Goal: Transaction & Acquisition: Purchase product/service

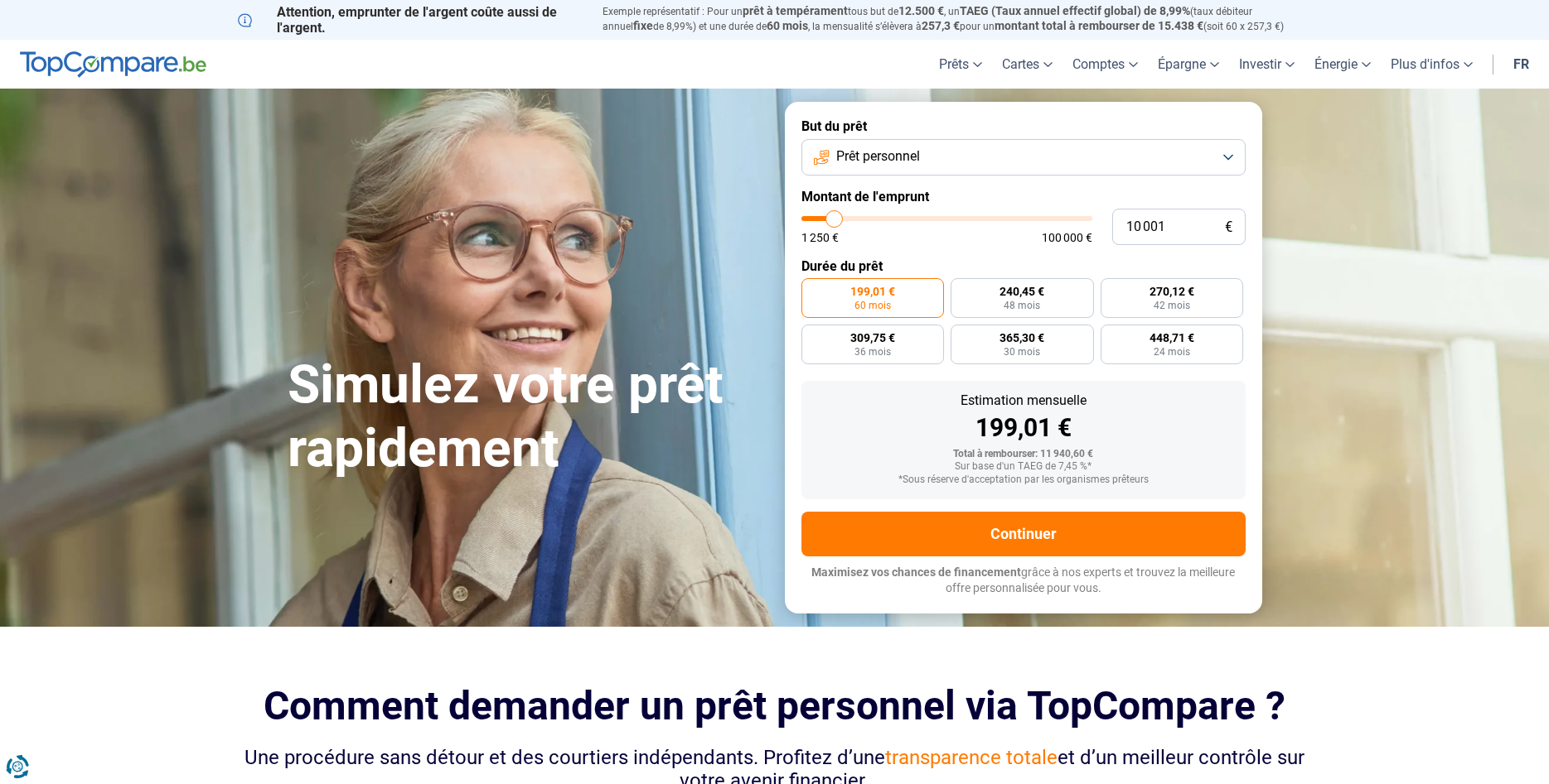
click at [1095, 160] on button "Prêt personnel" at bounding box center [1023, 157] width 444 height 37
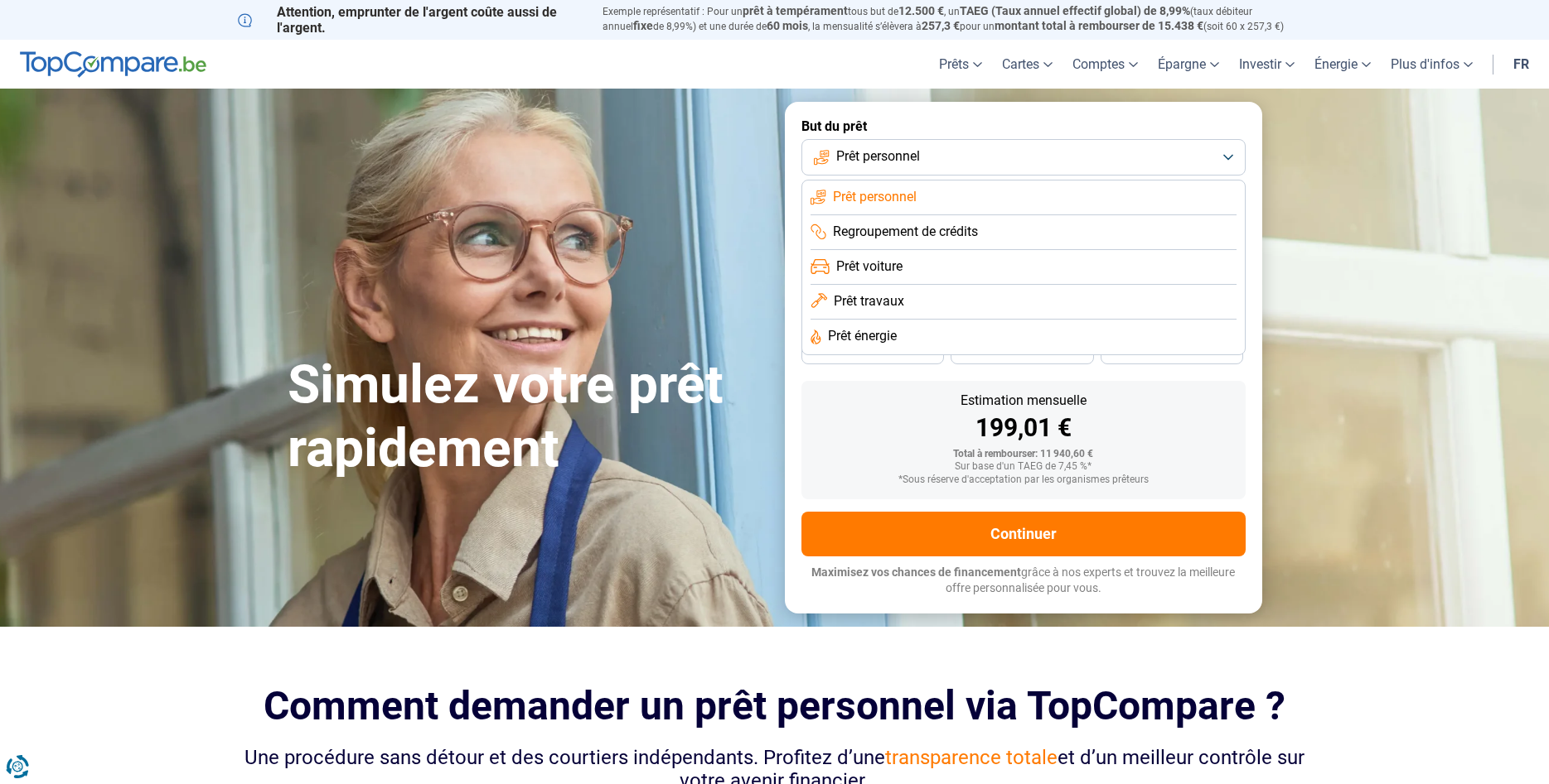
click at [958, 265] on li "Prêt voiture" at bounding box center [1023, 268] width 426 height 35
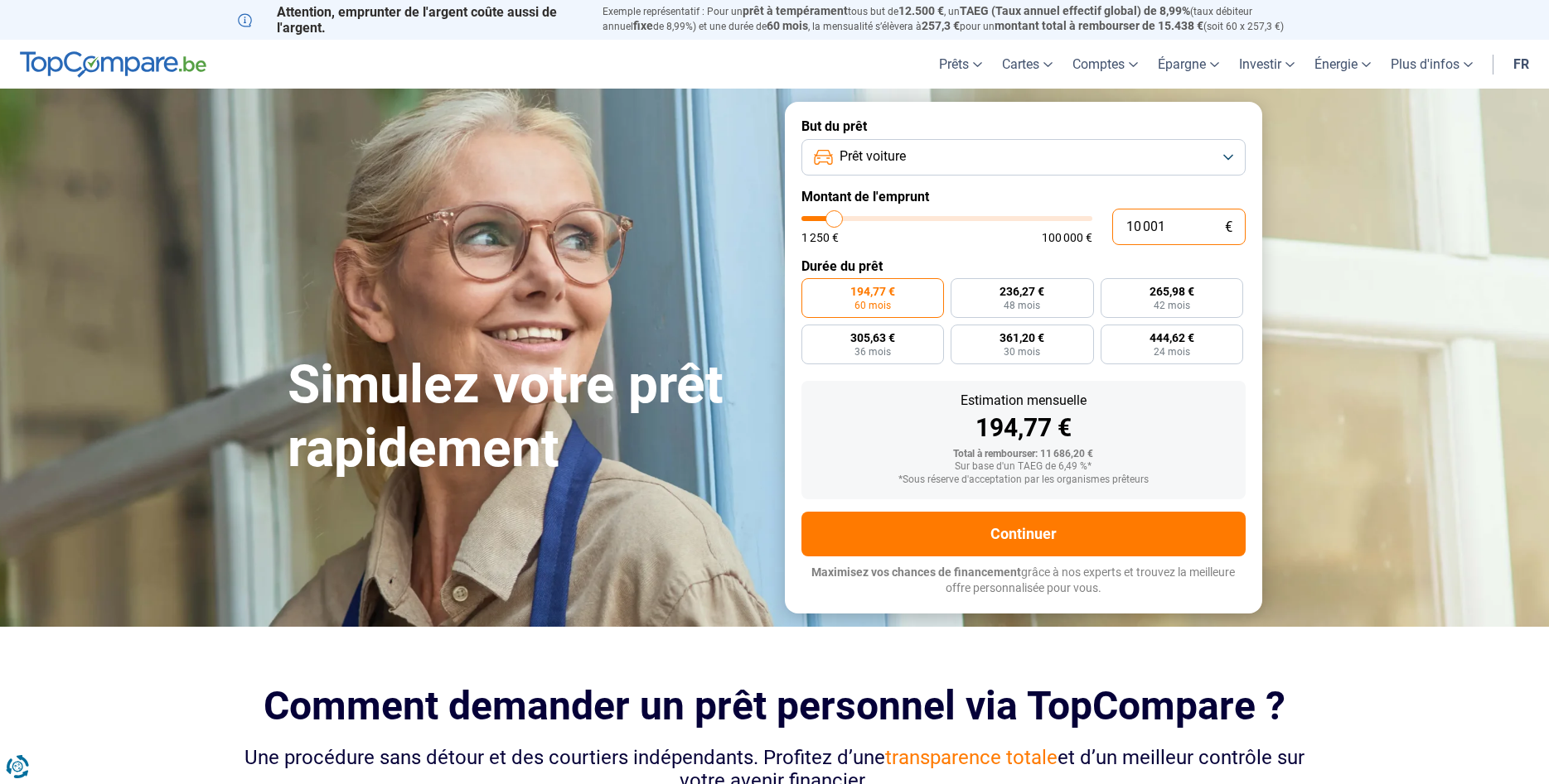
drag, startPoint x: 1180, startPoint y: 220, endPoint x: 1004, endPoint y: 232, distance: 176.4
click at [1112, 232] on input "10 001" at bounding box center [1179, 227] width 133 height 37
type input "3"
type input "1250"
type input "31"
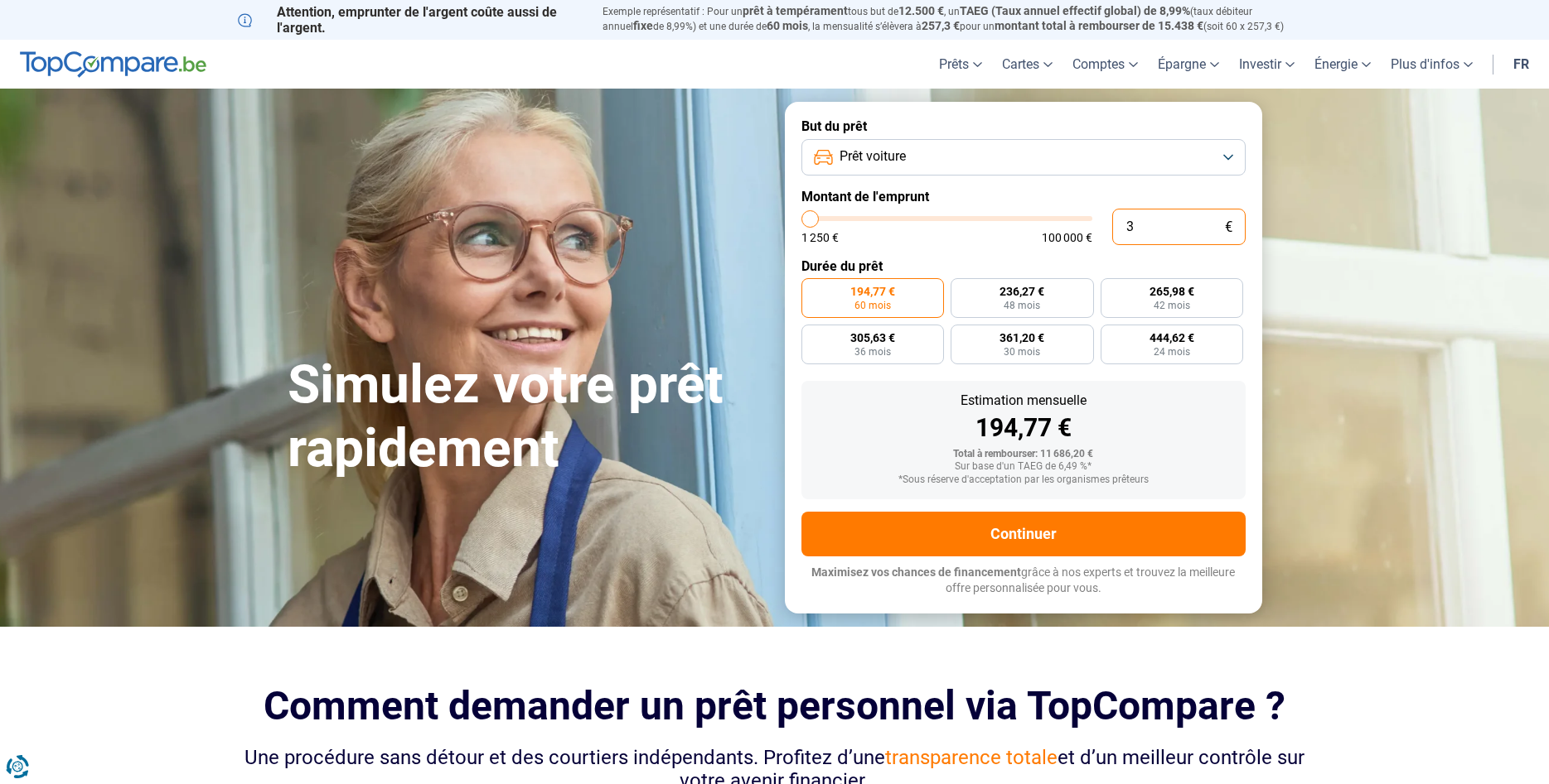
type input "1250"
type input "310"
type input "1250"
type input "3 100"
type input "3000"
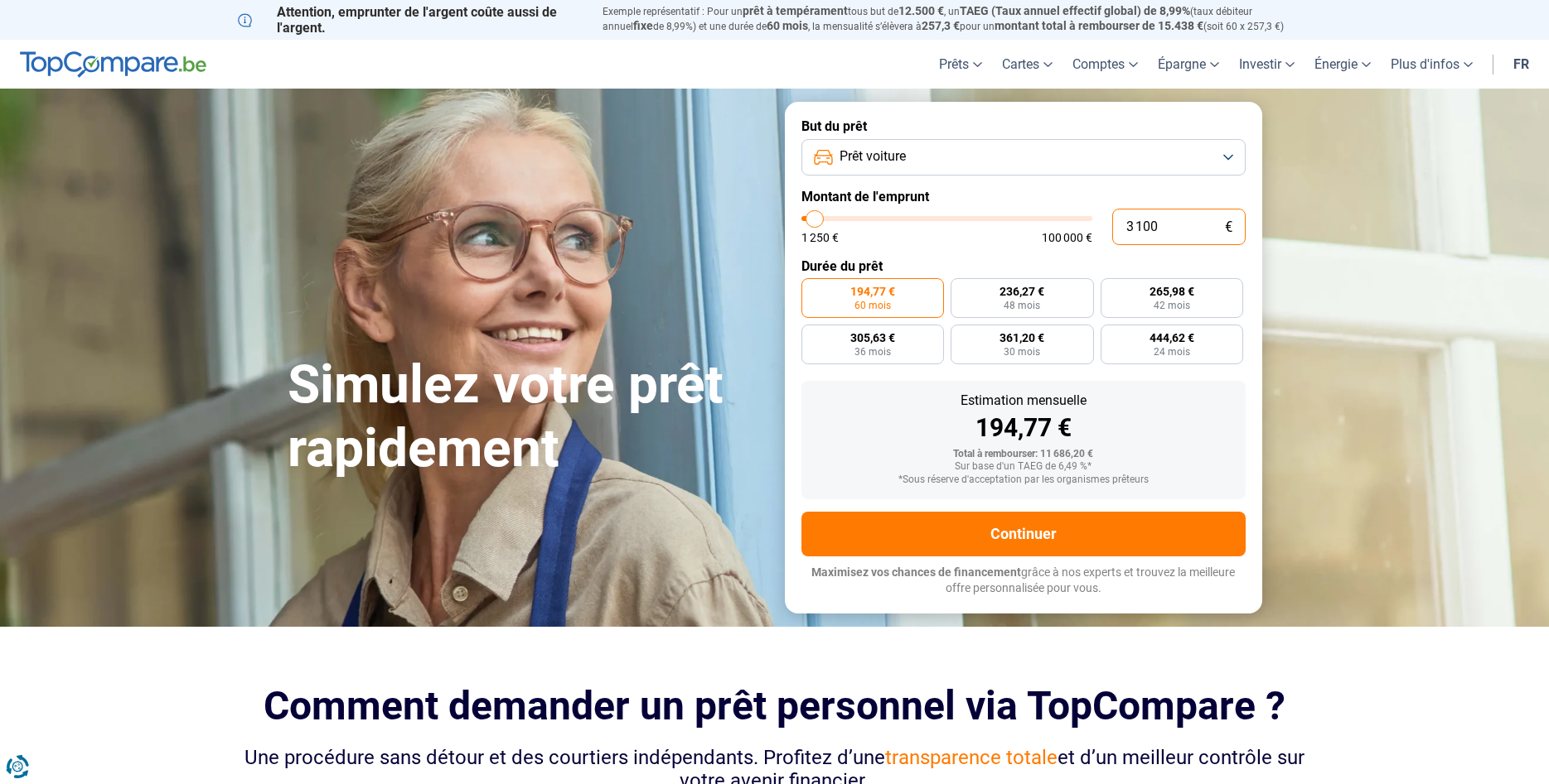
type input "31 000"
type input "31000"
radio input "false"
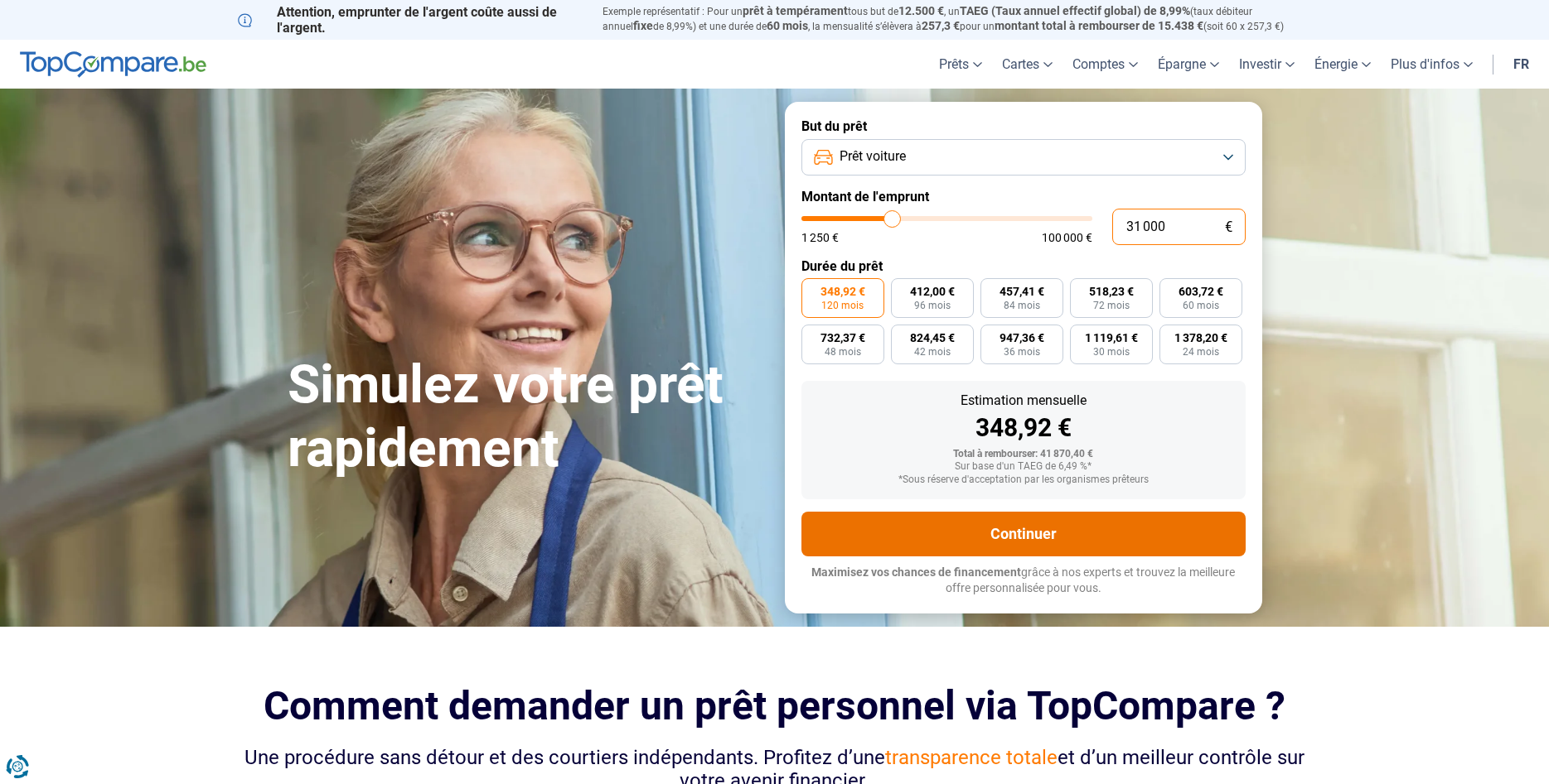
type input "31 000"
click at [1025, 536] on button "Continuer" at bounding box center [1023, 535] width 444 height 45
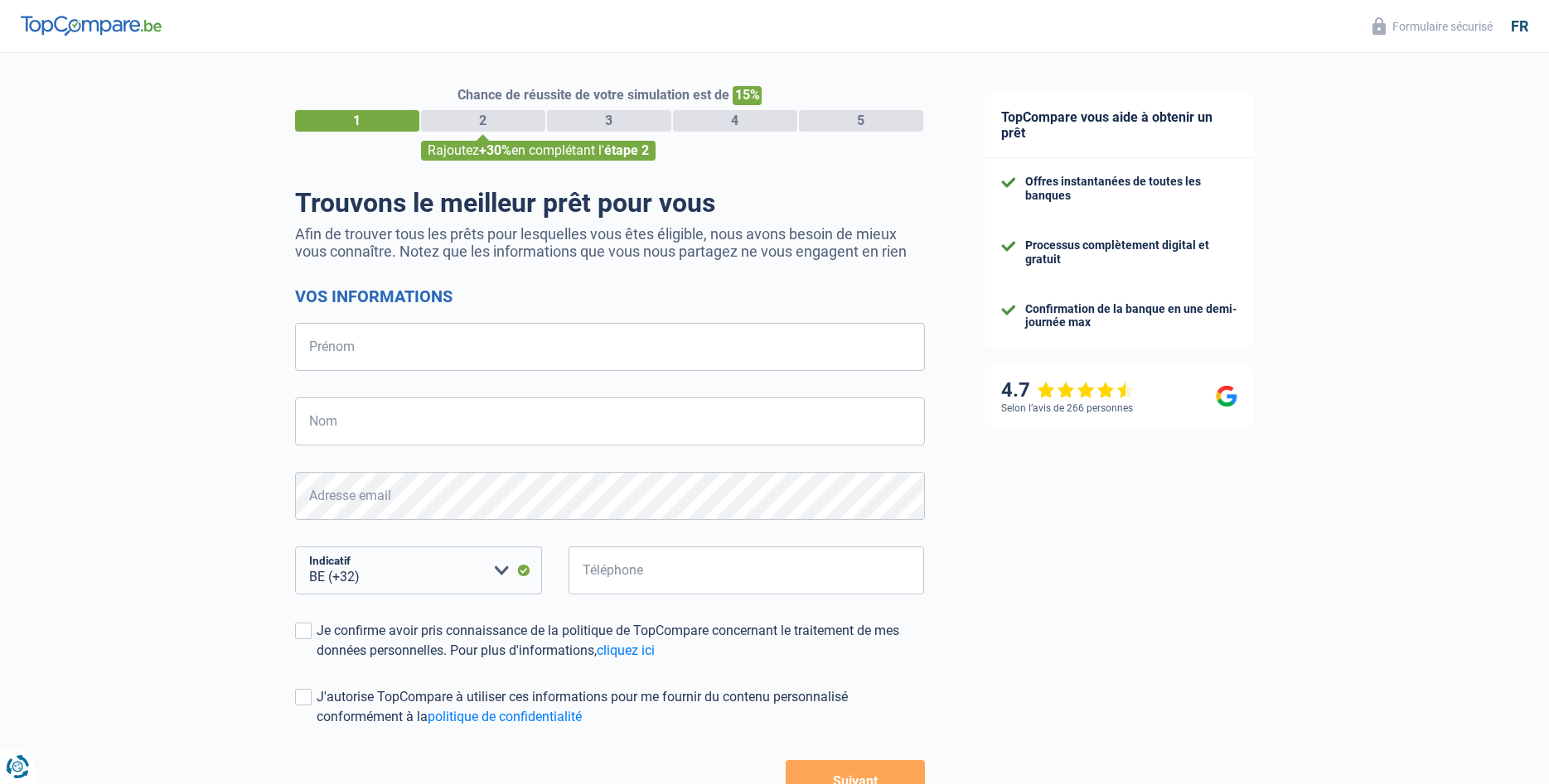
select select "32"
click at [365, 361] on input "Prénom" at bounding box center [610, 347] width 630 height 48
type input "[PERSON_NAME]"
type input "lefort"
click at [606, 575] on input "Téléphone" at bounding box center [746, 570] width 356 height 48
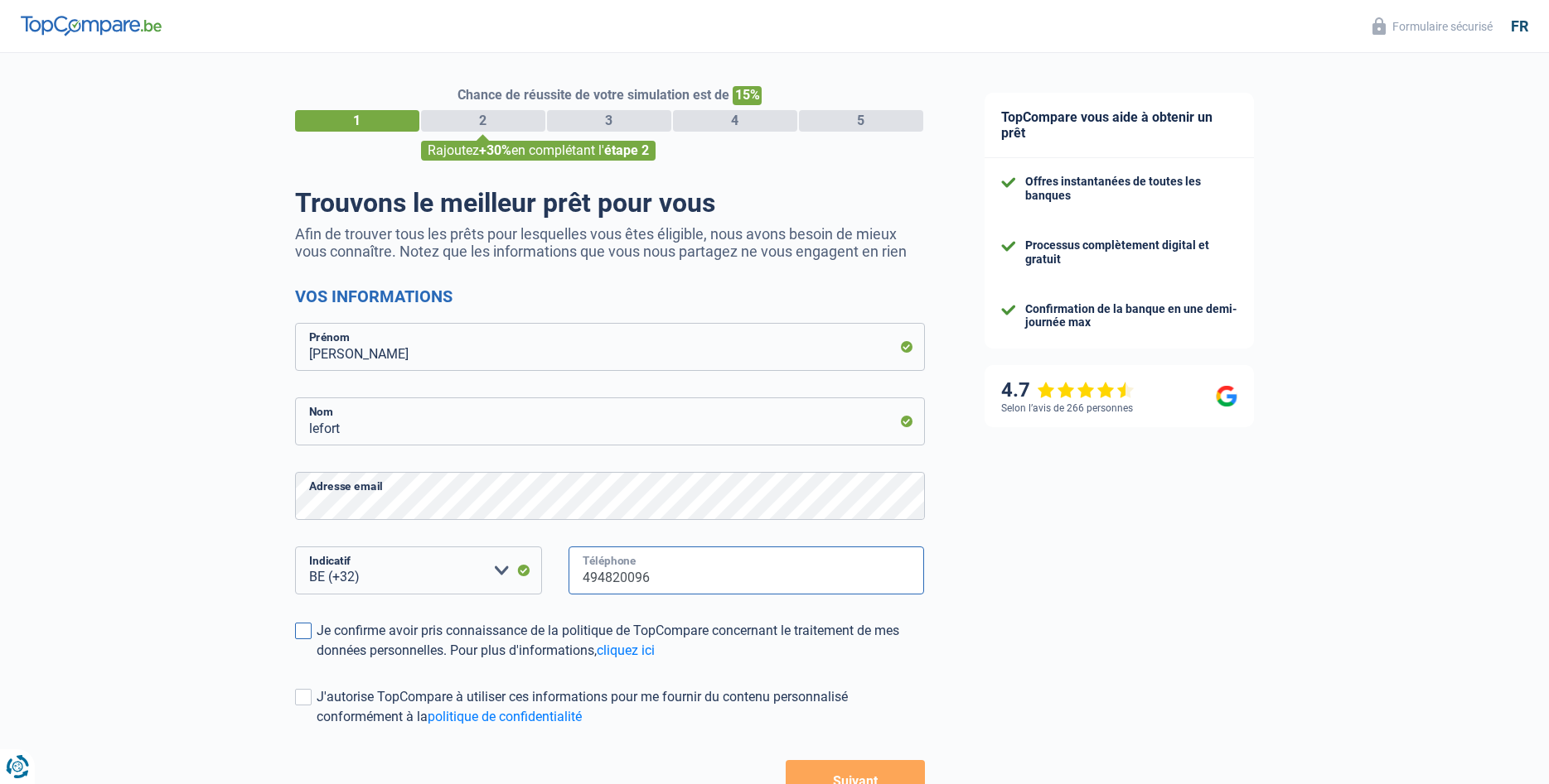
type input "494820096"
click at [354, 639] on div "Je confirme avoir pris connaissance de la politique de TopCompare concernant le…" at bounding box center [621, 641] width 608 height 40
click at [317, 661] on input "Je confirme avoir pris connaissance de la politique de TopCompare concernant le…" at bounding box center [317, 661] width 0 height 0
click at [823, 768] on button "Suivant" at bounding box center [854, 781] width 138 height 42
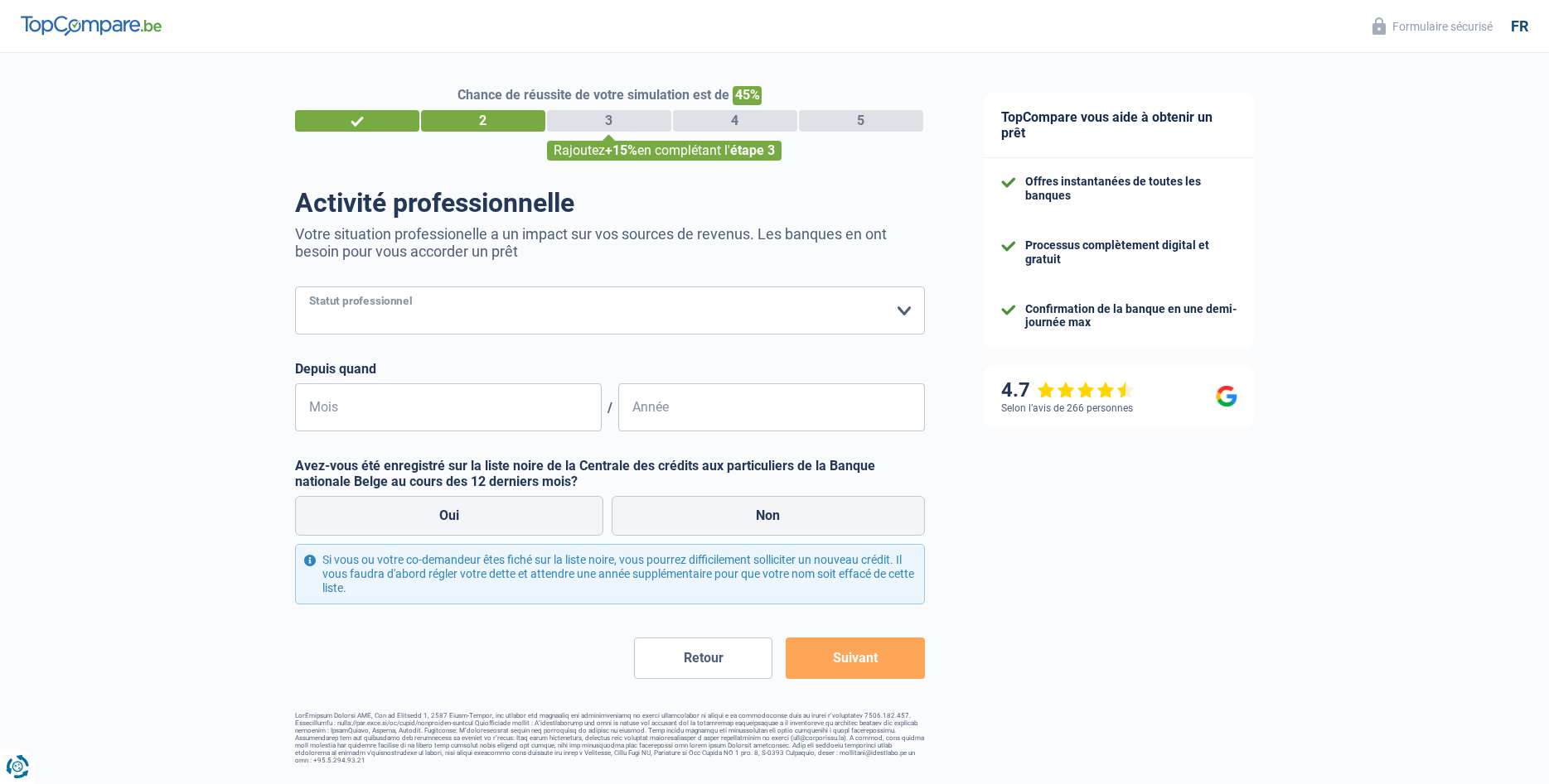
click at [295, 287] on select "Ouvrier Employé privé Employé public Invalide Indépendant Pensionné Chômeur Mut…" at bounding box center [610, 311] width 630 height 48
select select "privateEmployee"
click option "Employé privé" at bounding box center [0, 0] width 0 height 0
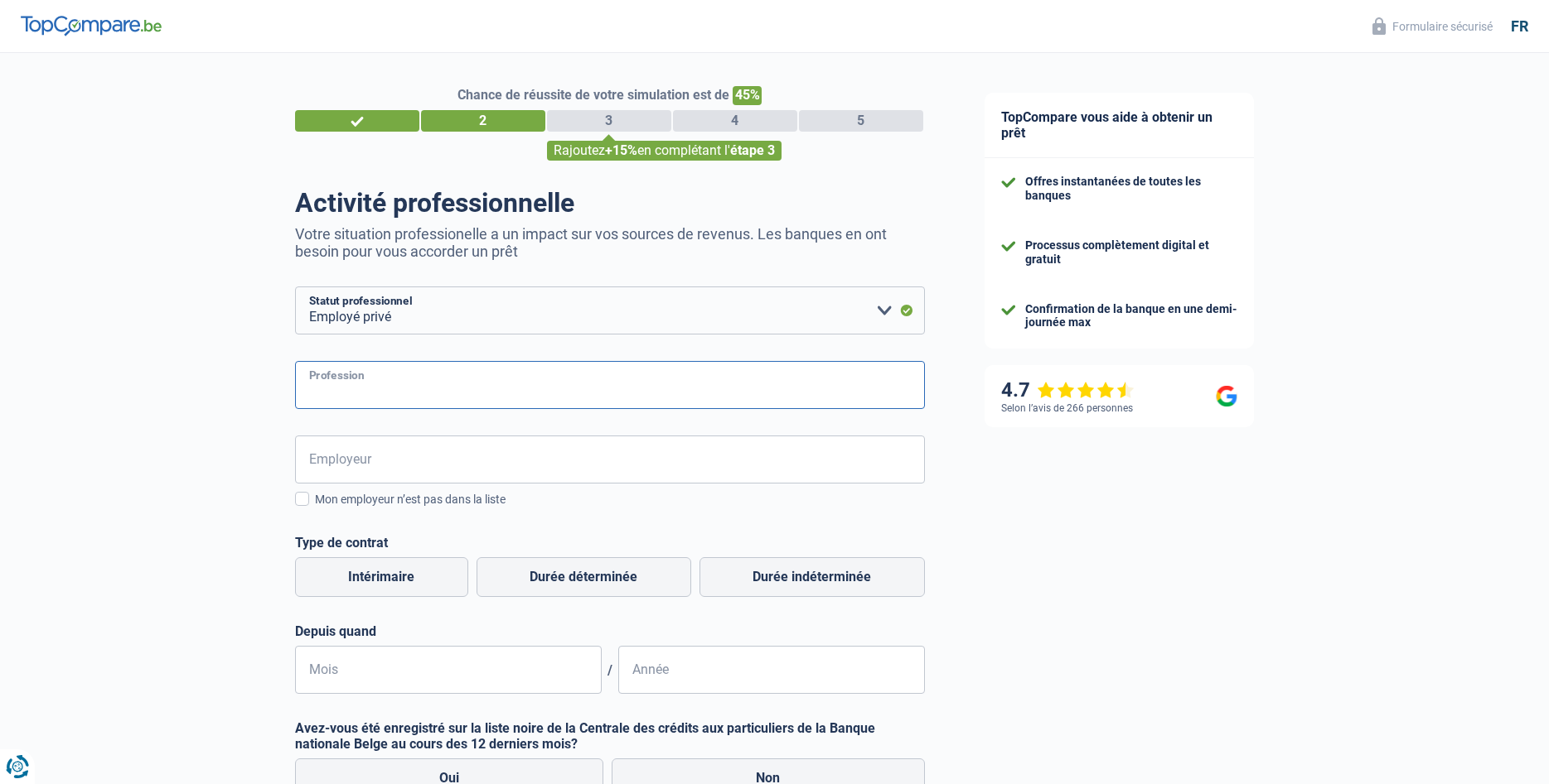
click at [404, 392] on input "Profession" at bounding box center [610, 385] width 630 height 48
type input "responsable"
click at [355, 463] on input "Employeur" at bounding box center [610, 460] width 630 height 48
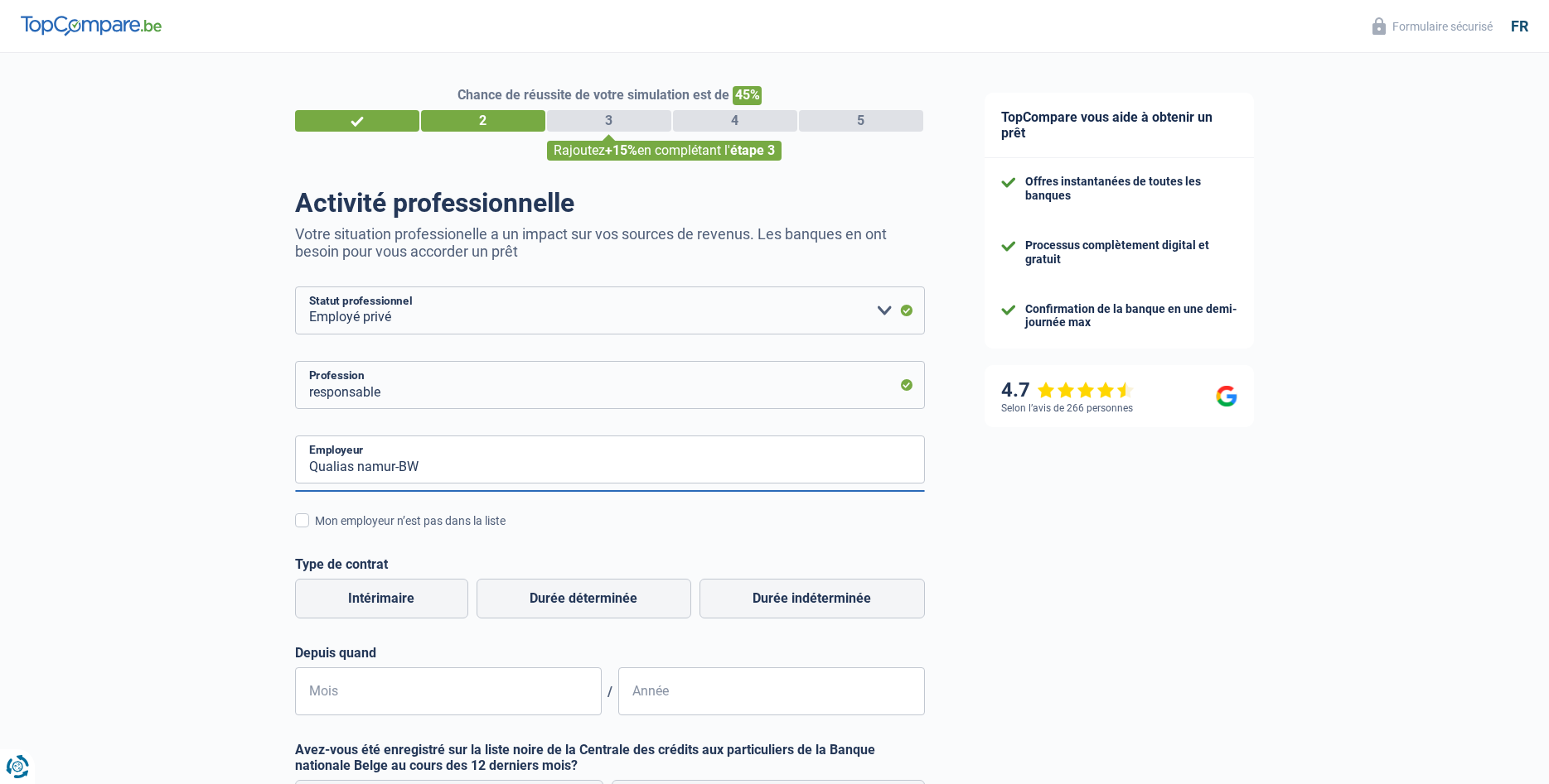
click at [268, 550] on div "Chance de réussite de votre simulation est de 45% 1 2 3 4 5 Rajoutez +15% en co…" at bounding box center [478, 550] width 955 height 1008
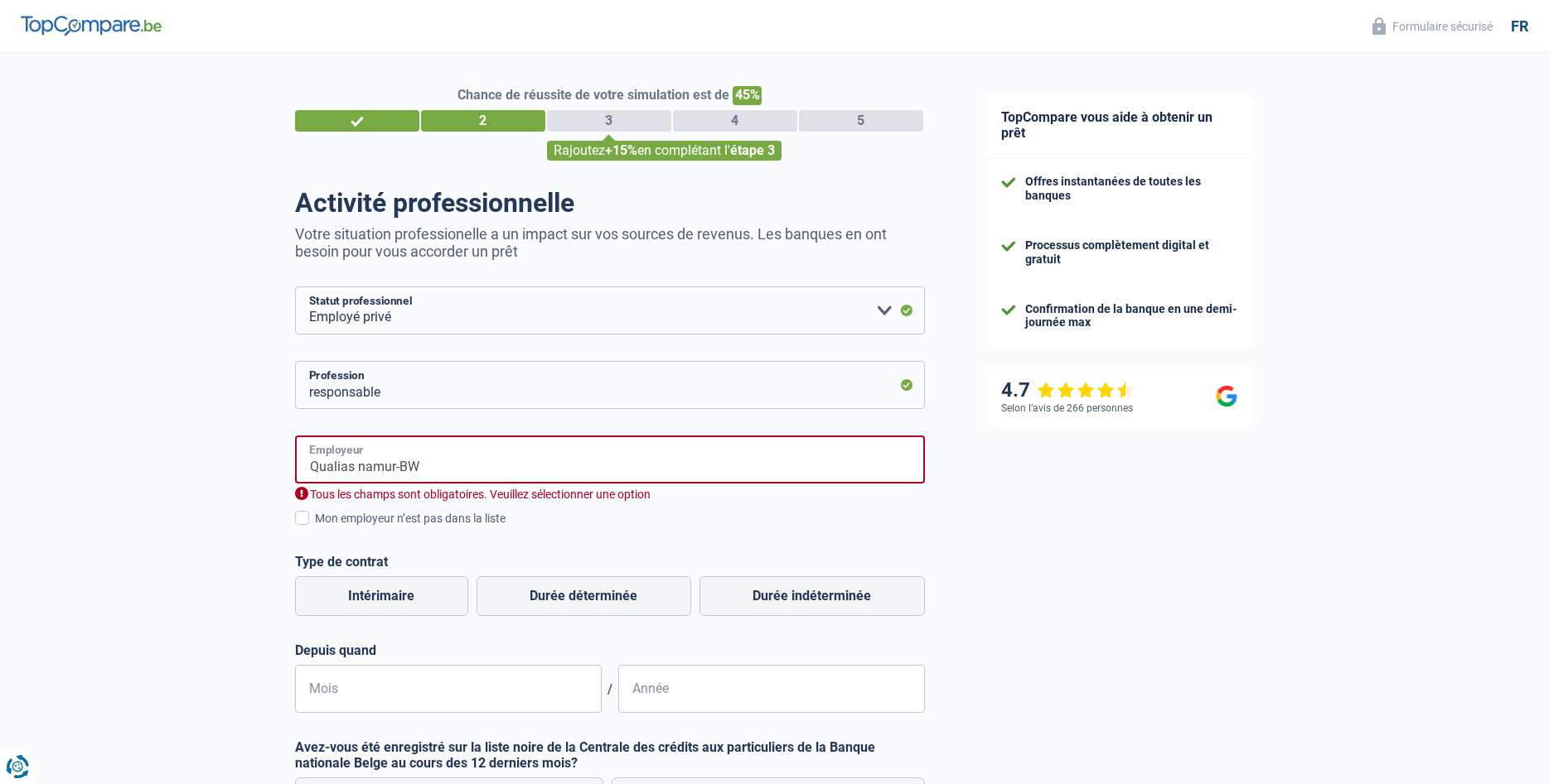
click at [430, 470] on input "Qualias namur-BW" at bounding box center [610, 460] width 630 height 48
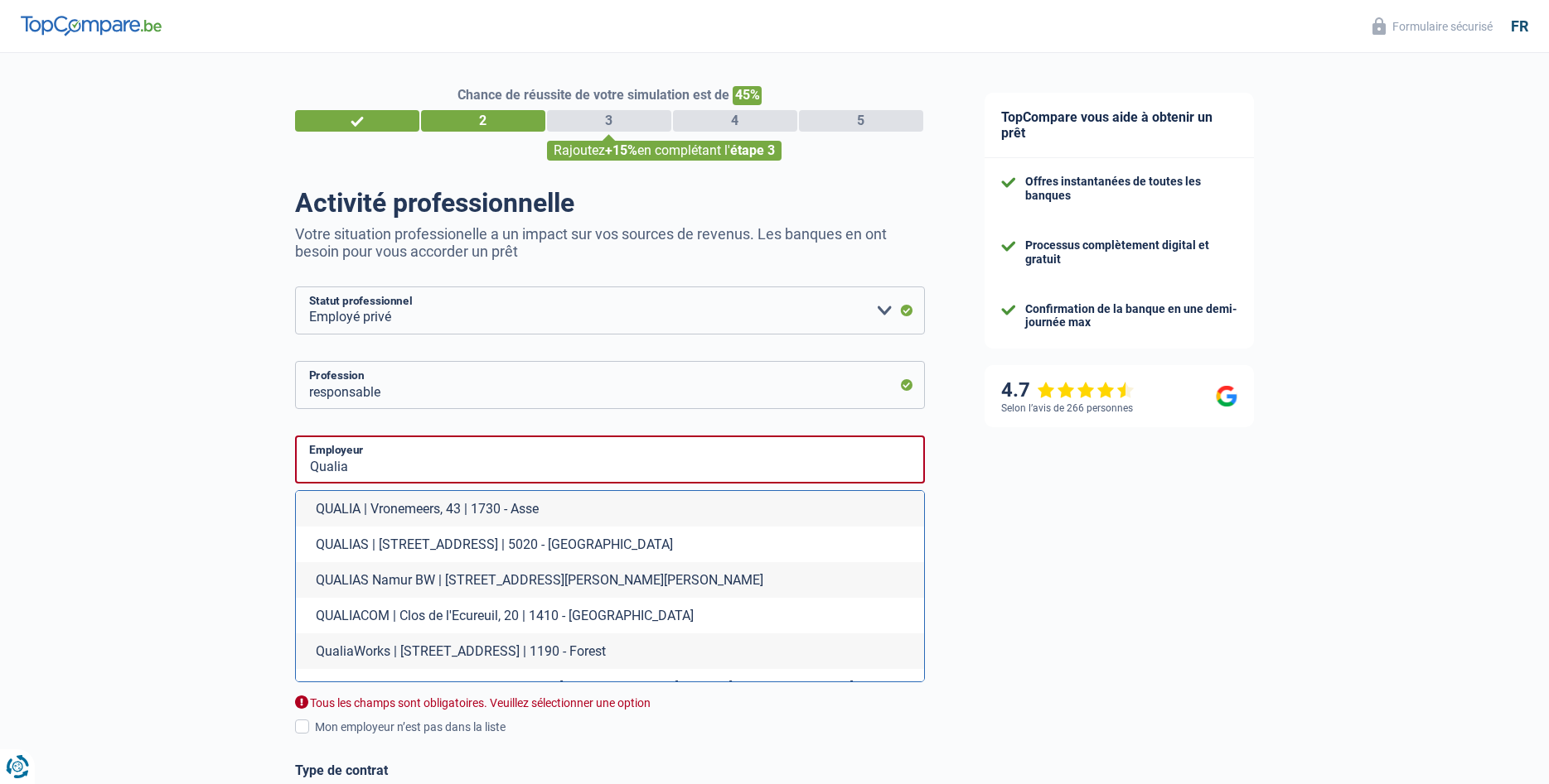
click at [403, 573] on li "QUALIAS Namur BW | [STREET_ADDRESS][PERSON_NAME][PERSON_NAME]" at bounding box center [610, 579] width 628 height 36
type input "QUALIAS Namur BW | [STREET_ADDRESS][PERSON_NAME][PERSON_NAME]"
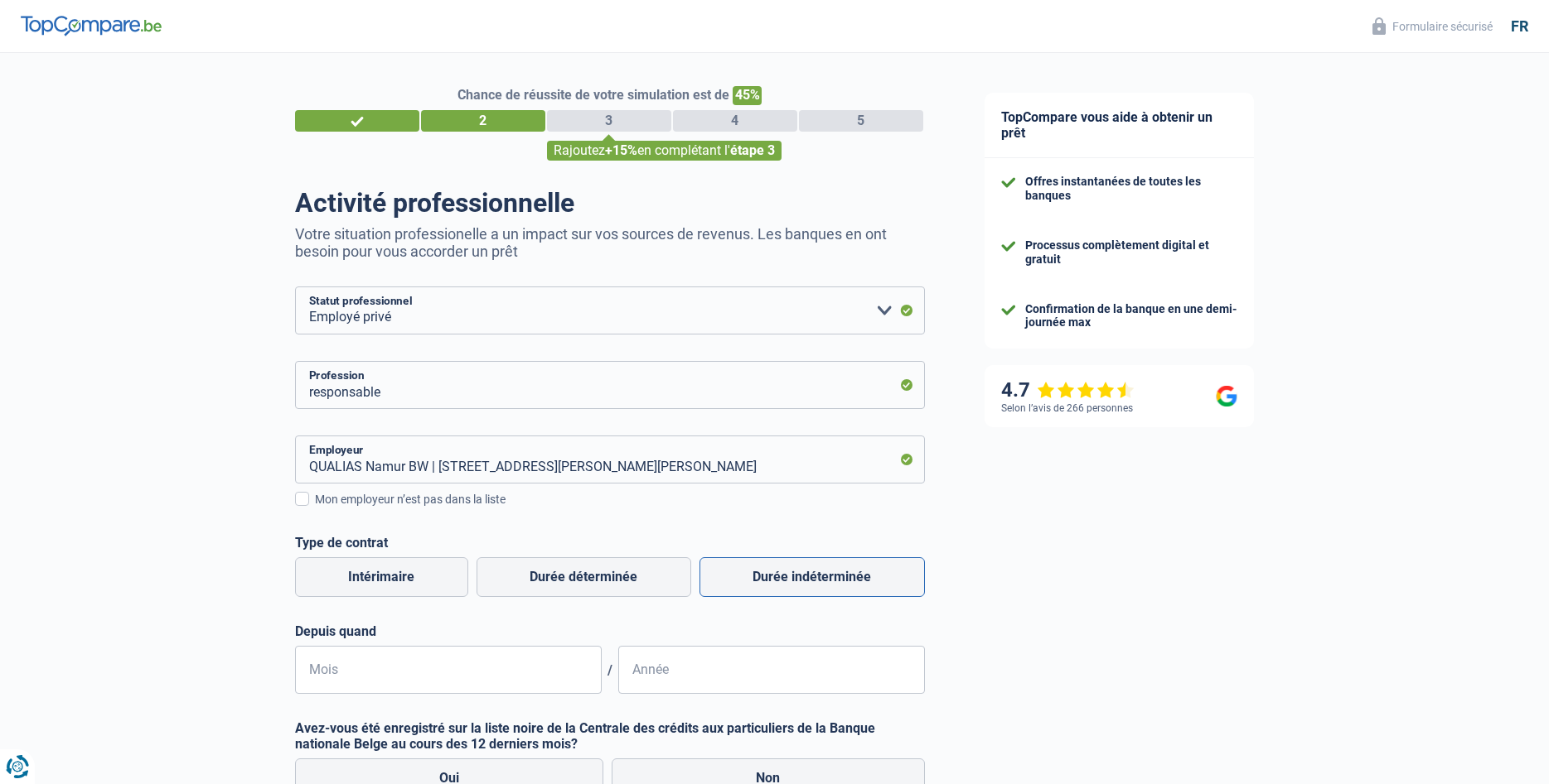
click at [756, 577] on label "Durée indéterminée" at bounding box center [812, 577] width 225 height 40
click at [756, 577] on input "Durée indéterminée" at bounding box center [812, 577] width 225 height 40
radio input "true"
click at [477, 673] on input "Mois" at bounding box center [448, 670] width 307 height 48
type input "02"
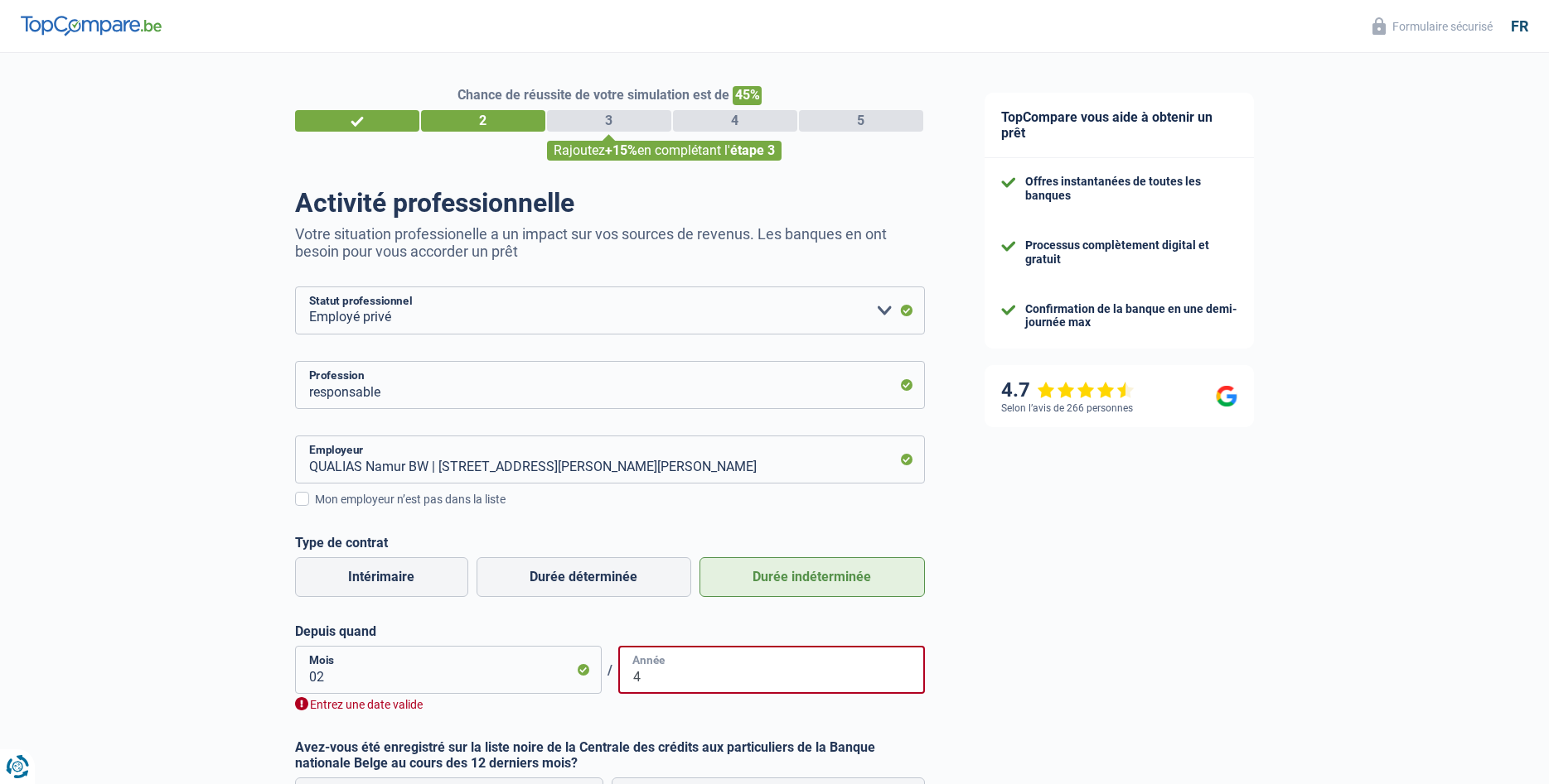
type input "4"
click at [651, 673] on input "4" at bounding box center [771, 670] width 307 height 48
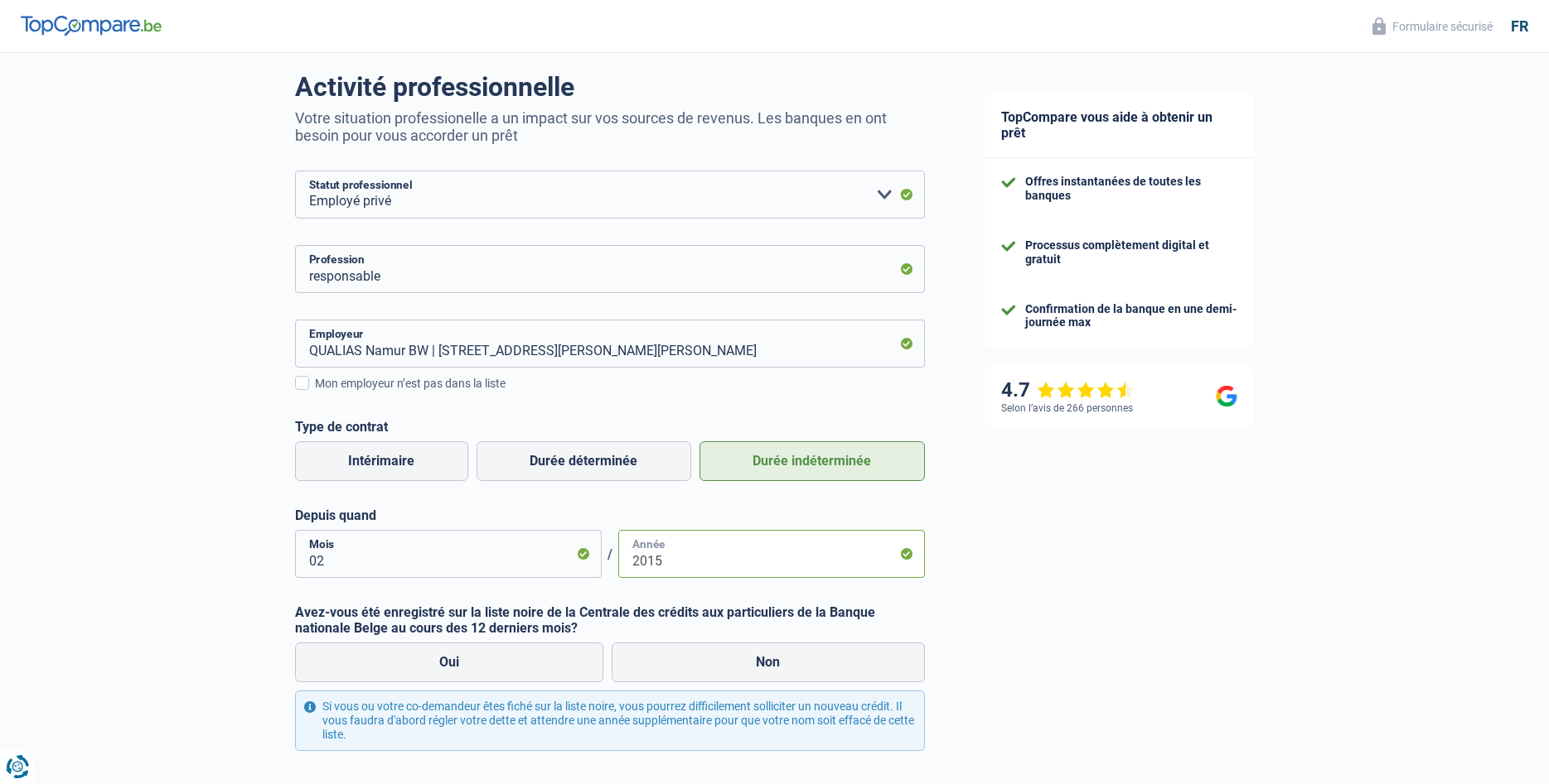
scroll to position [169, 0]
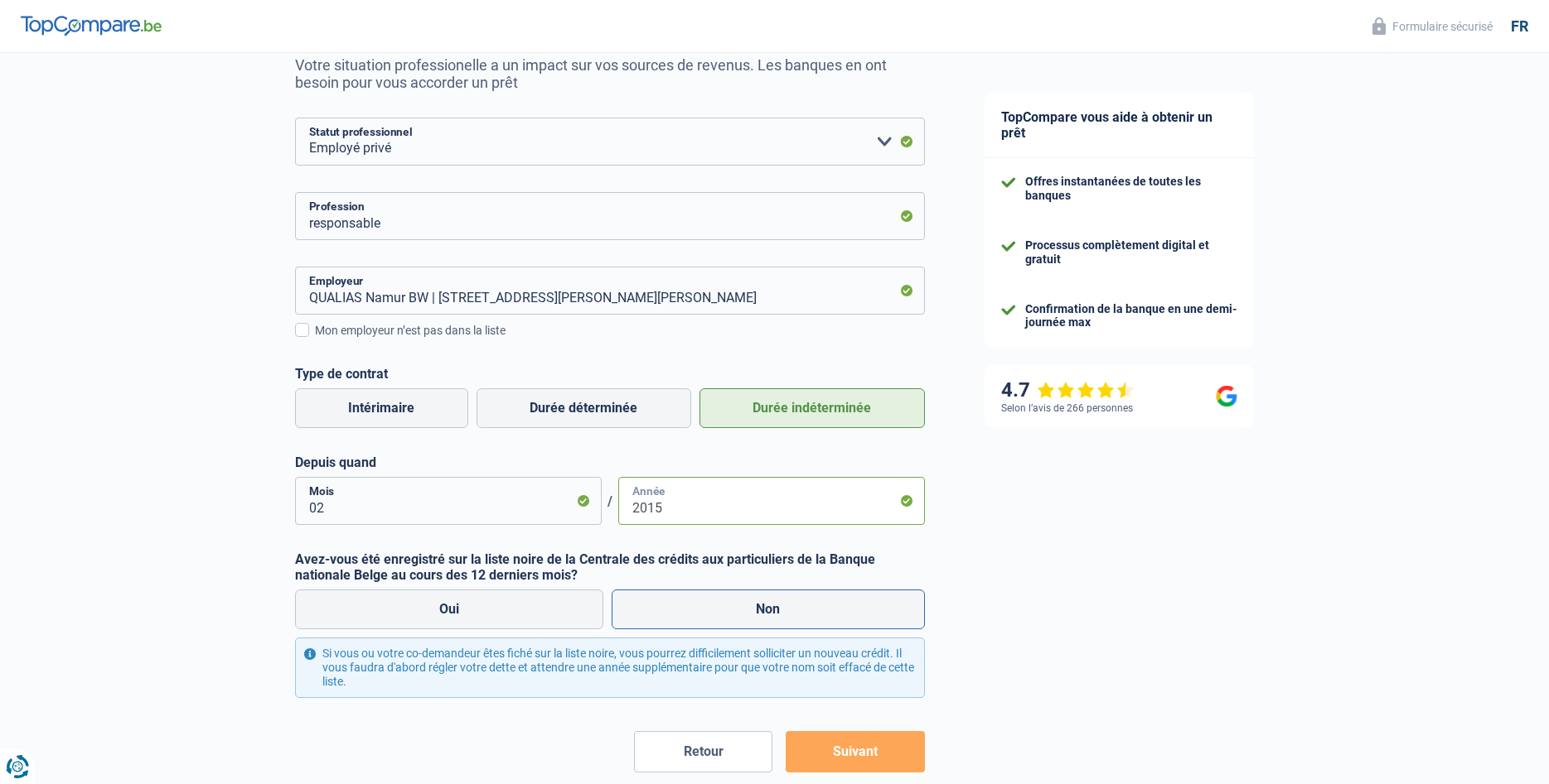
type input "2015"
click at [751, 612] on label "Non" at bounding box center [768, 609] width 314 height 40
click at [751, 612] on input "Non" at bounding box center [768, 609] width 314 height 40
radio input "true"
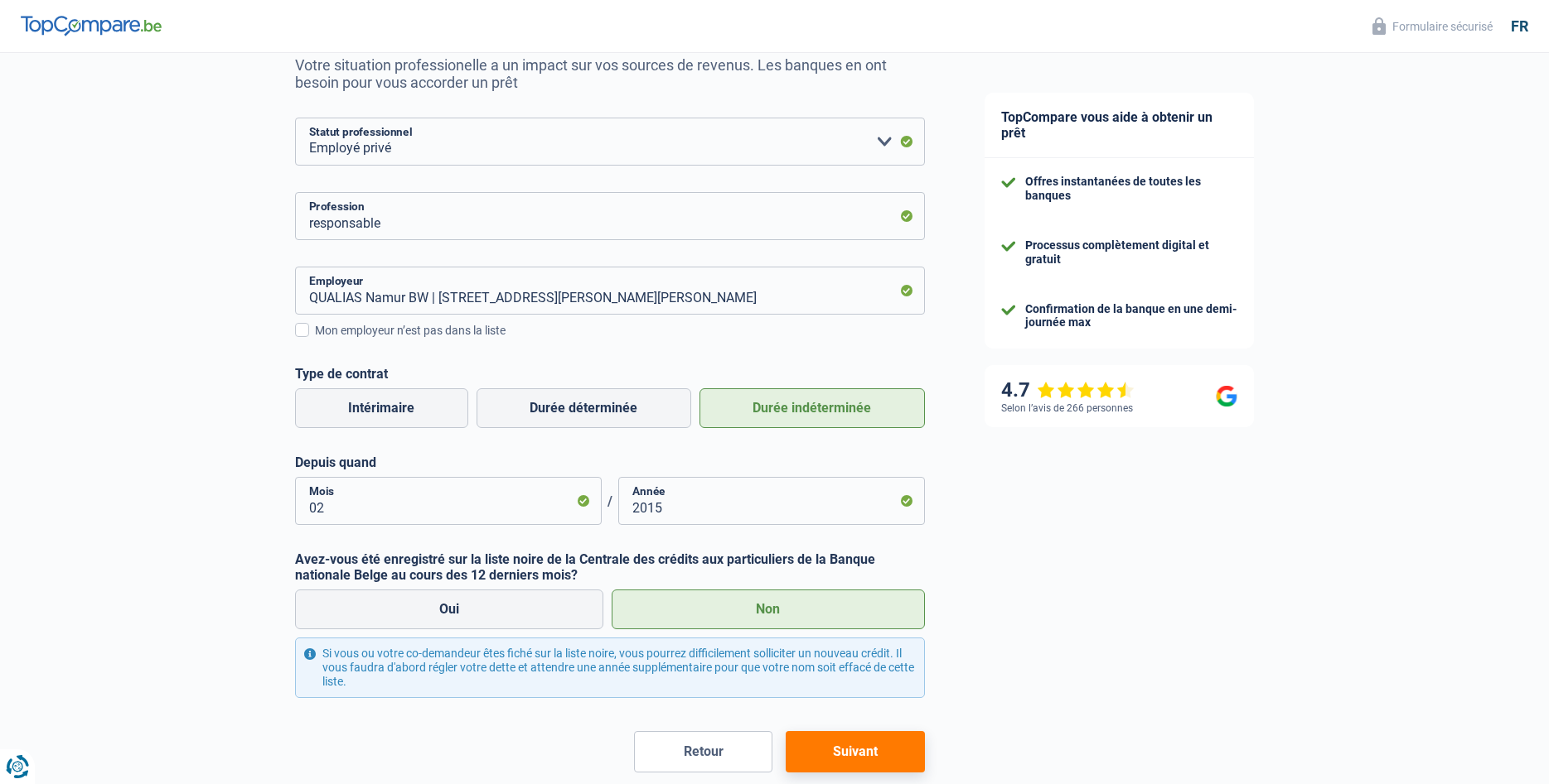
click at [860, 747] on button "Suivant" at bounding box center [854, 752] width 138 height 42
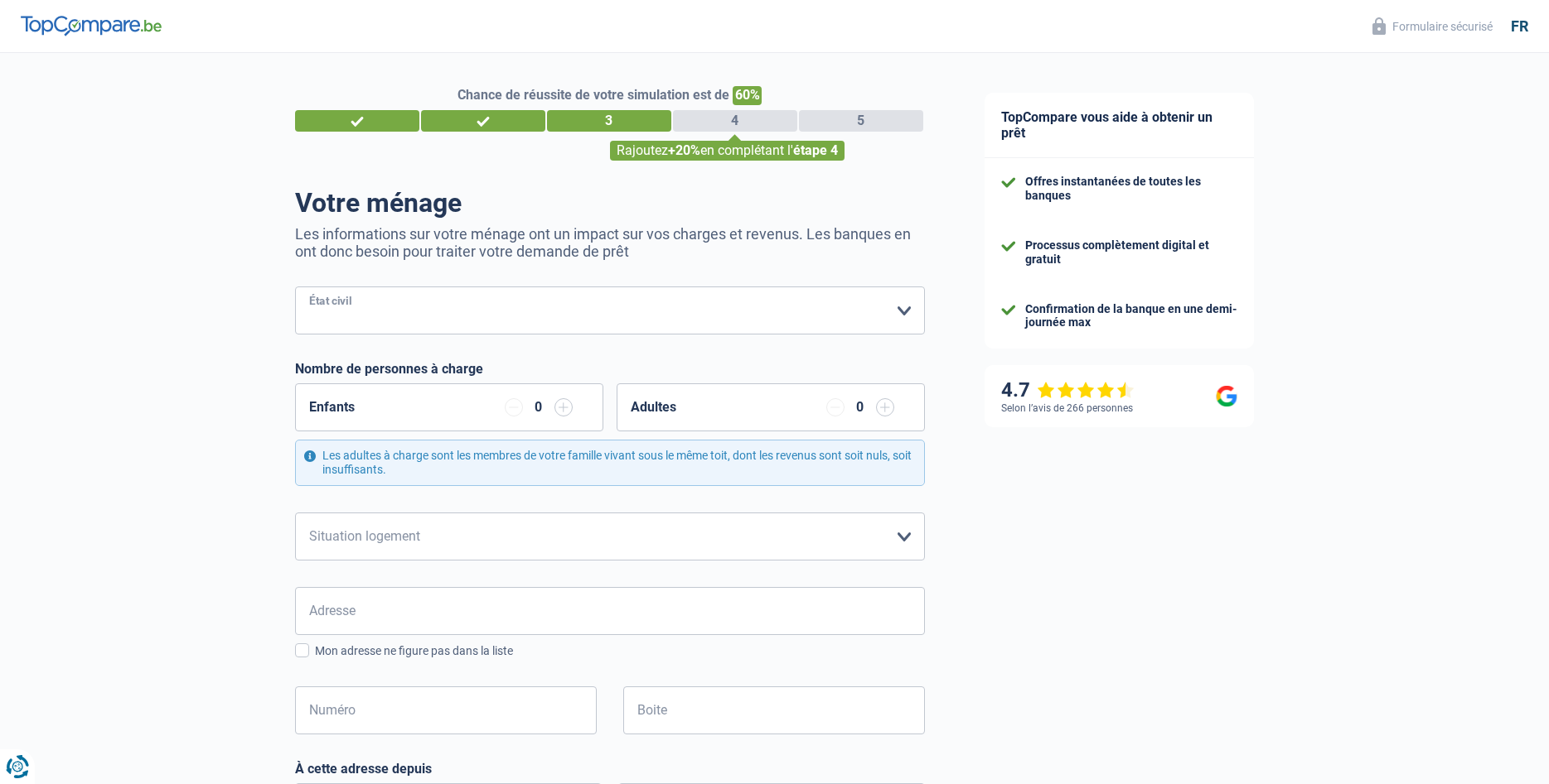
click at [295, 287] on select "[PERSON_NAME](e) Cohabitant(e) légal(e) Divorcé(e) Veuf(ve) Séparé (de fait) Ve…" at bounding box center [610, 311] width 630 height 48
select select "married"
click option "[PERSON_NAME](e)" at bounding box center [0, 0] width 0 height 0
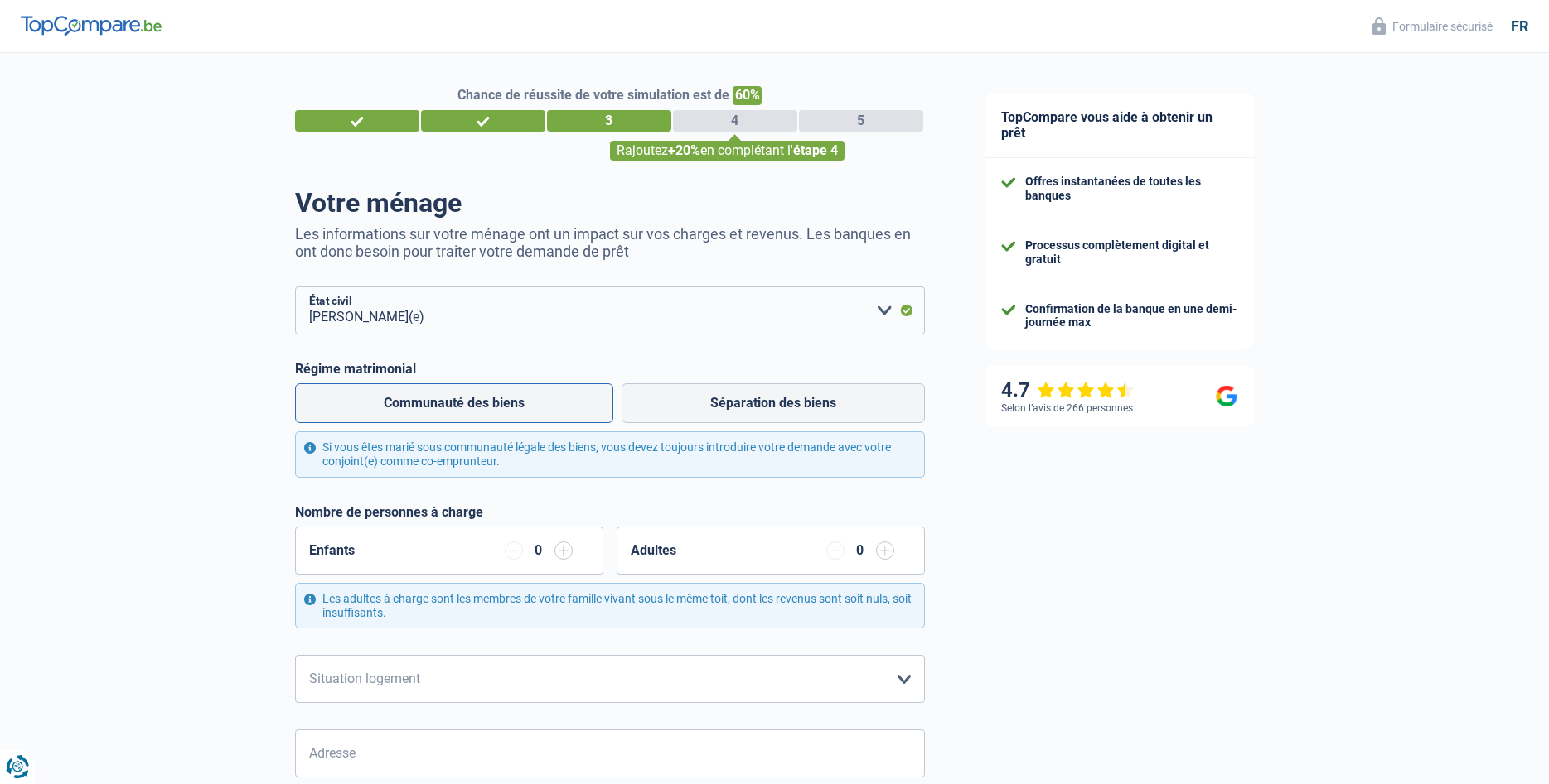
click at [452, 407] on label "Communauté des biens" at bounding box center [454, 403] width 319 height 40
click at [452, 407] on input "Communauté des biens" at bounding box center [454, 403] width 319 height 40
radio input "true"
click at [567, 555] on input "button" at bounding box center [563, 550] width 18 height 18
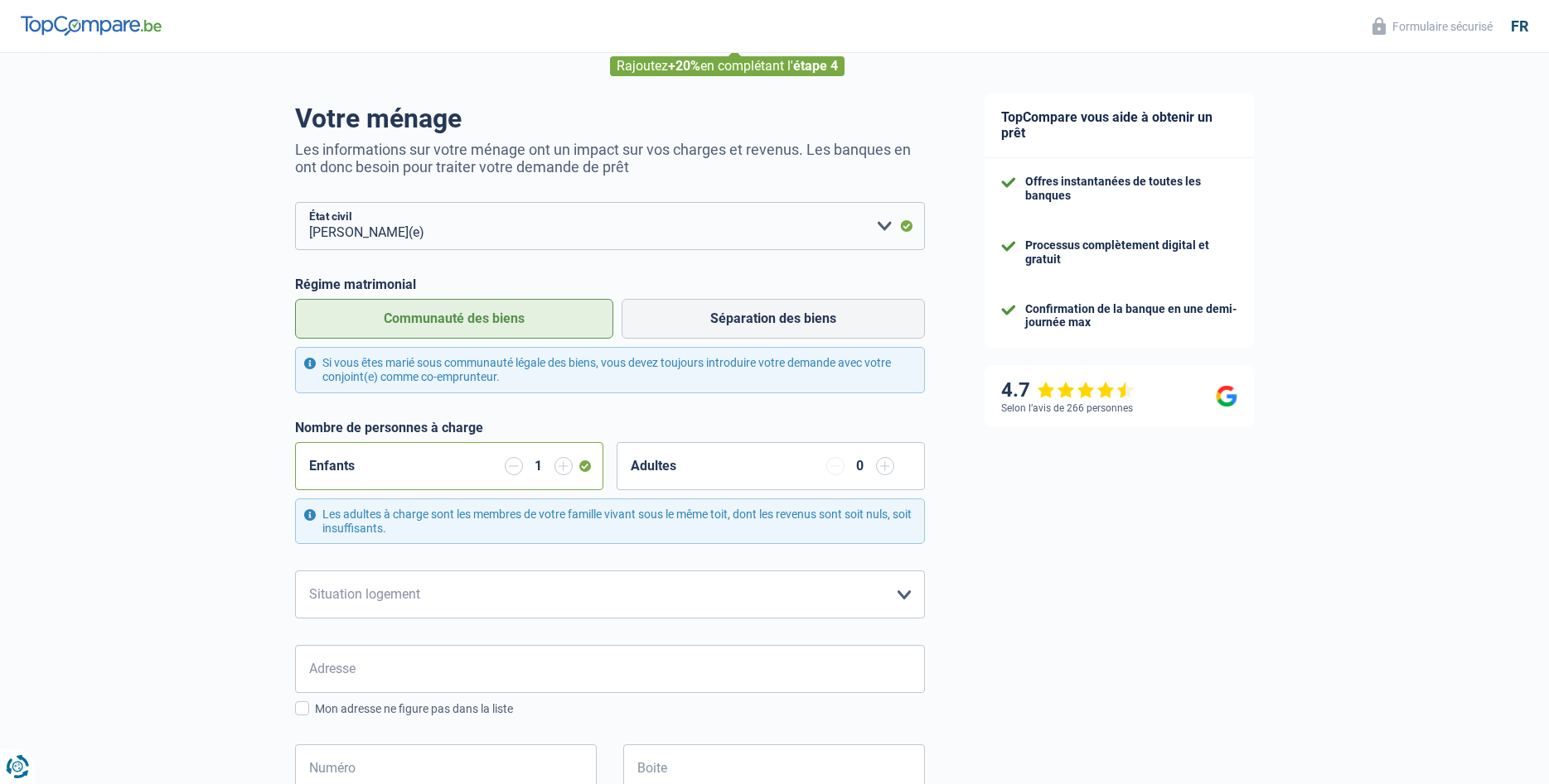
scroll to position [169, 0]
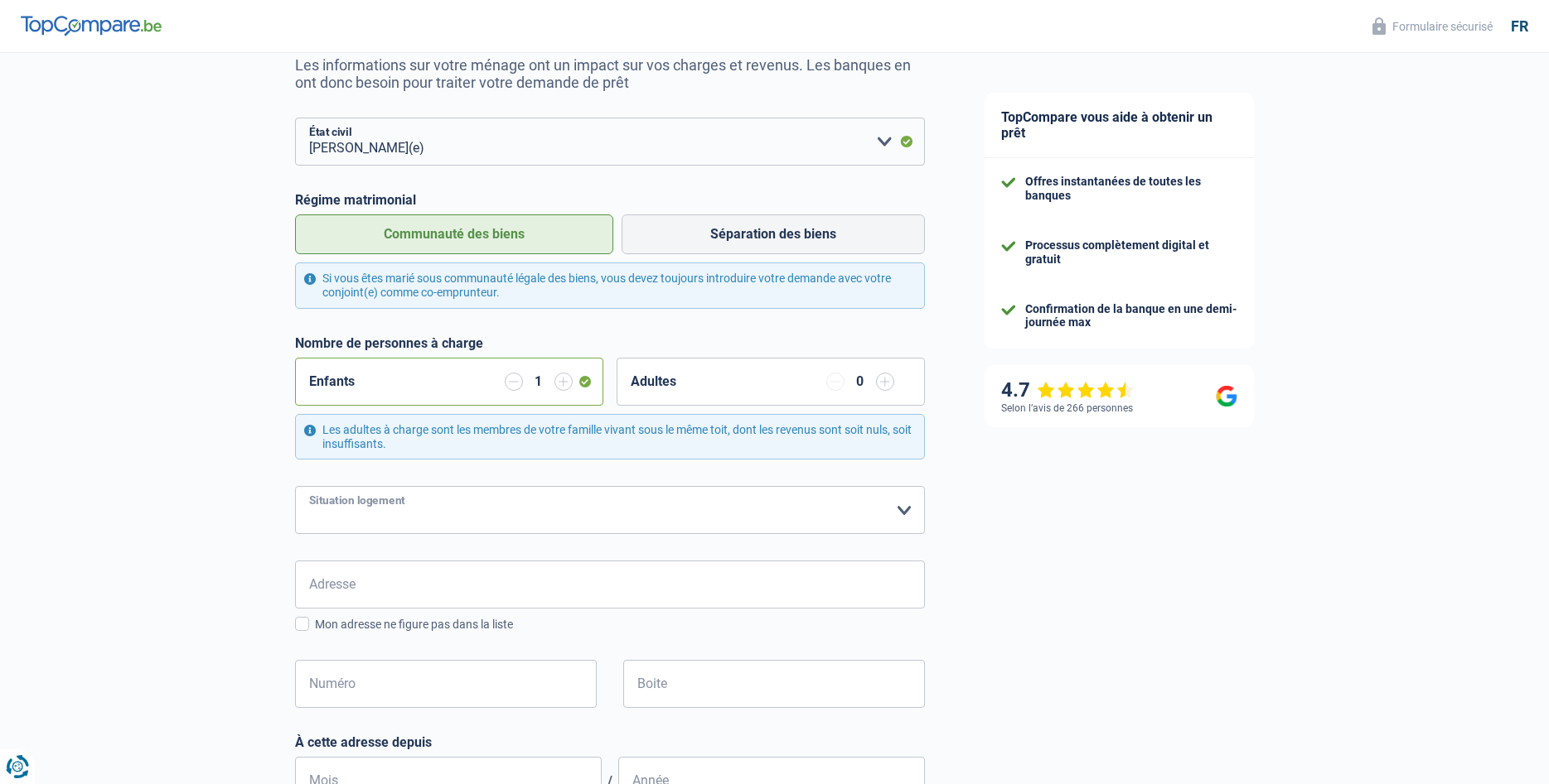
click at [295, 486] on select "Locataire Propriétaire avec prêt hypothécaire Propriétaire sans prêt hypothécai…" at bounding box center [610, 510] width 630 height 48
select select "ownerWithMortgage"
click option "Propriétaire avec prêt hypothécaire" at bounding box center [0, 0] width 0 height 0
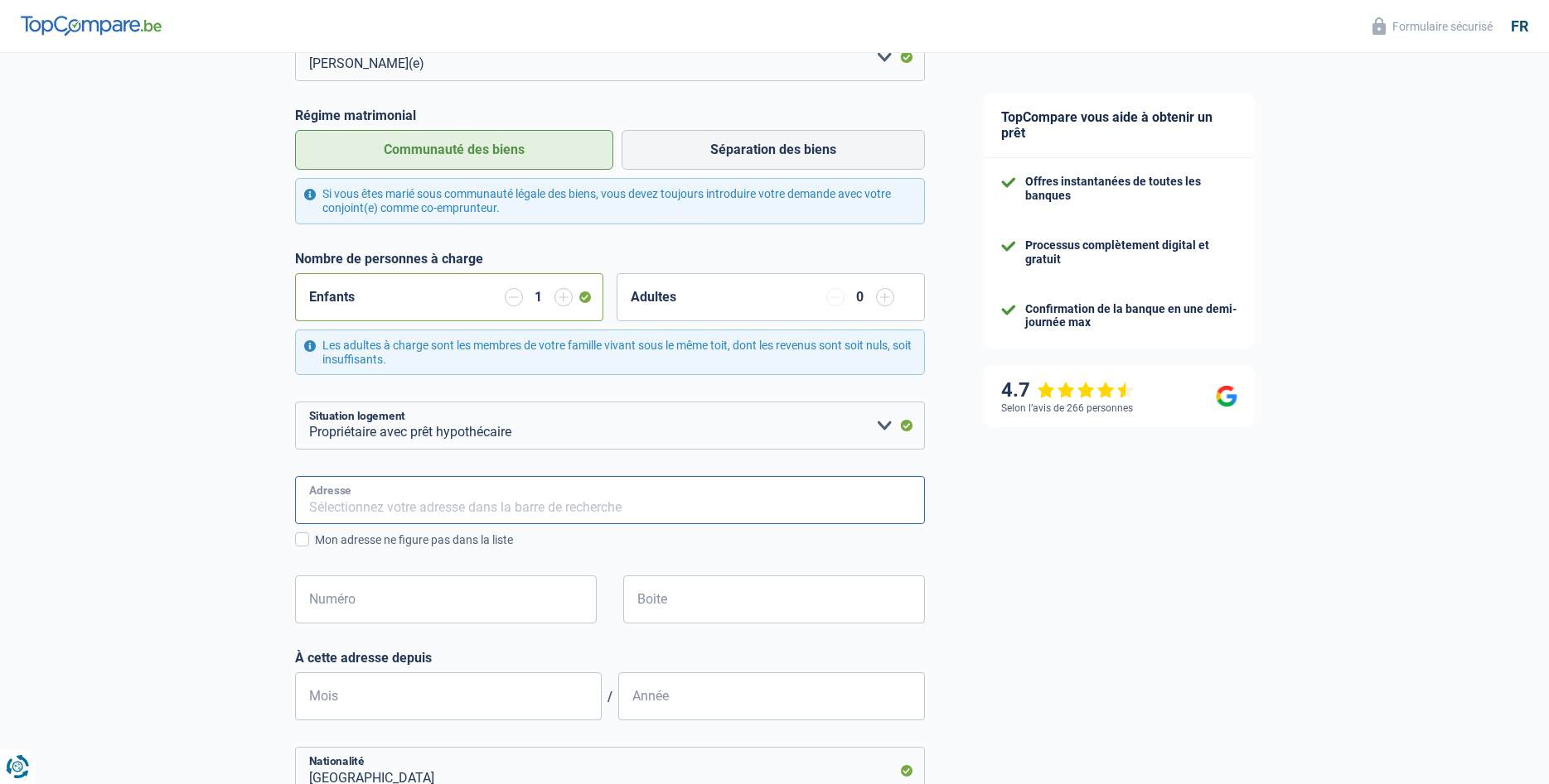
click at [429, 504] on input "Adresse" at bounding box center [610, 500] width 630 height 48
type input "[STREET_ADDRESS]"
type input "121"
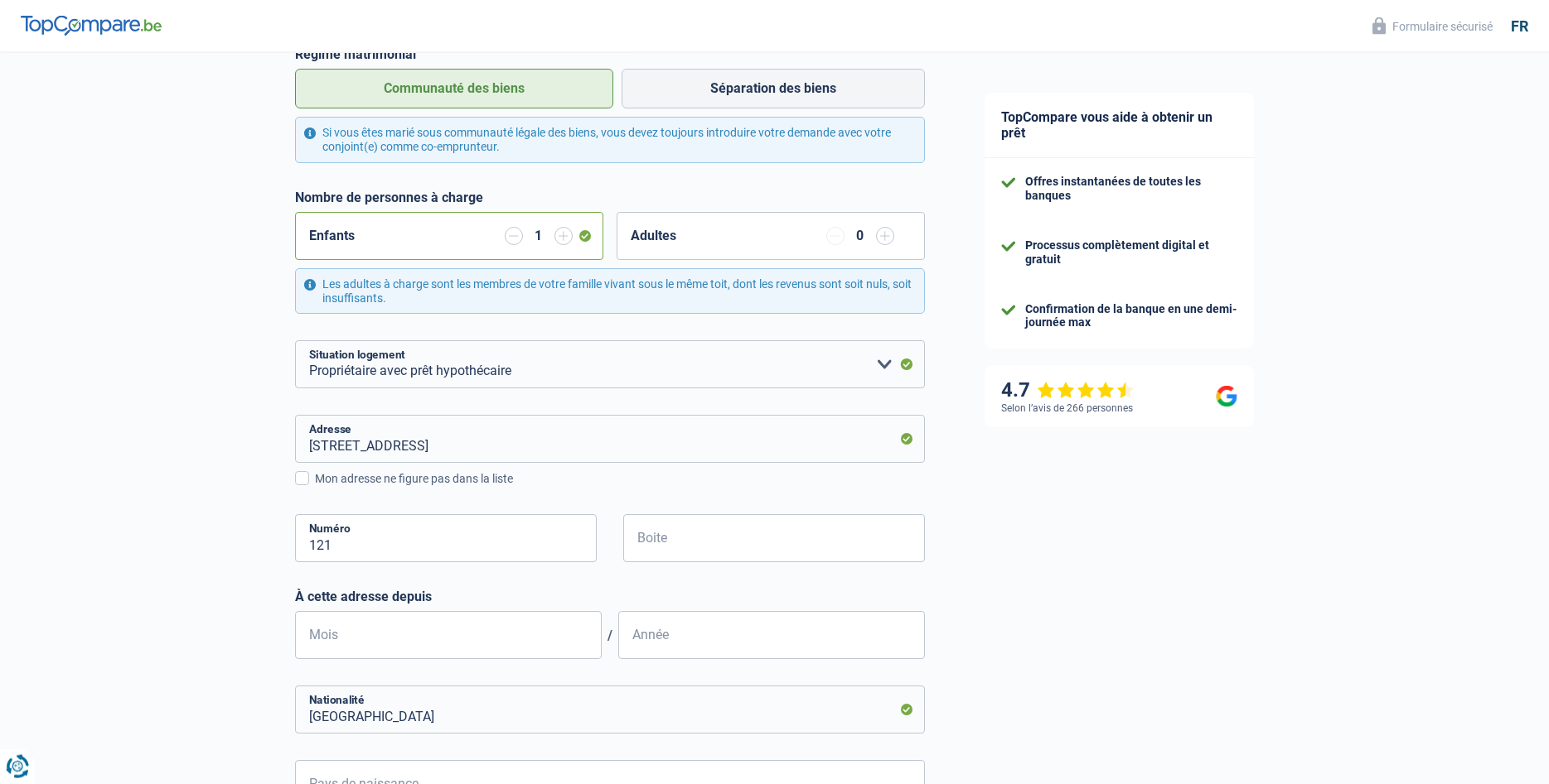
scroll to position [507, 0]
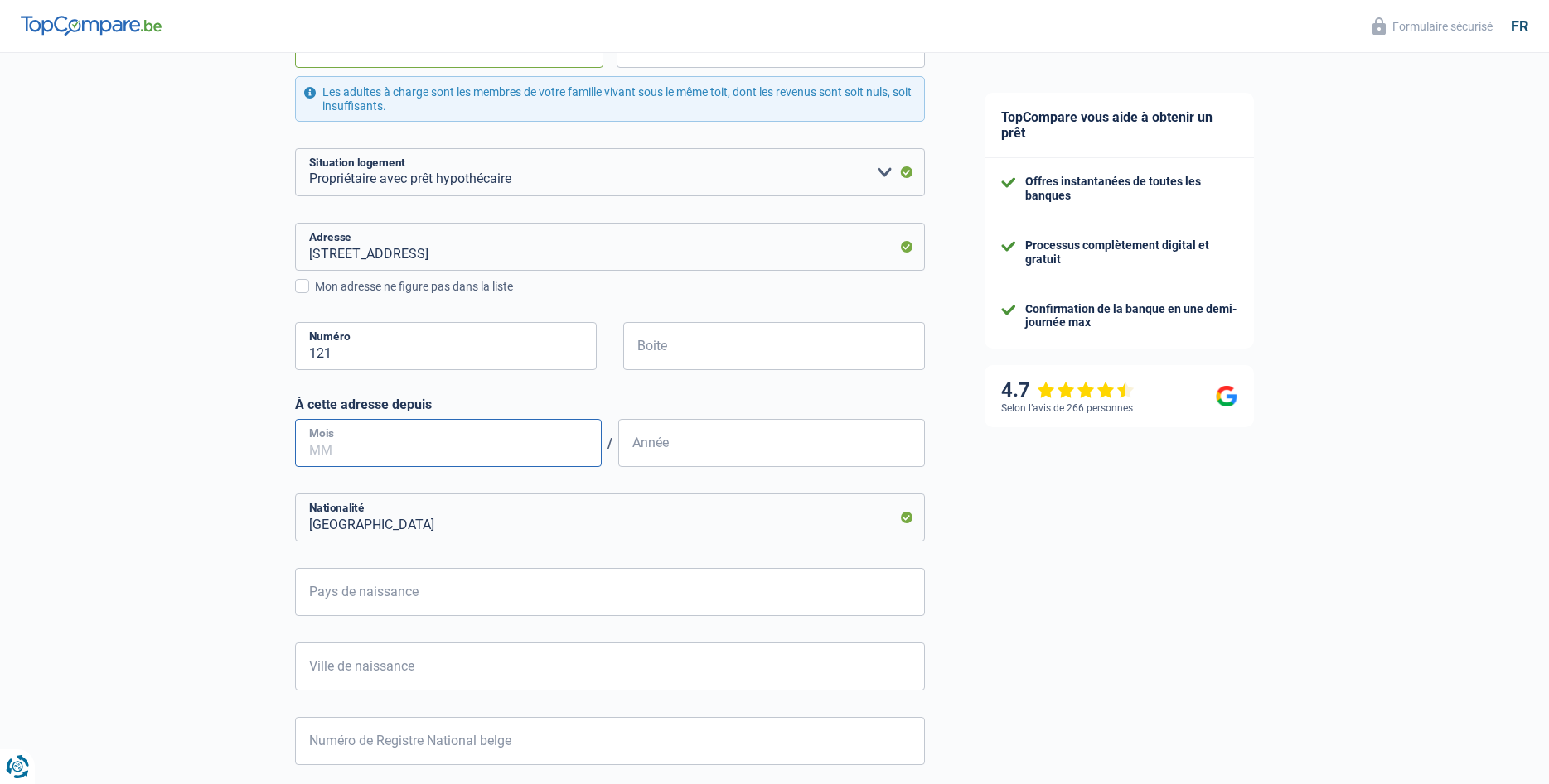
click at [451, 442] on input "Mois" at bounding box center [448, 443] width 307 height 48
type input "08"
type input "2019"
click at [380, 595] on input "Pays de naissance" at bounding box center [610, 592] width 630 height 48
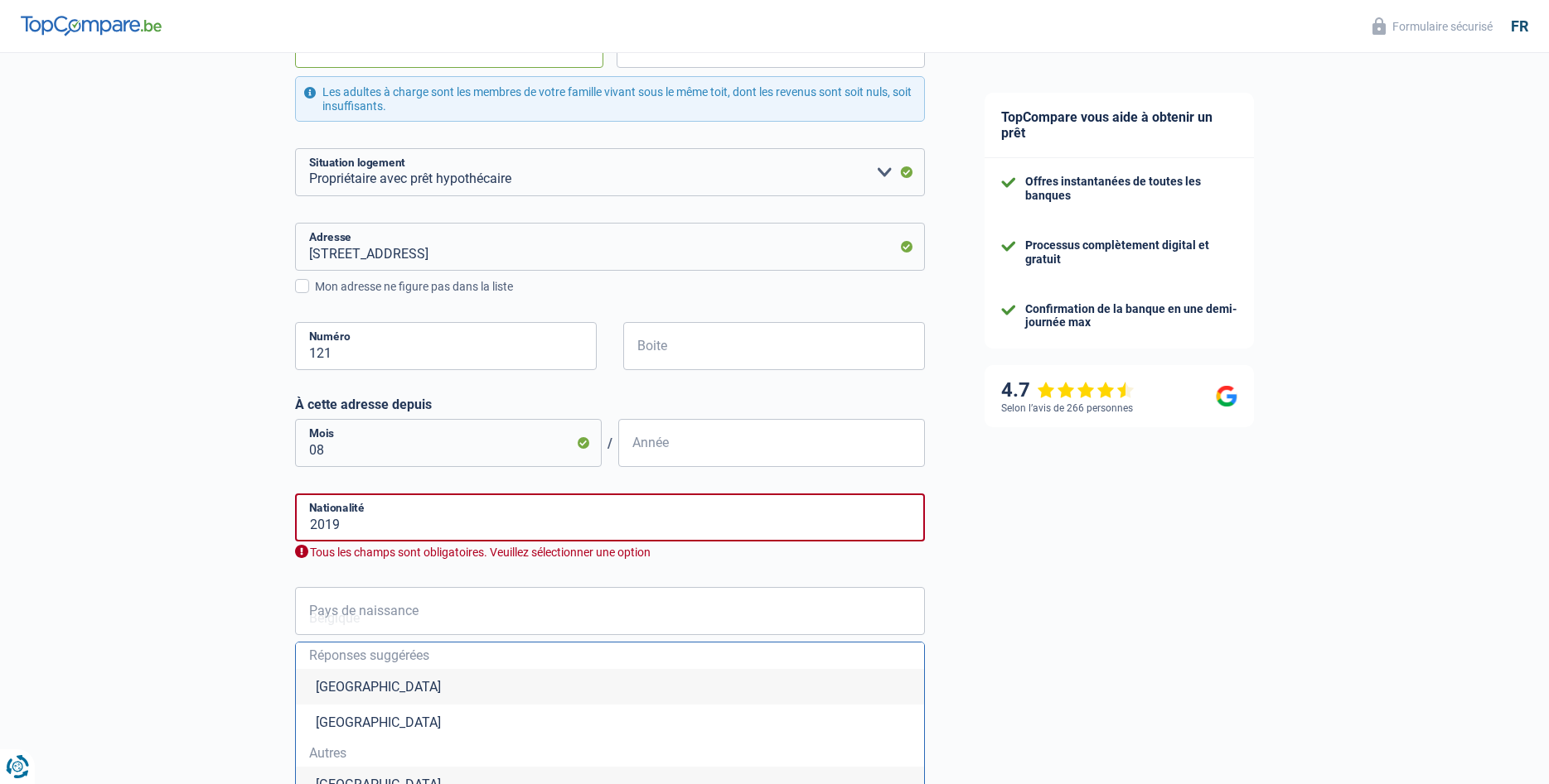
click at [340, 685] on li "[GEOGRAPHIC_DATA]" at bounding box center [610, 687] width 628 height 36
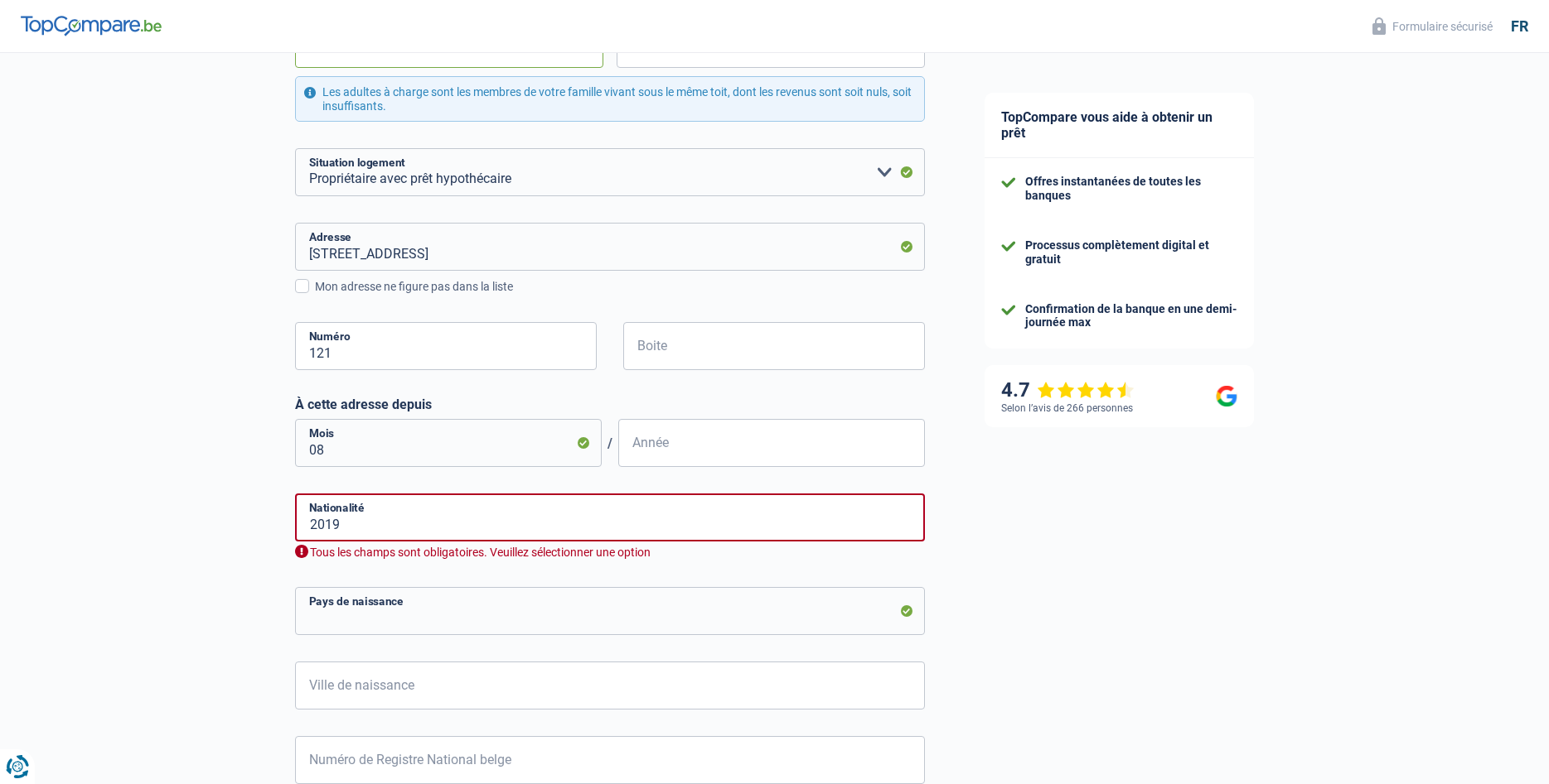
type input "[GEOGRAPHIC_DATA]"
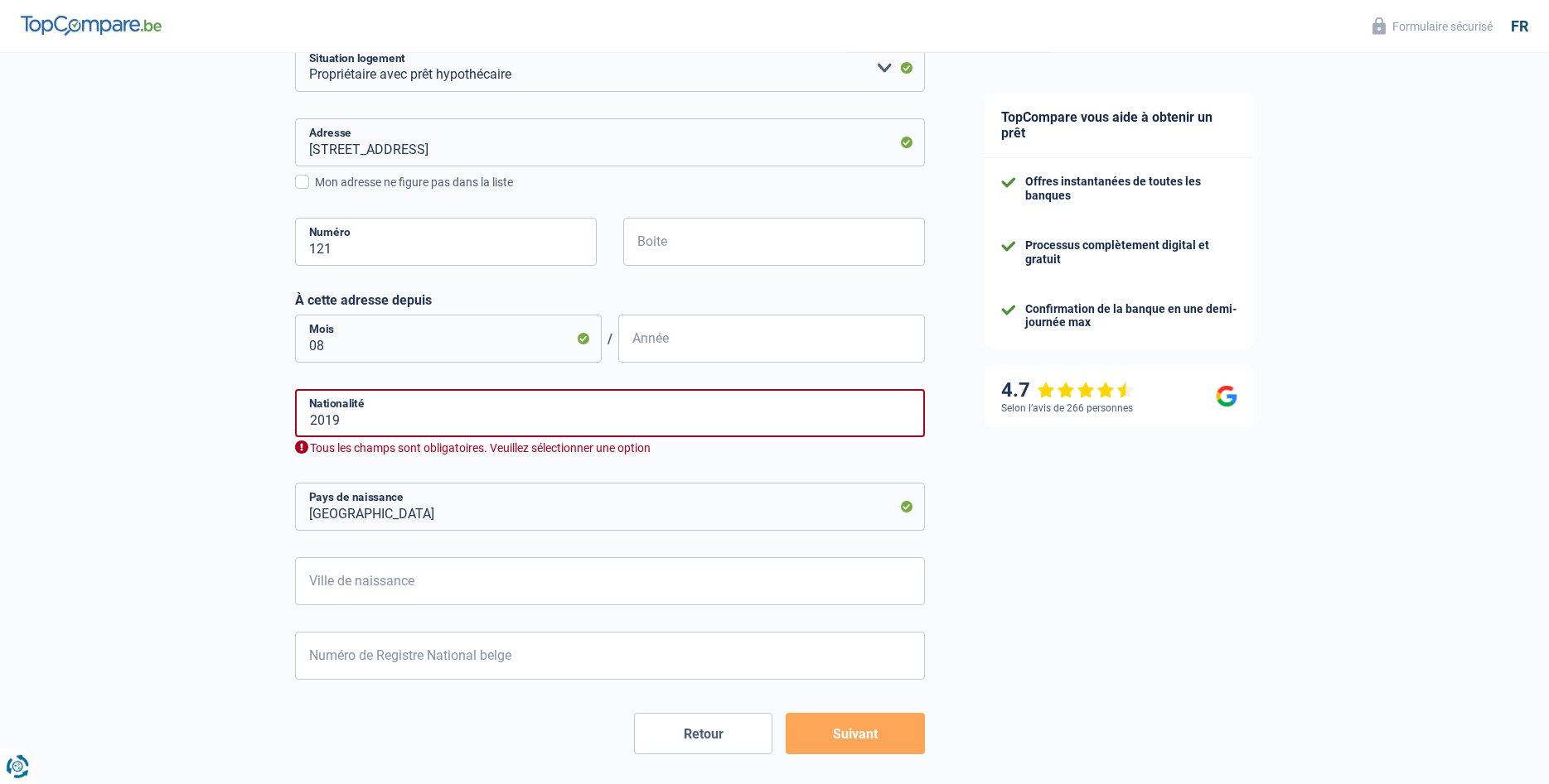
scroll to position [676, 0]
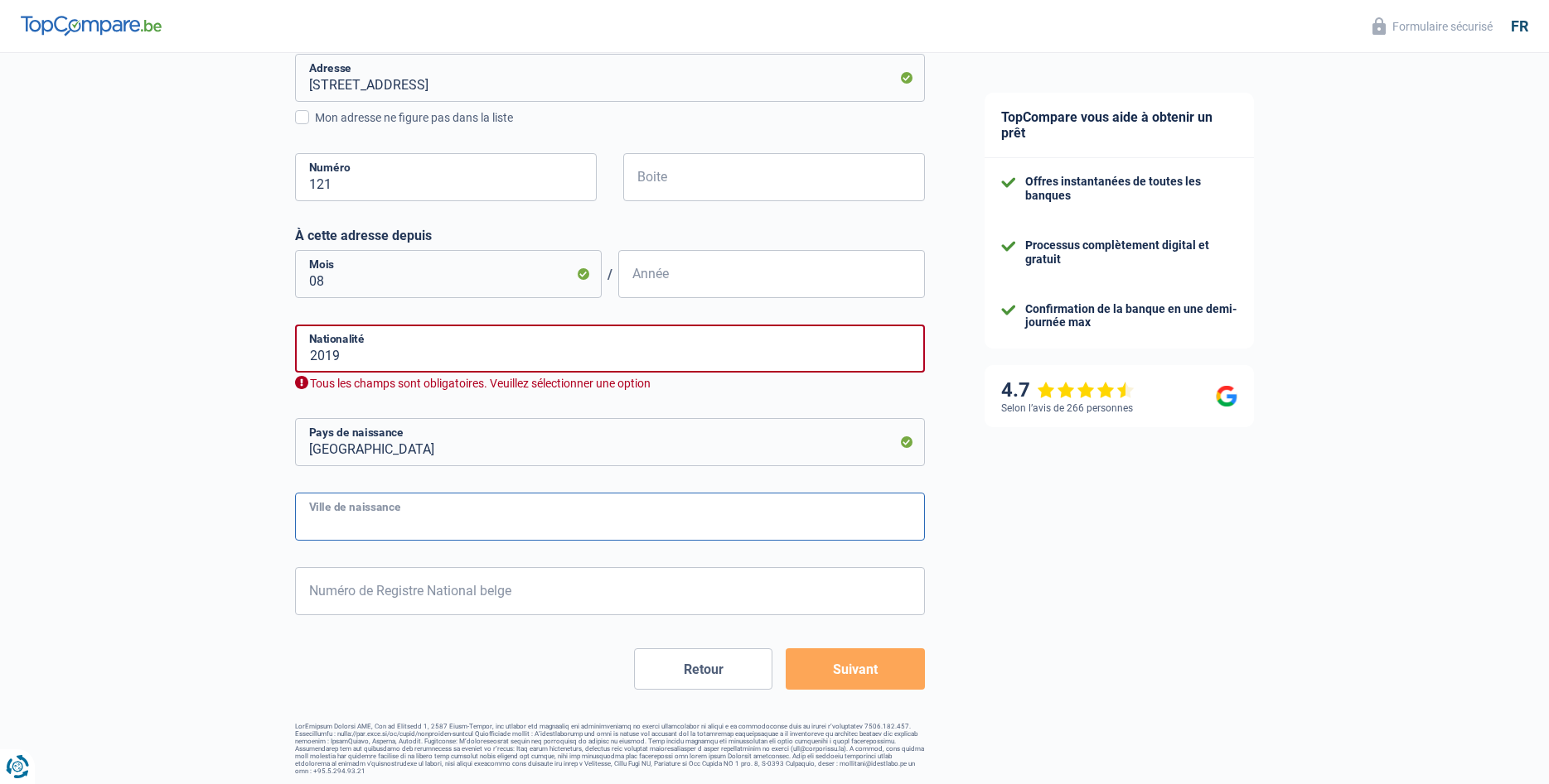
click at [394, 513] on input "Ville de naissance" at bounding box center [610, 517] width 630 height 48
type input "[GEOGRAPHIC_DATA]"
click at [366, 589] on input "Numéro de Registre National belge" at bounding box center [610, 591] width 630 height 48
type input "74.07.01-323.8"
type input "7"
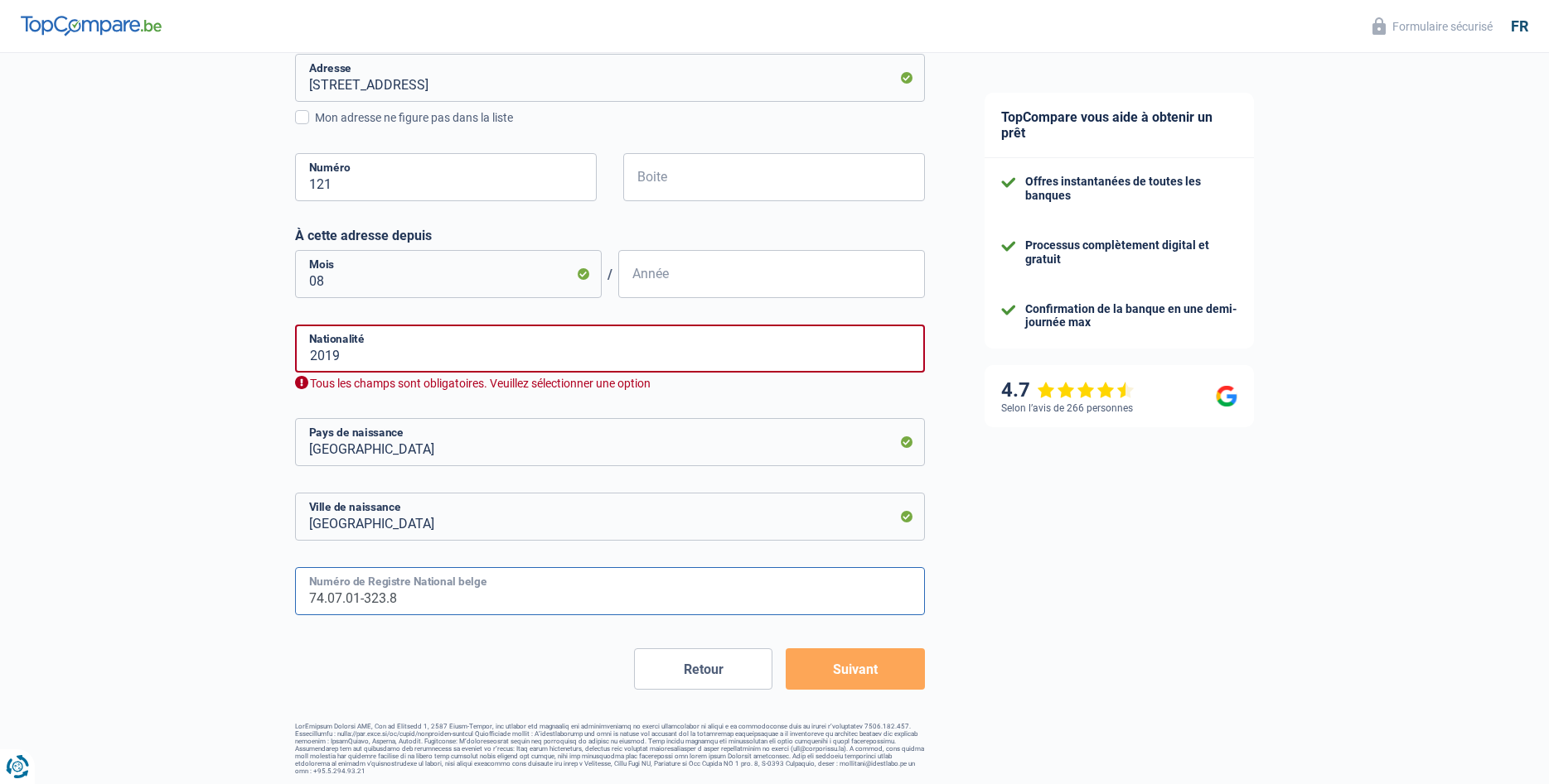
type input "1974"
type input "74.07.01-323.86"
click at [854, 663] on button "Suivant" at bounding box center [854, 669] width 138 height 42
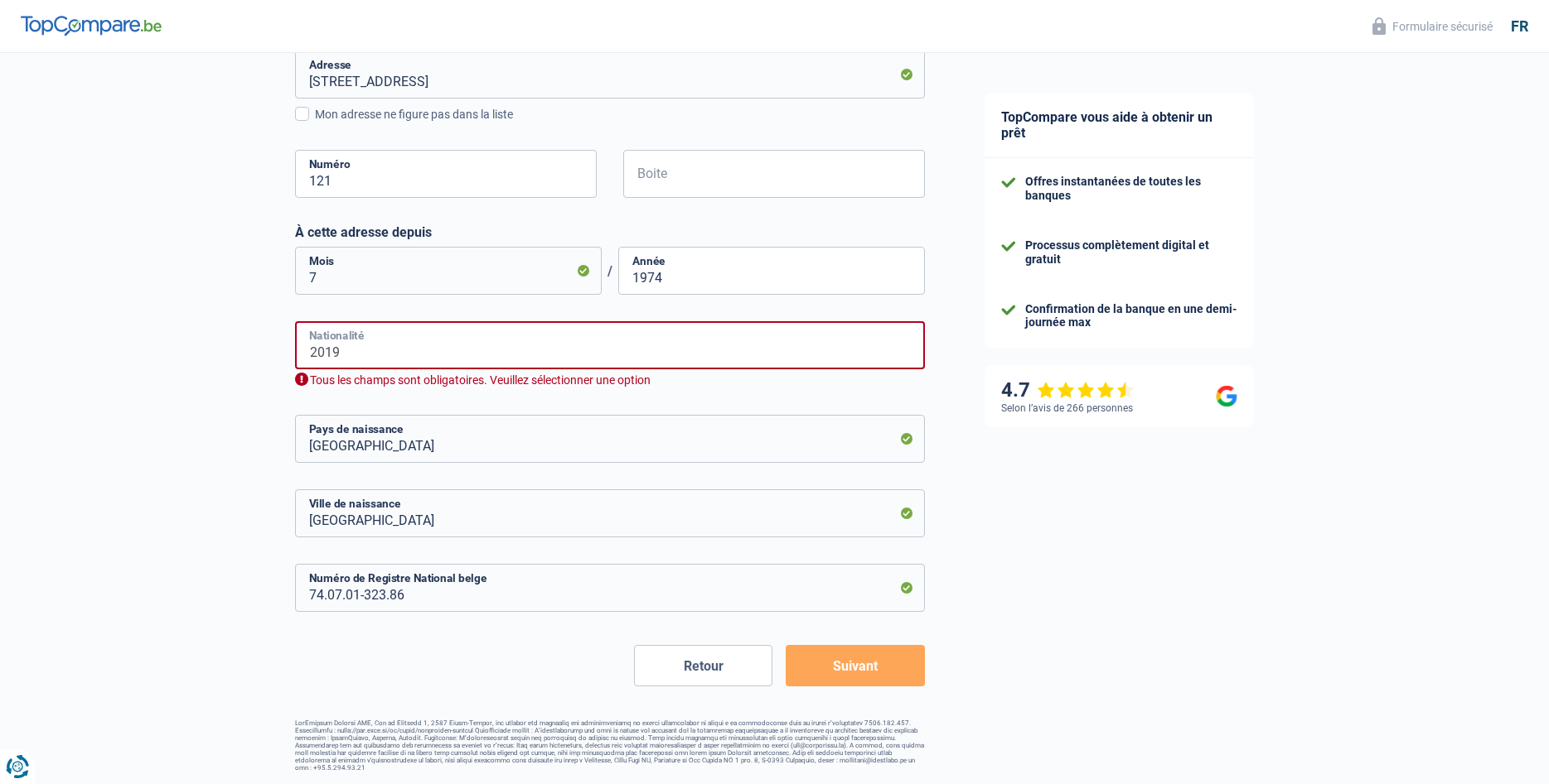
drag, startPoint x: 373, startPoint y: 348, endPoint x: 113, endPoint y: 337, distance: 260.2
click at [295, 337] on input "2019" at bounding box center [610, 346] width 630 height 48
click at [264, 410] on div "Chance de réussite de votre simulation est de 60% 1 2 3 4 5 Rajoutez +20% en co…" at bounding box center [478, 72] width 955 height 1411
click at [379, 356] on input "Belge" at bounding box center [610, 346] width 630 height 48
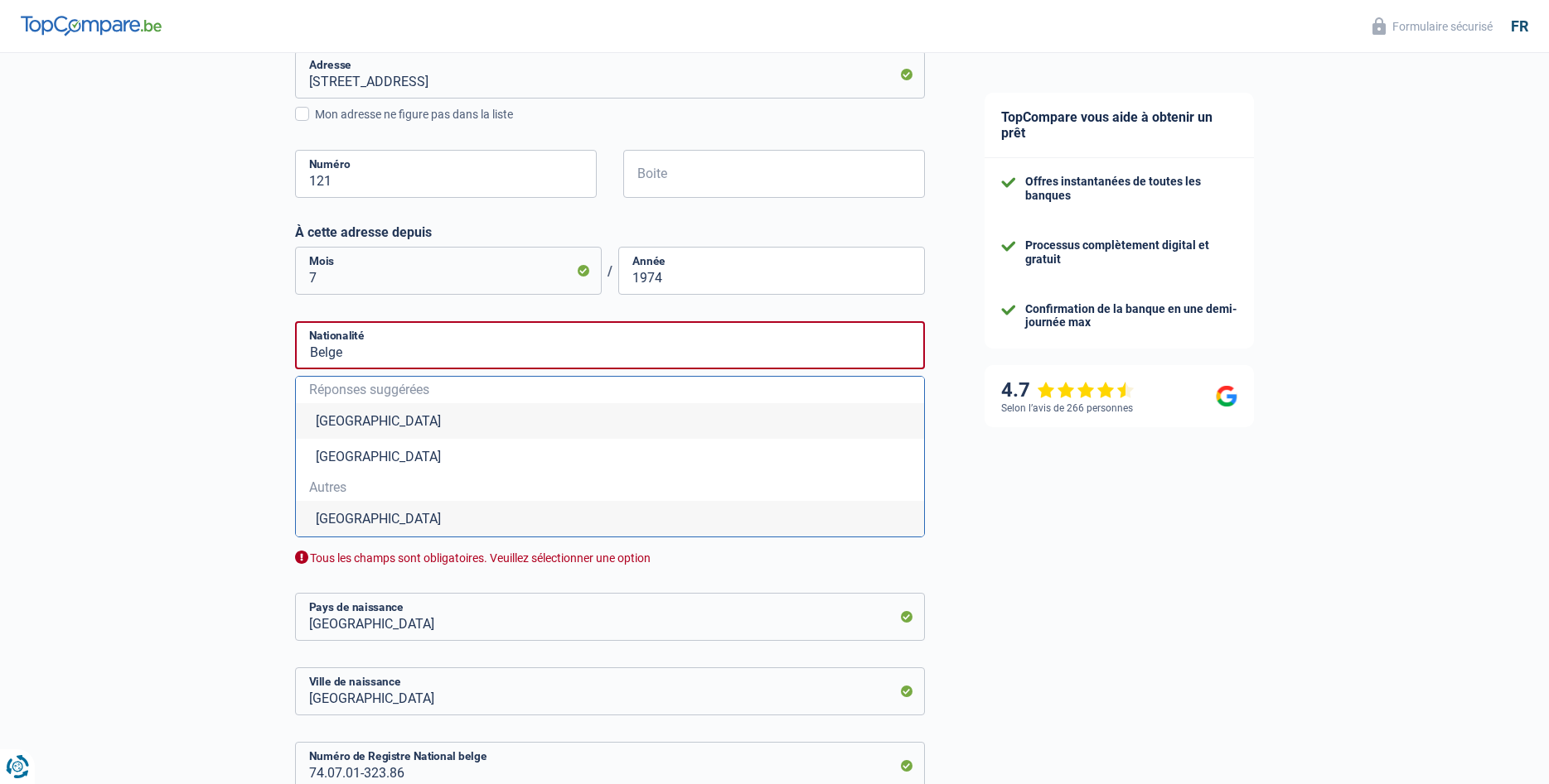
click at [354, 423] on li "[GEOGRAPHIC_DATA]" at bounding box center [610, 421] width 628 height 36
type input "[GEOGRAPHIC_DATA]"
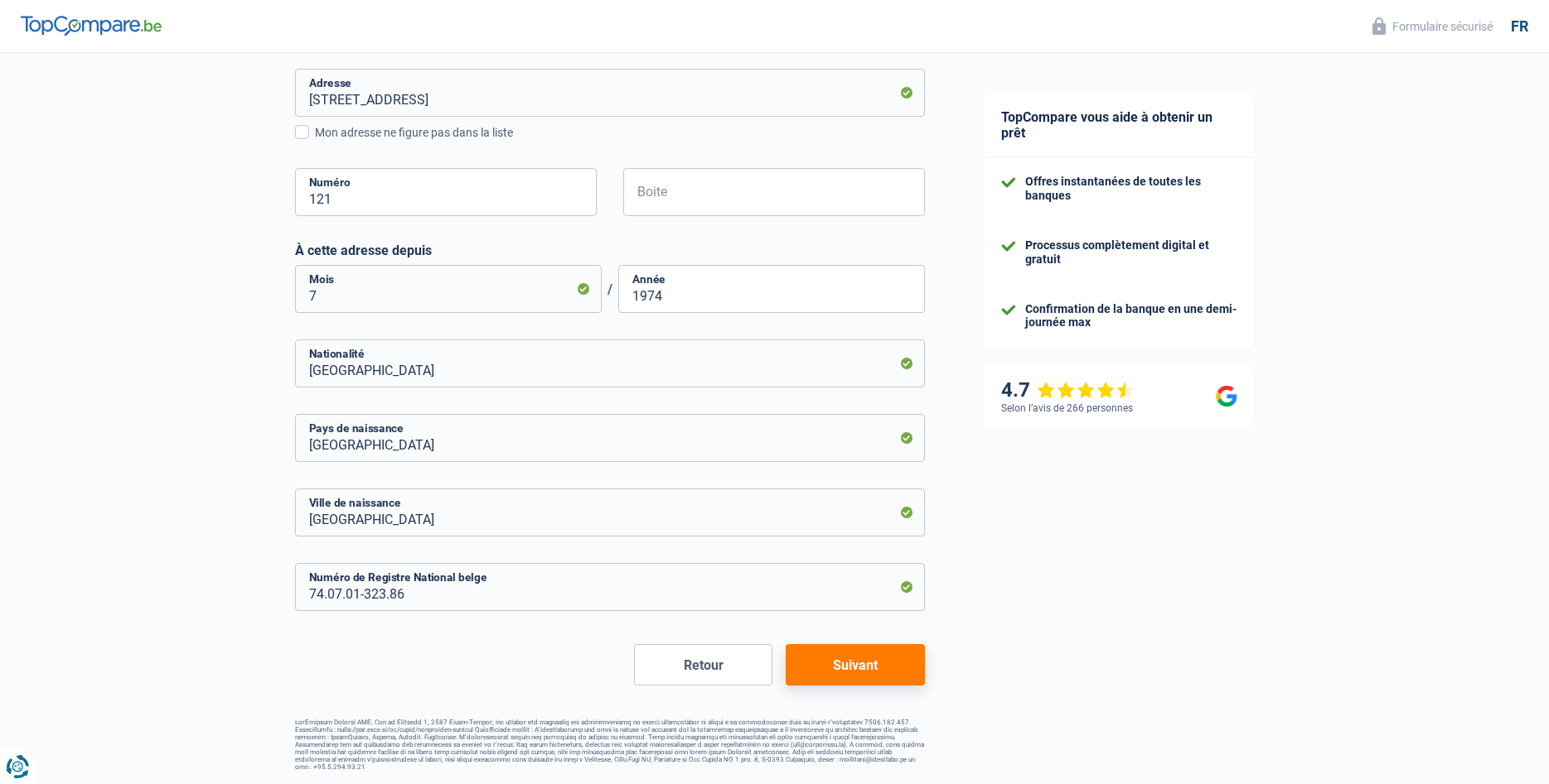
scroll to position [660, 0]
click at [877, 662] on button "Suivant" at bounding box center [854, 666] width 138 height 42
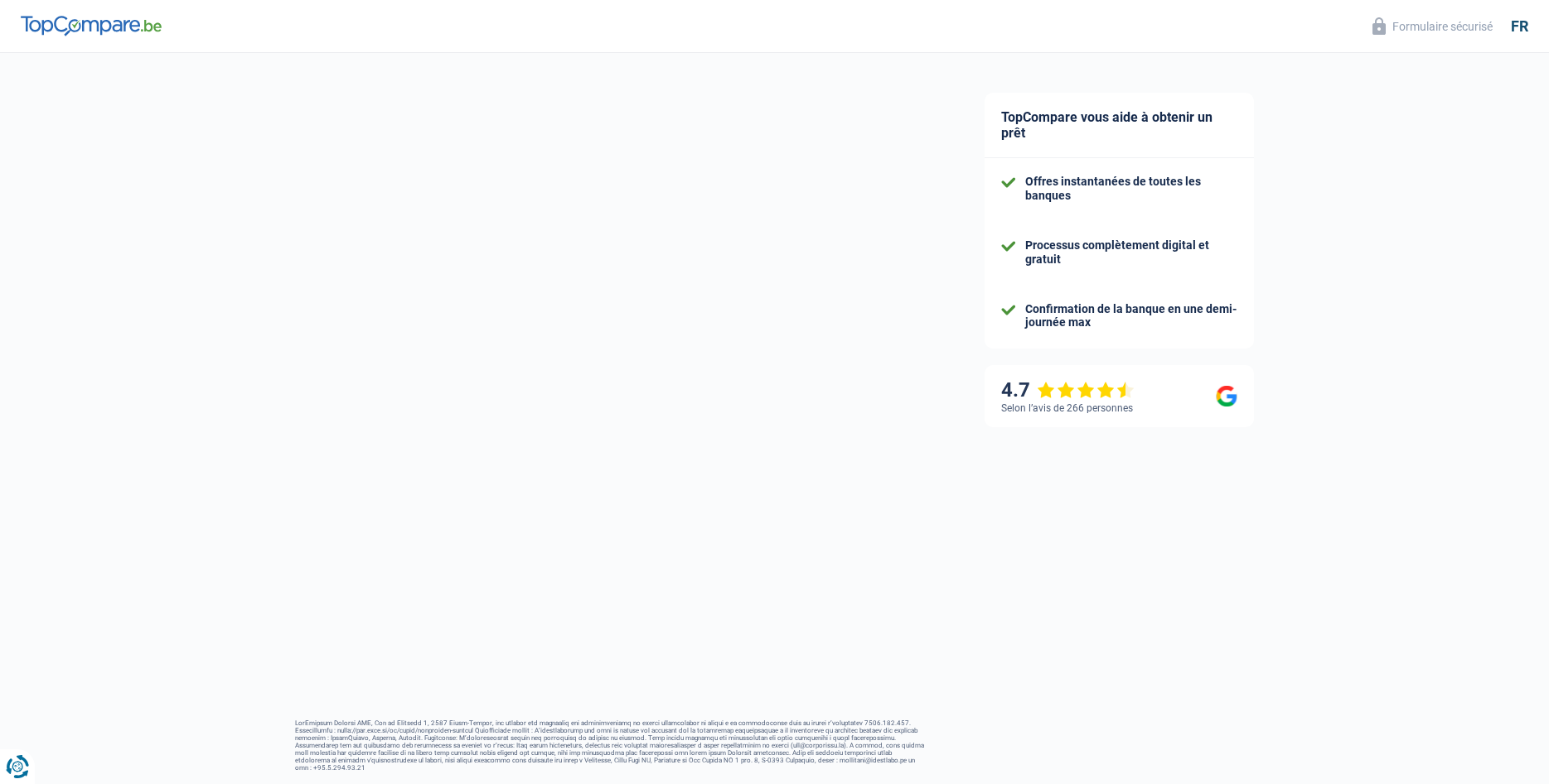
select select "familyAllowances"
select select "netSalary"
select select "mealVouchers"
select select "mortgage"
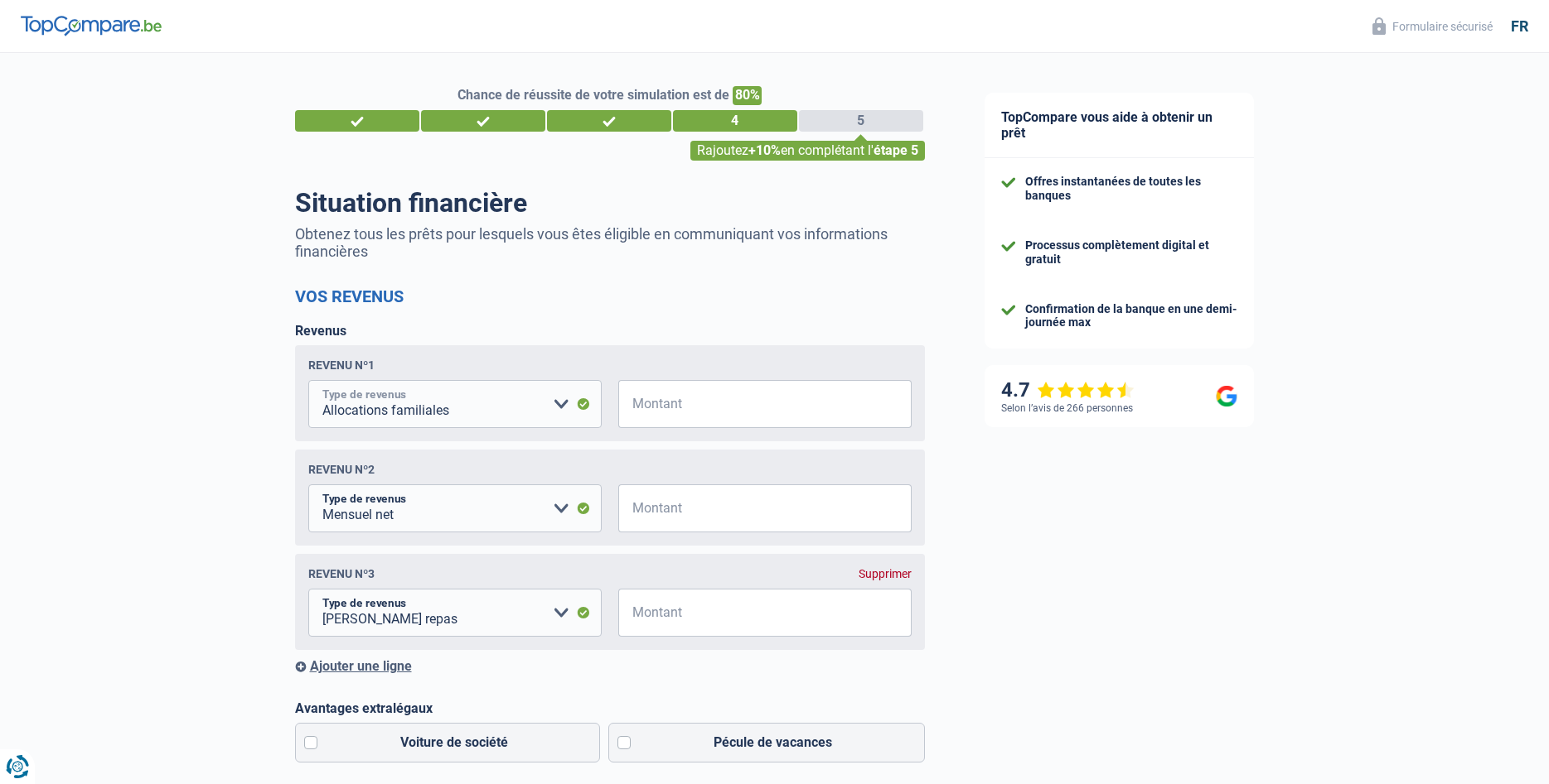
click at [309, 380] on select "Allocation d'handicap Allocations chômage Allocations familiales Chèques repas …" at bounding box center [455, 404] width 294 height 48
click option "Allocations familiales" at bounding box center [0, 0] width 0 height 0
click at [309, 380] on select "Allocation d'handicap Allocations chômage Allocations familiales Chèques repas …" at bounding box center [455, 404] width 294 height 48
click option "Allocations familiales" at bounding box center [0, 0] width 0 height 0
click at [661, 406] on input "Montant" at bounding box center [775, 404] width 273 height 48
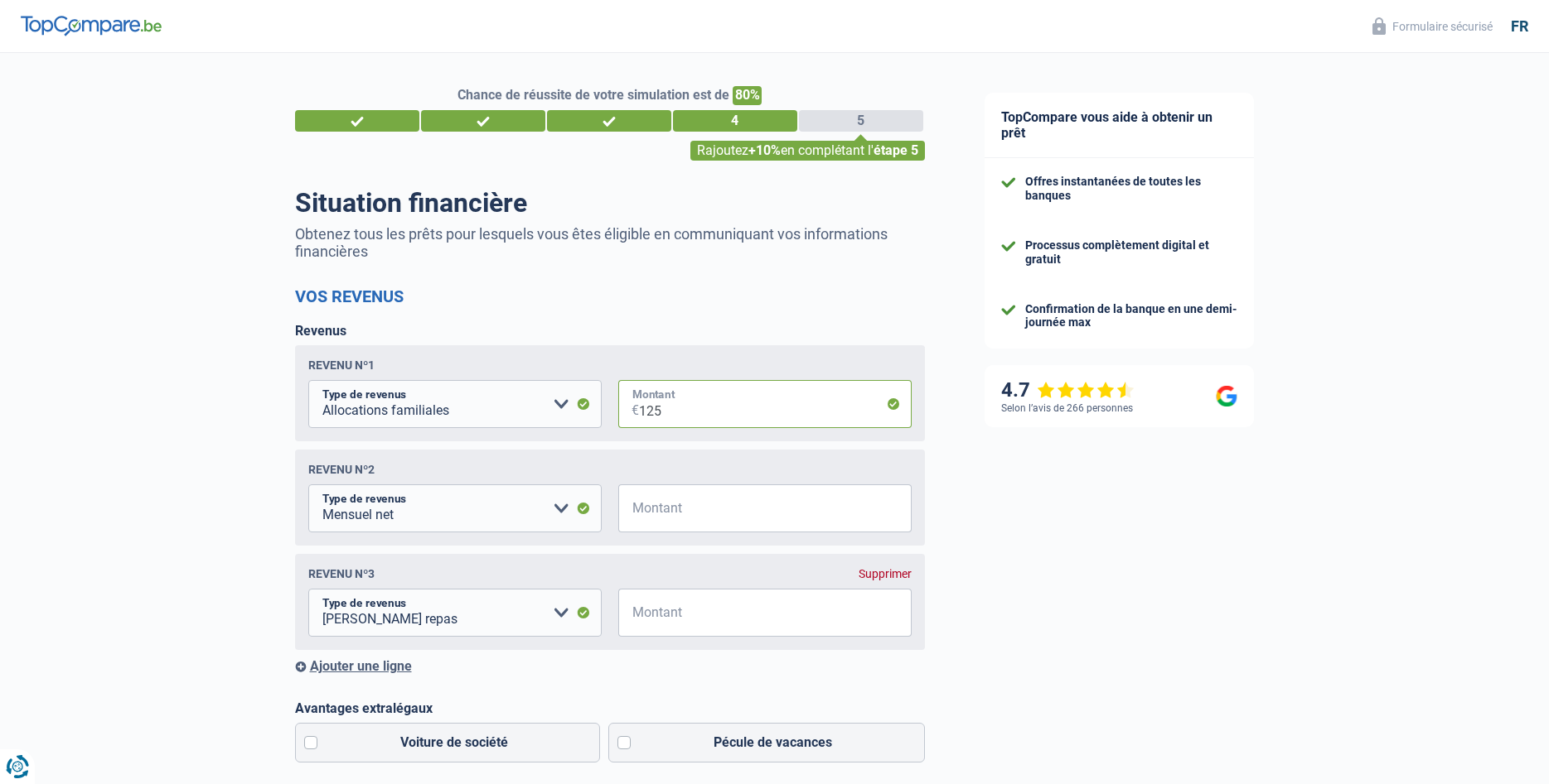
type input "125"
click at [309, 485] on select "Allocation d'handicap Allocations chômage Allocations familiales Chèques repas …" at bounding box center [455, 509] width 294 height 48
select select "mealVouchers"
click option "[PERSON_NAME] repas" at bounding box center [0, 0] width 0 height 0
click at [650, 509] on input "Montant" at bounding box center [775, 509] width 273 height 48
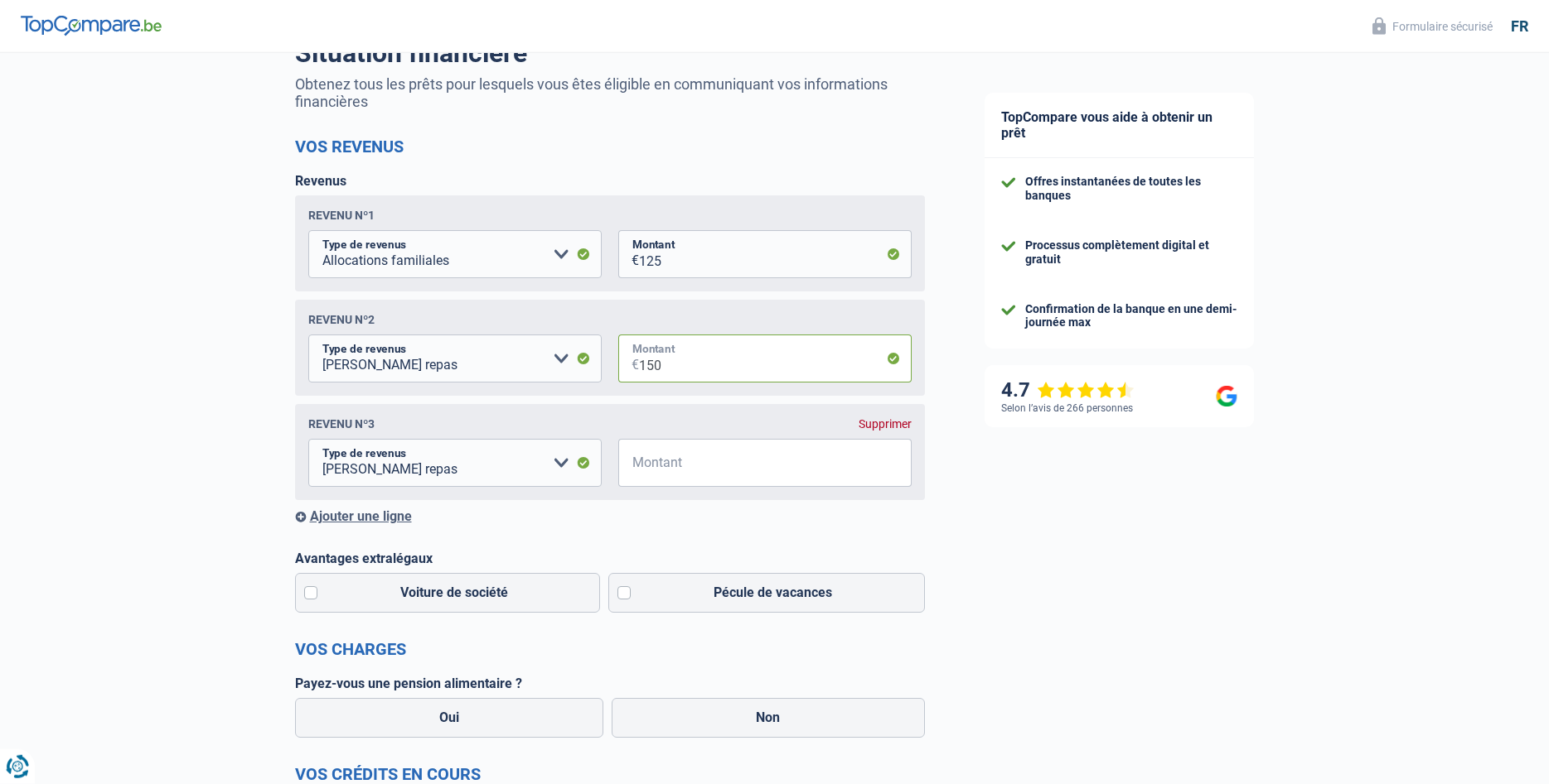
scroll to position [254, 0]
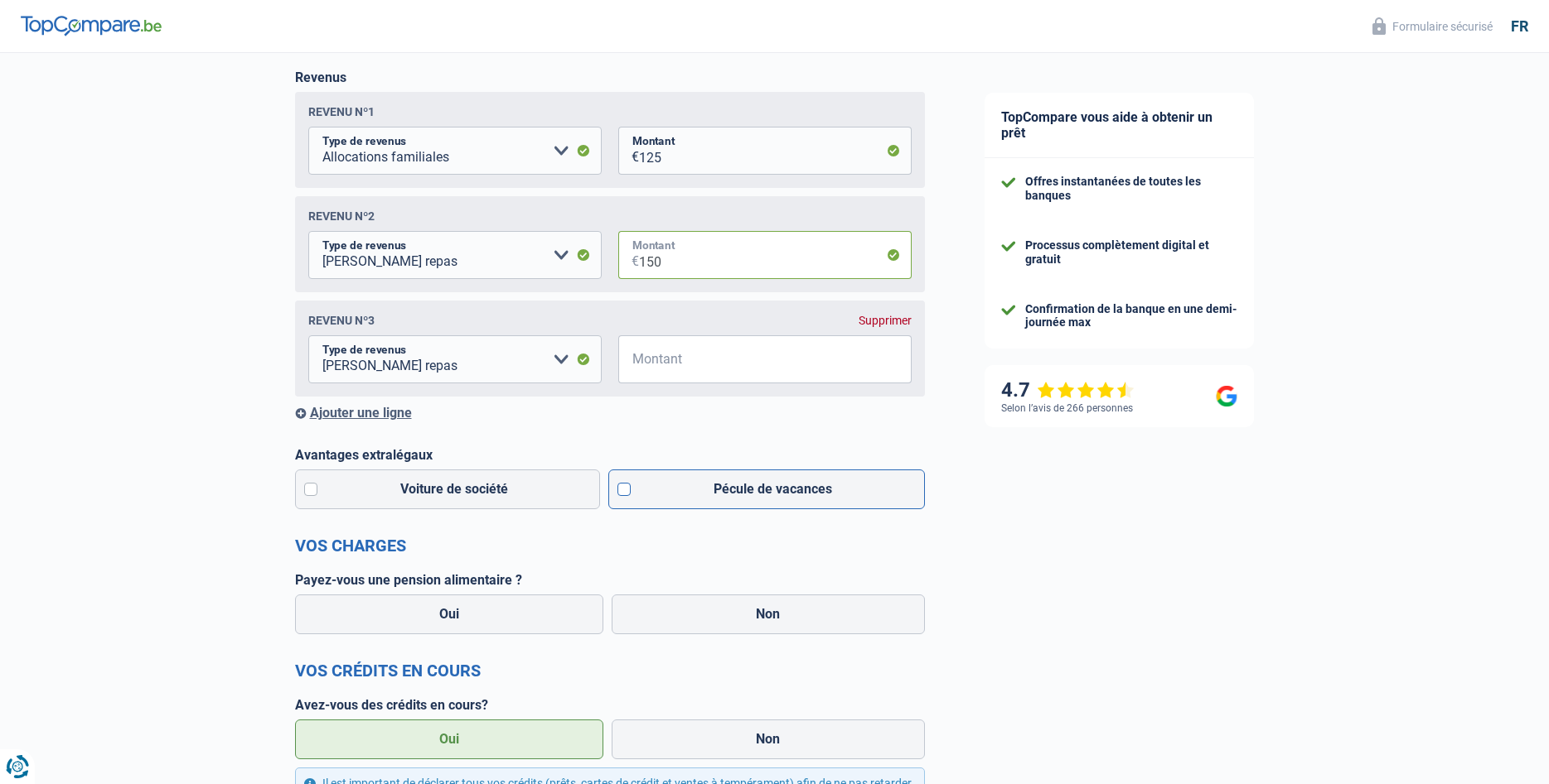
type input "150"
click at [621, 491] on label "Pécule de vacances" at bounding box center [766, 490] width 317 height 40
click at [621, 491] on input "Pécule de vacances" at bounding box center [766, 490] width 317 height 40
checkbox input "true"
click at [709, 618] on label "Non" at bounding box center [768, 614] width 314 height 40
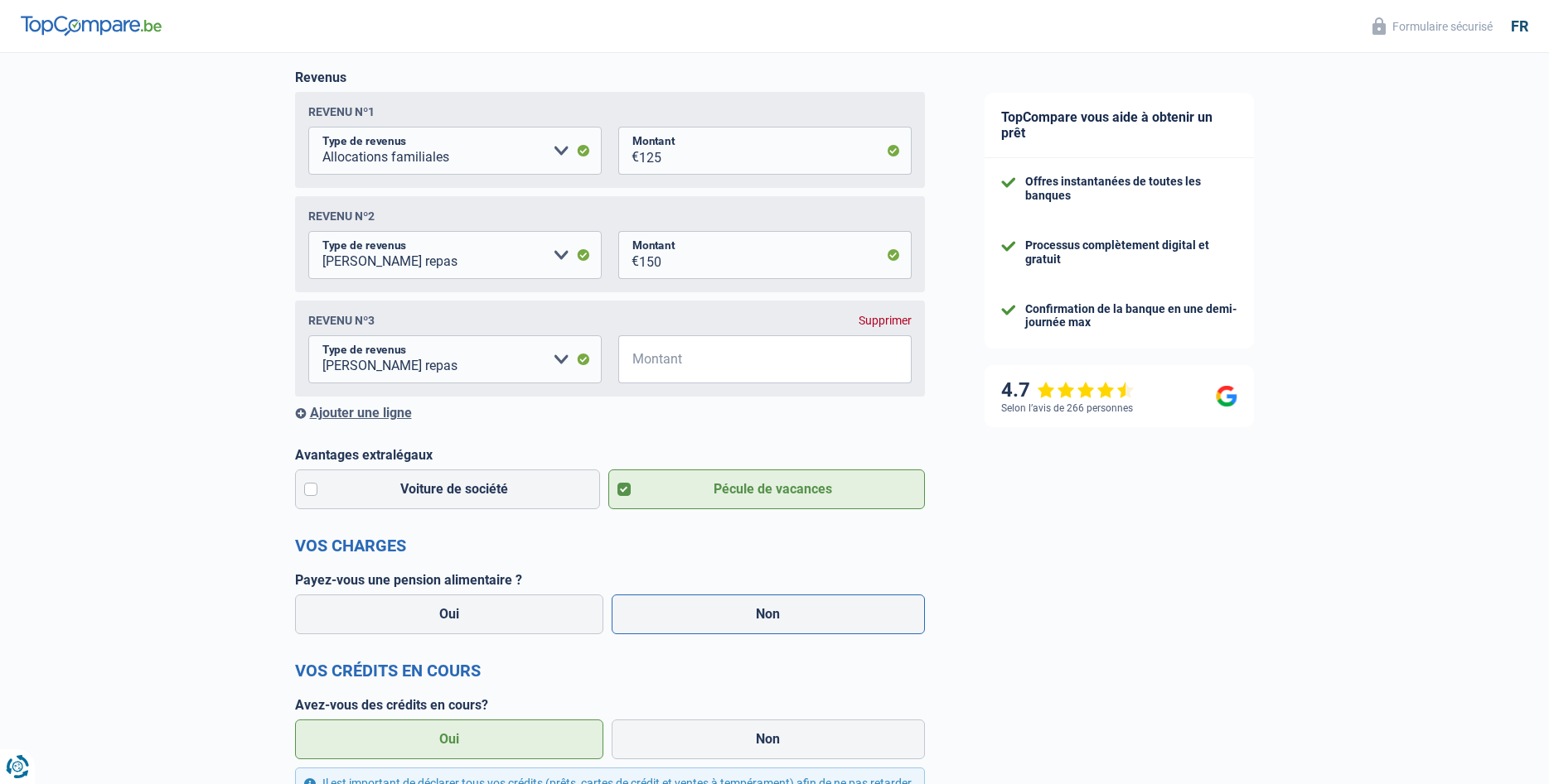
click at [709, 618] on input "Non" at bounding box center [768, 614] width 314 height 40
radio input "true"
select select "netSalary"
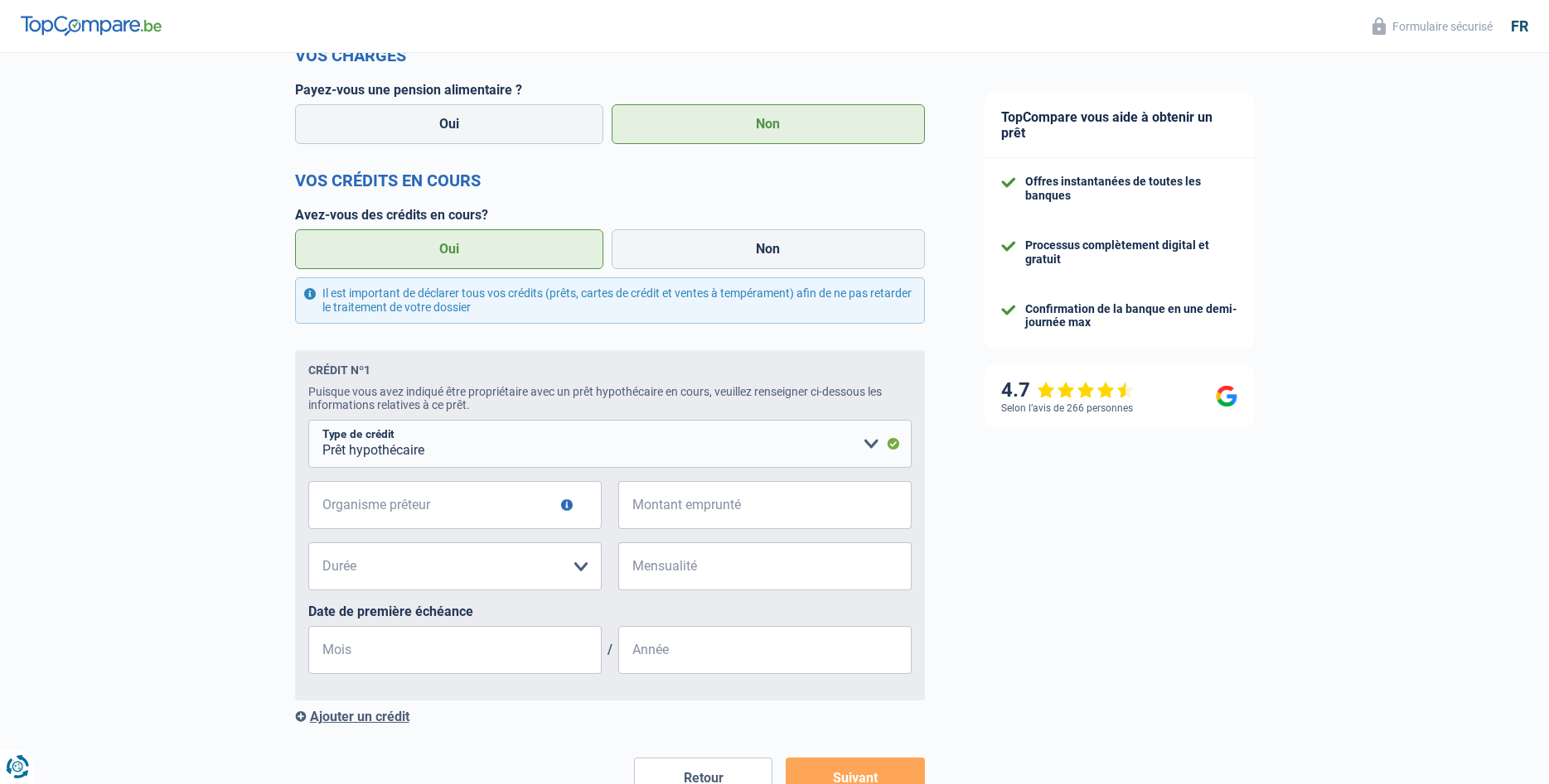
scroll to position [963, 0]
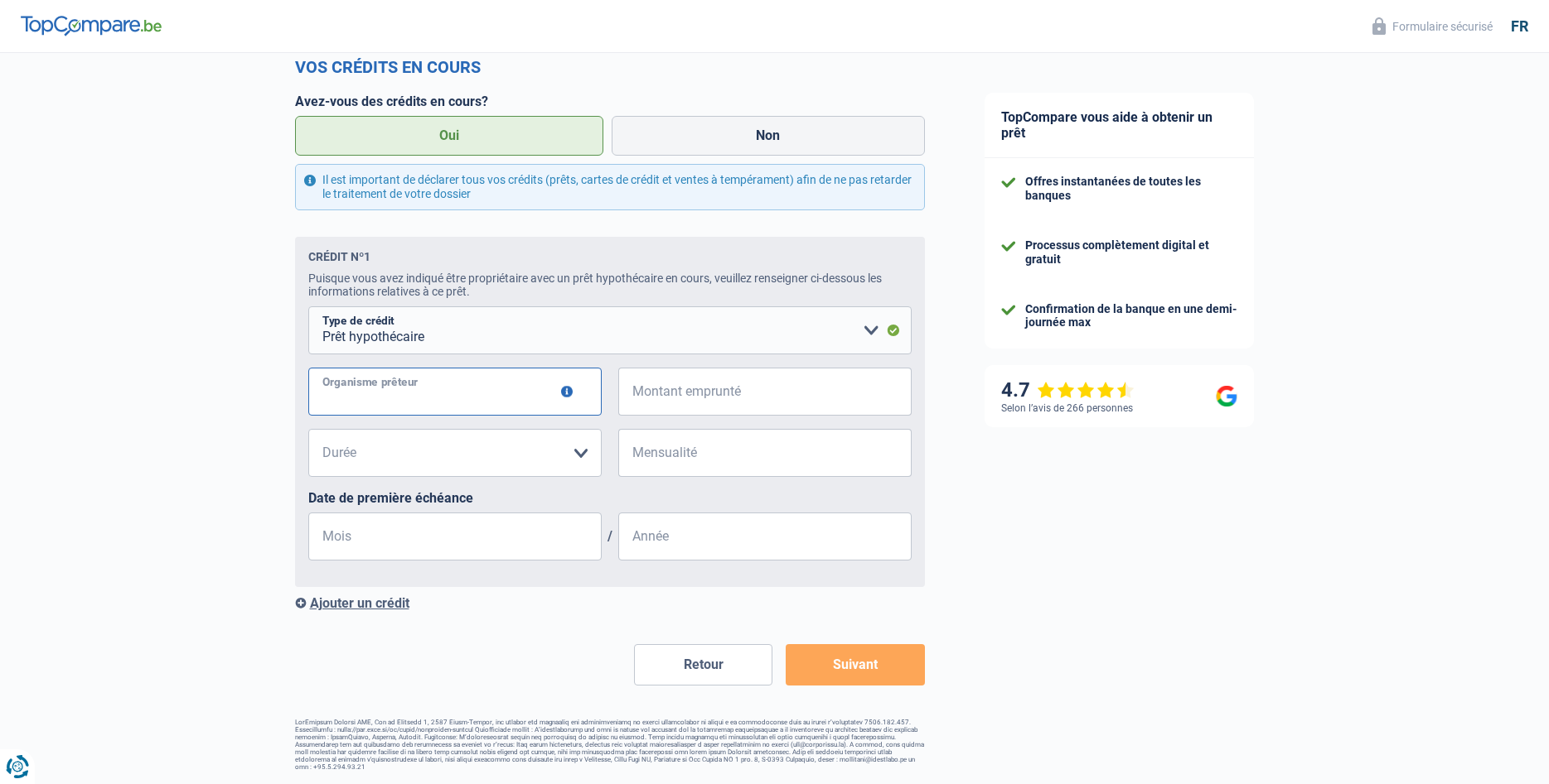
click at [353, 387] on input "Organisme prêteur" at bounding box center [455, 392] width 294 height 48
click at [564, 395] on button "button" at bounding box center [567, 392] width 12 height 12
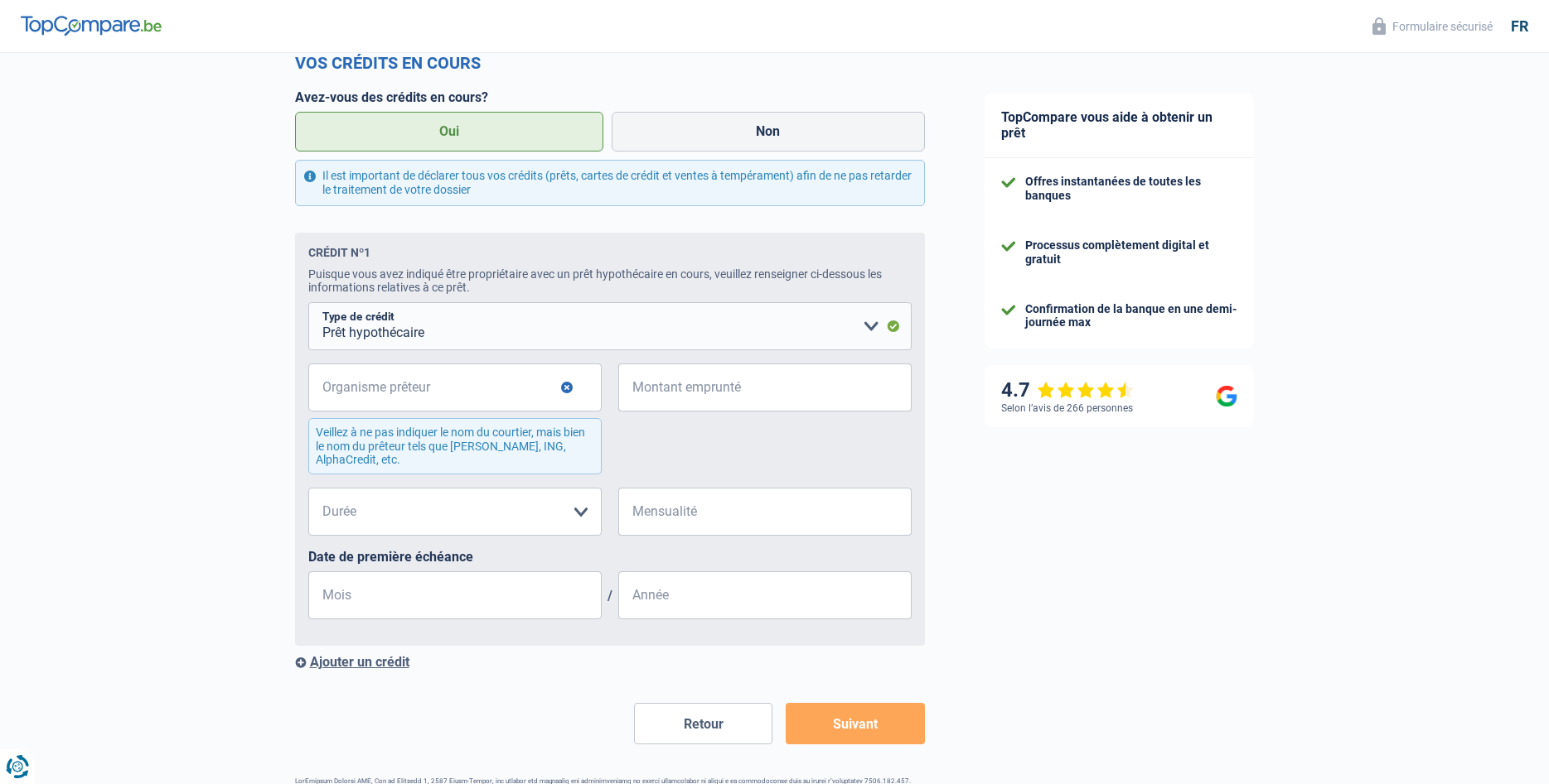
click at [564, 393] on button "button" at bounding box center [567, 387] width 12 height 12
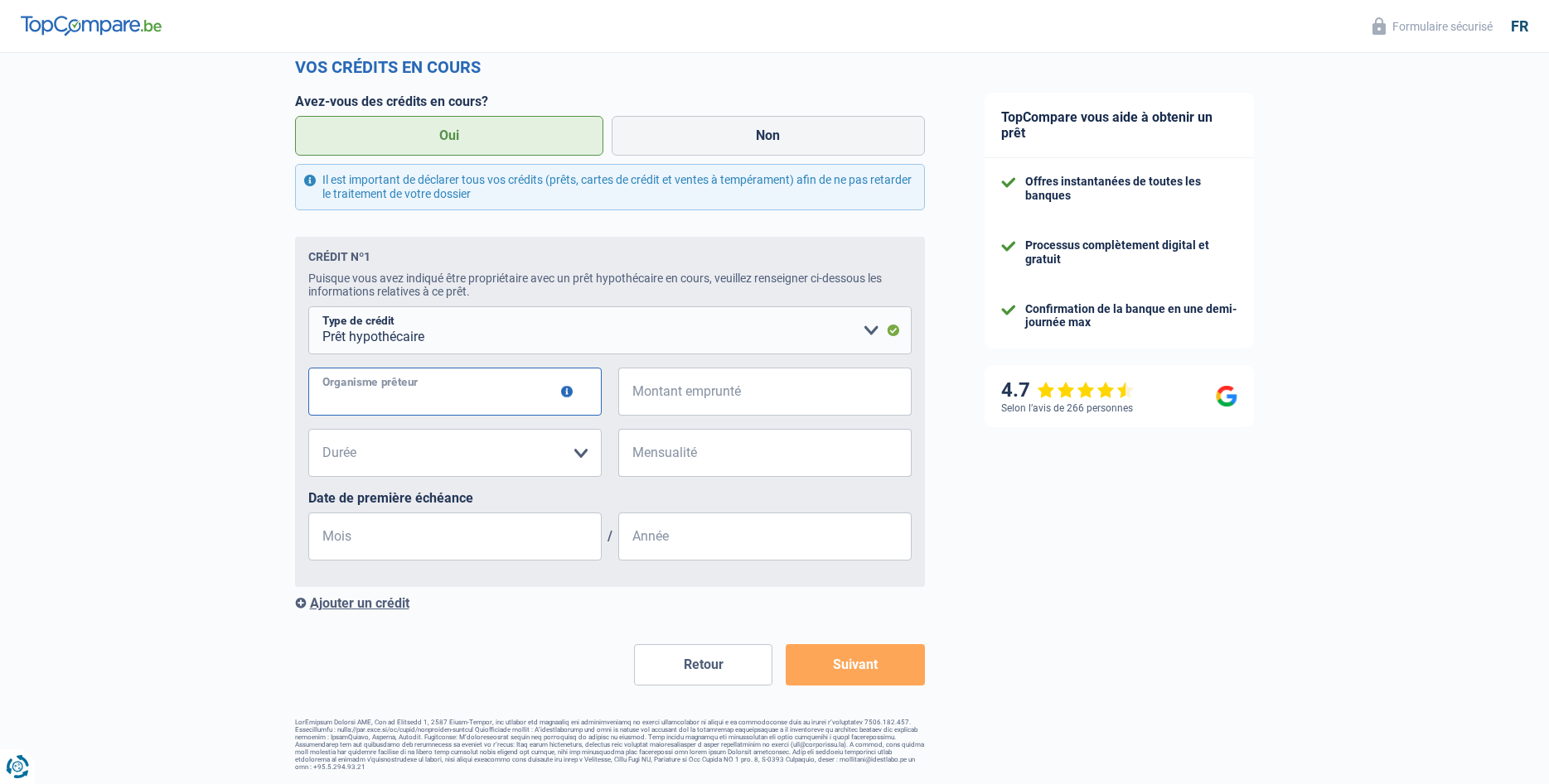
click at [402, 386] on input "Organisme prêteur" at bounding box center [455, 392] width 294 height 48
type input "elantis"
click at [309, 429] on select "120 mois 180 mois 240 mois 300 mois 360 mois 420 mois Veuillez sélectionner une…" at bounding box center [455, 453] width 294 height 48
select select "300"
click option "300 mois" at bounding box center [0, 0] width 0 height 0
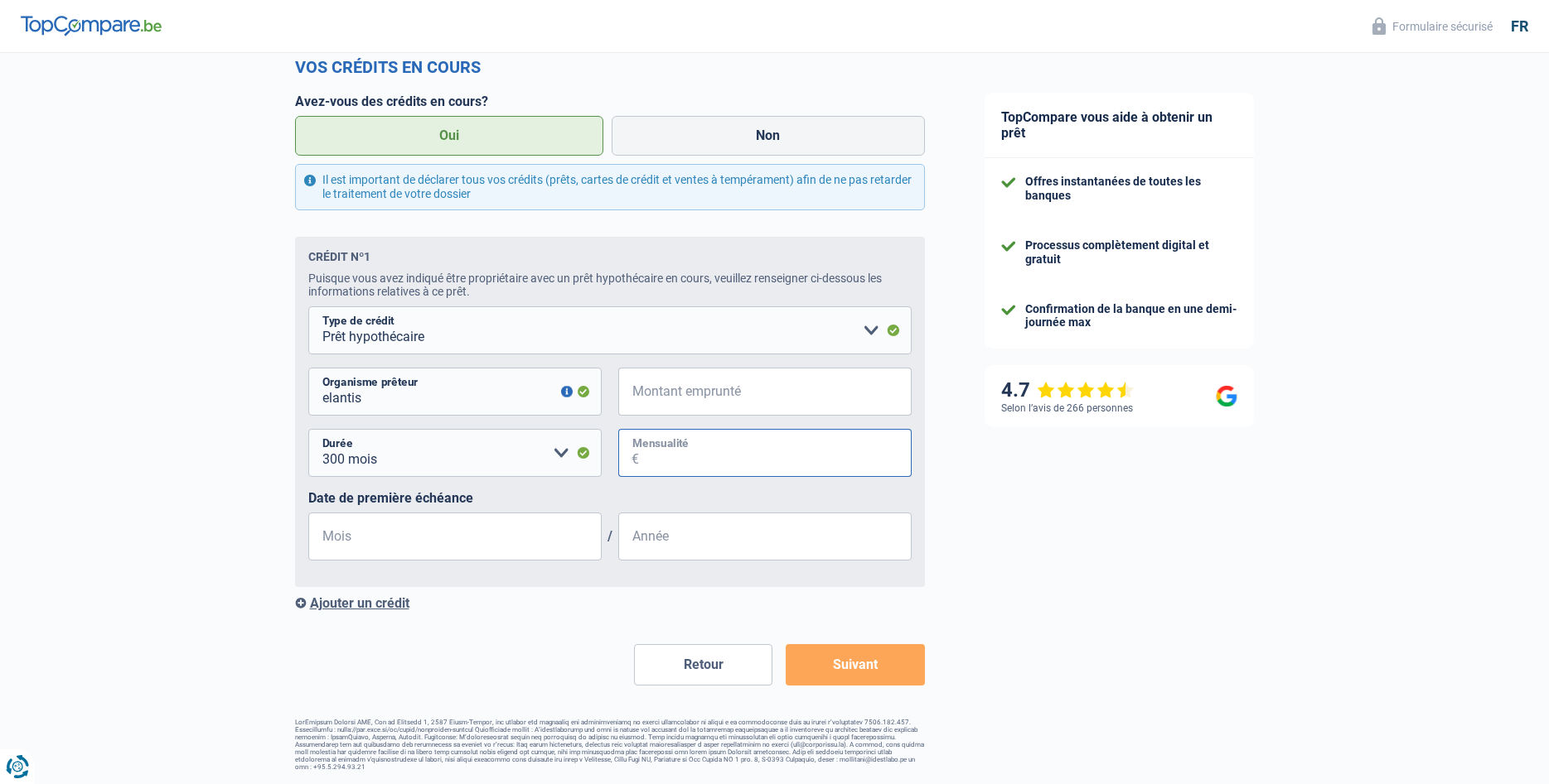
click at [678, 456] on input "Mensualité" at bounding box center [775, 453] width 273 height 48
type input "1.109"
click at [382, 543] on input "Mois" at bounding box center [455, 537] width 294 height 48
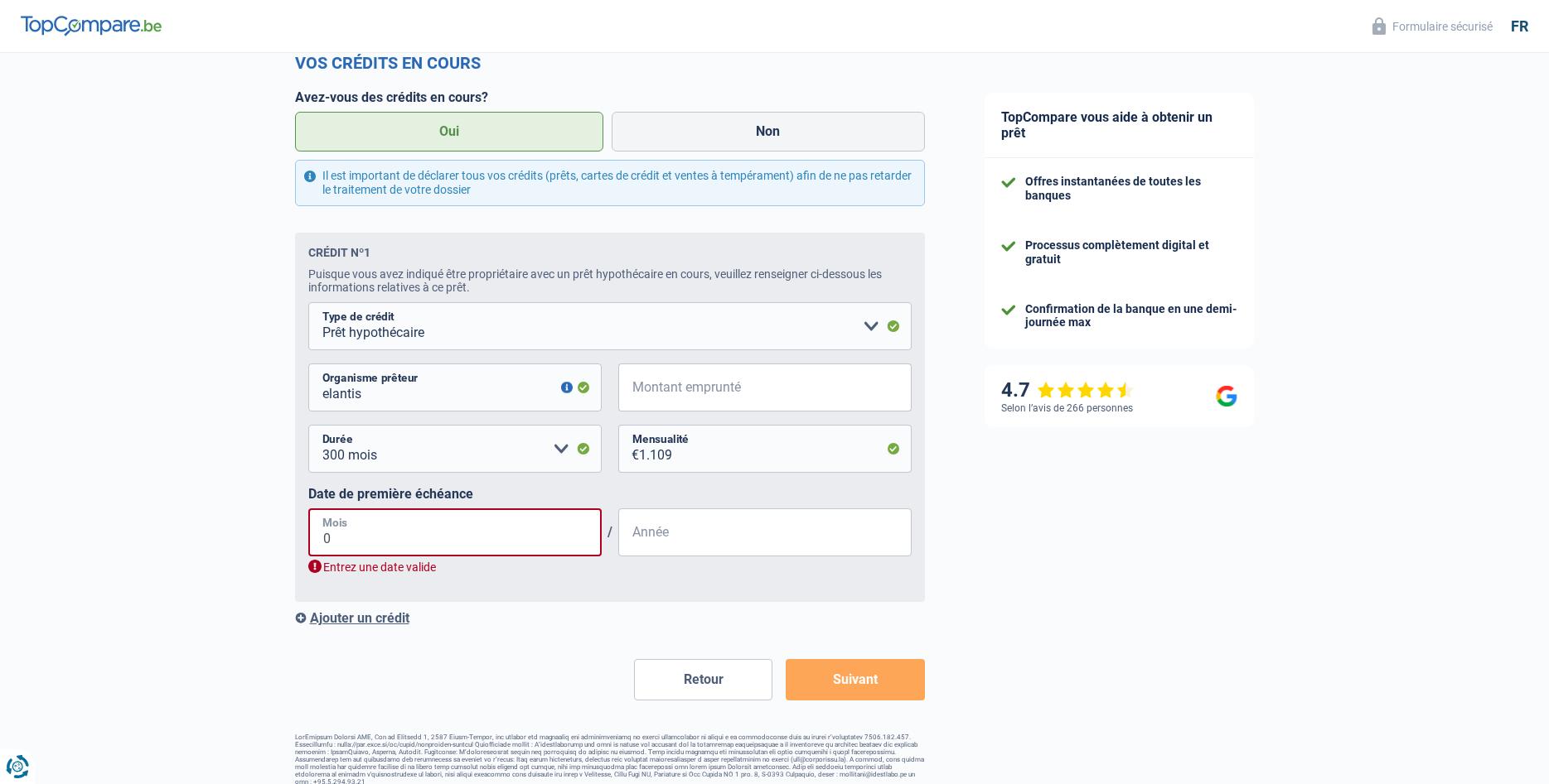
type input "08"
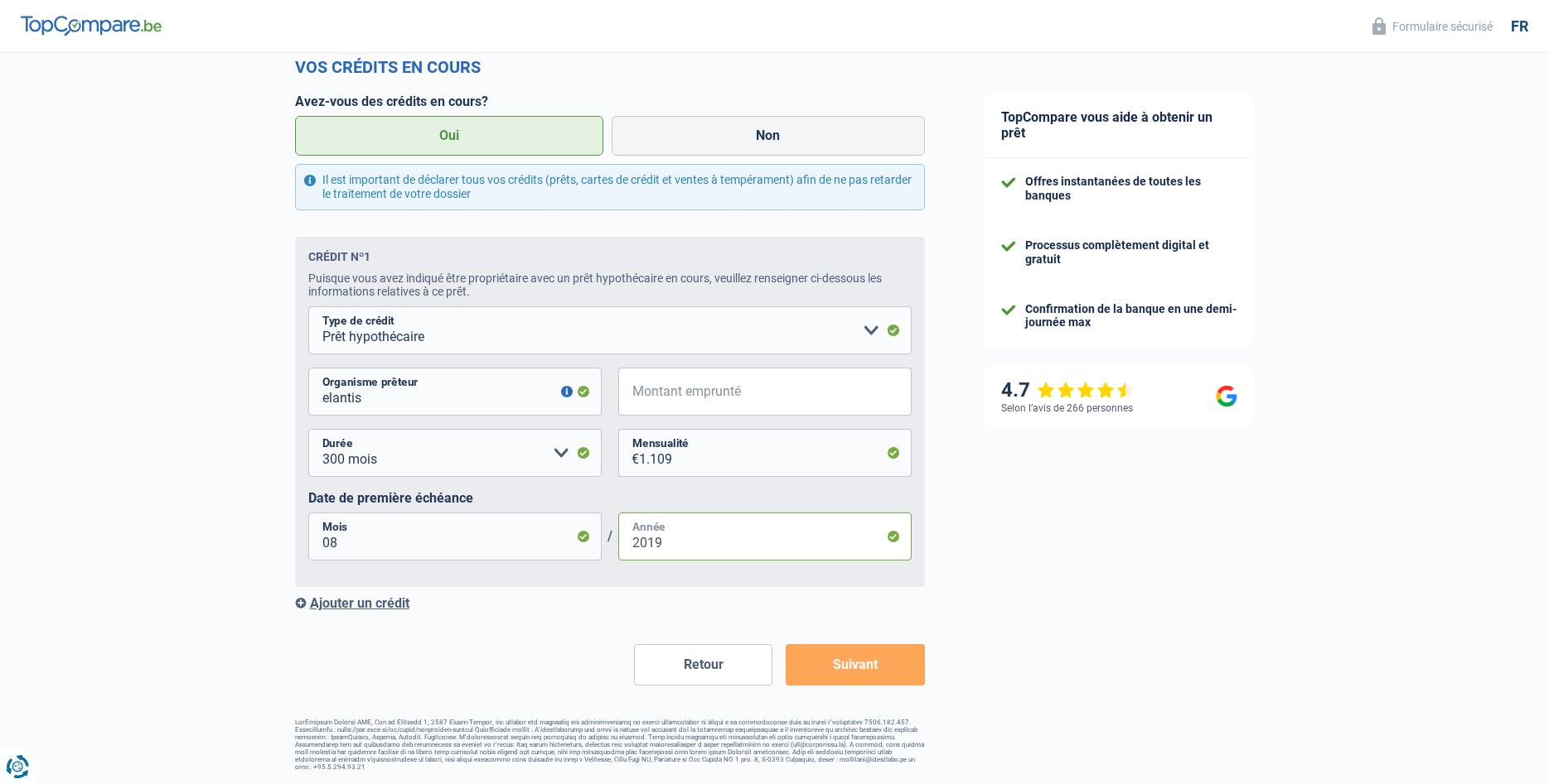
type input "2019"
click at [354, 605] on div "Ajouter un crédit" at bounding box center [610, 603] width 630 height 16
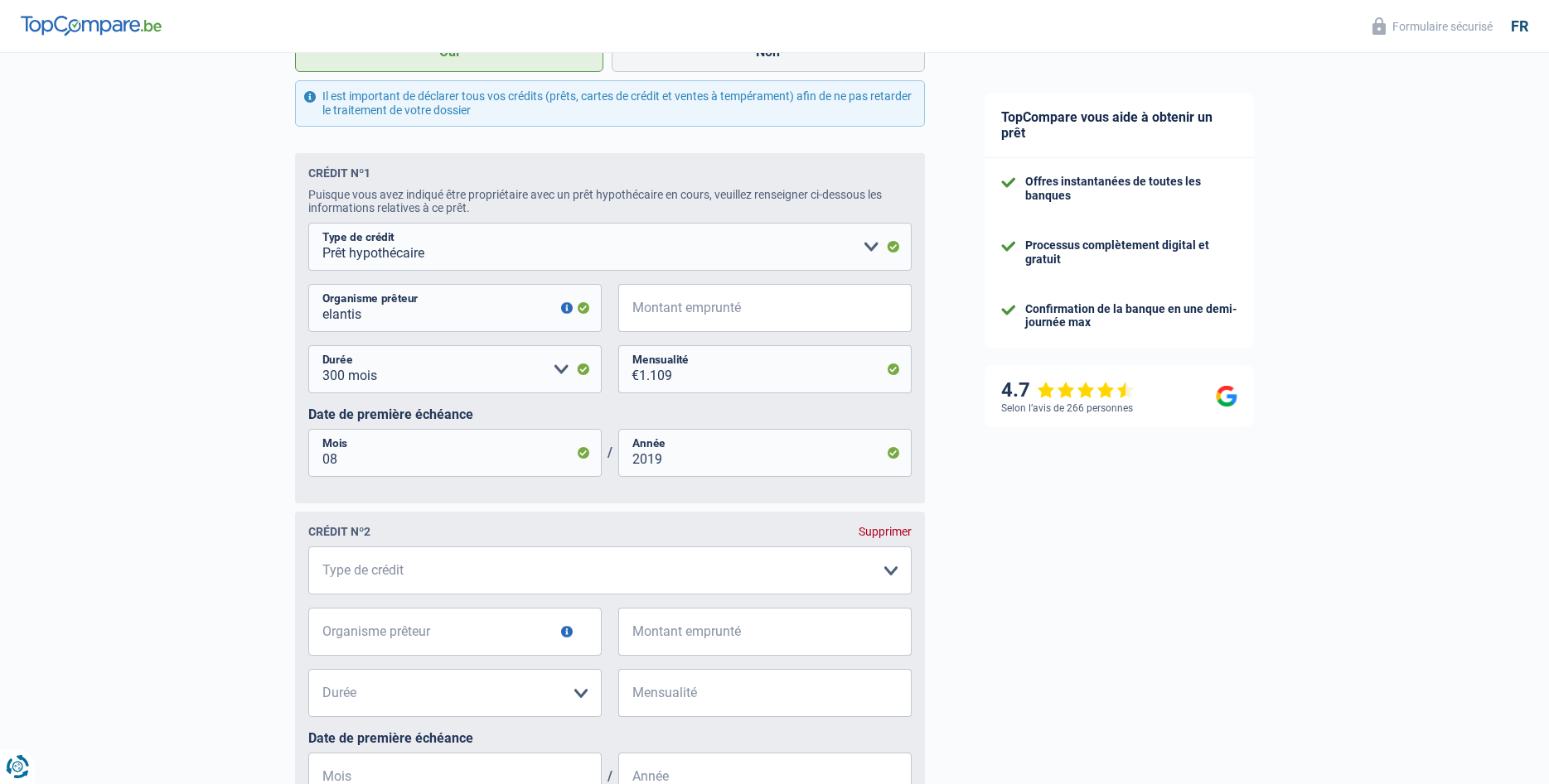
scroll to position [1132, 0]
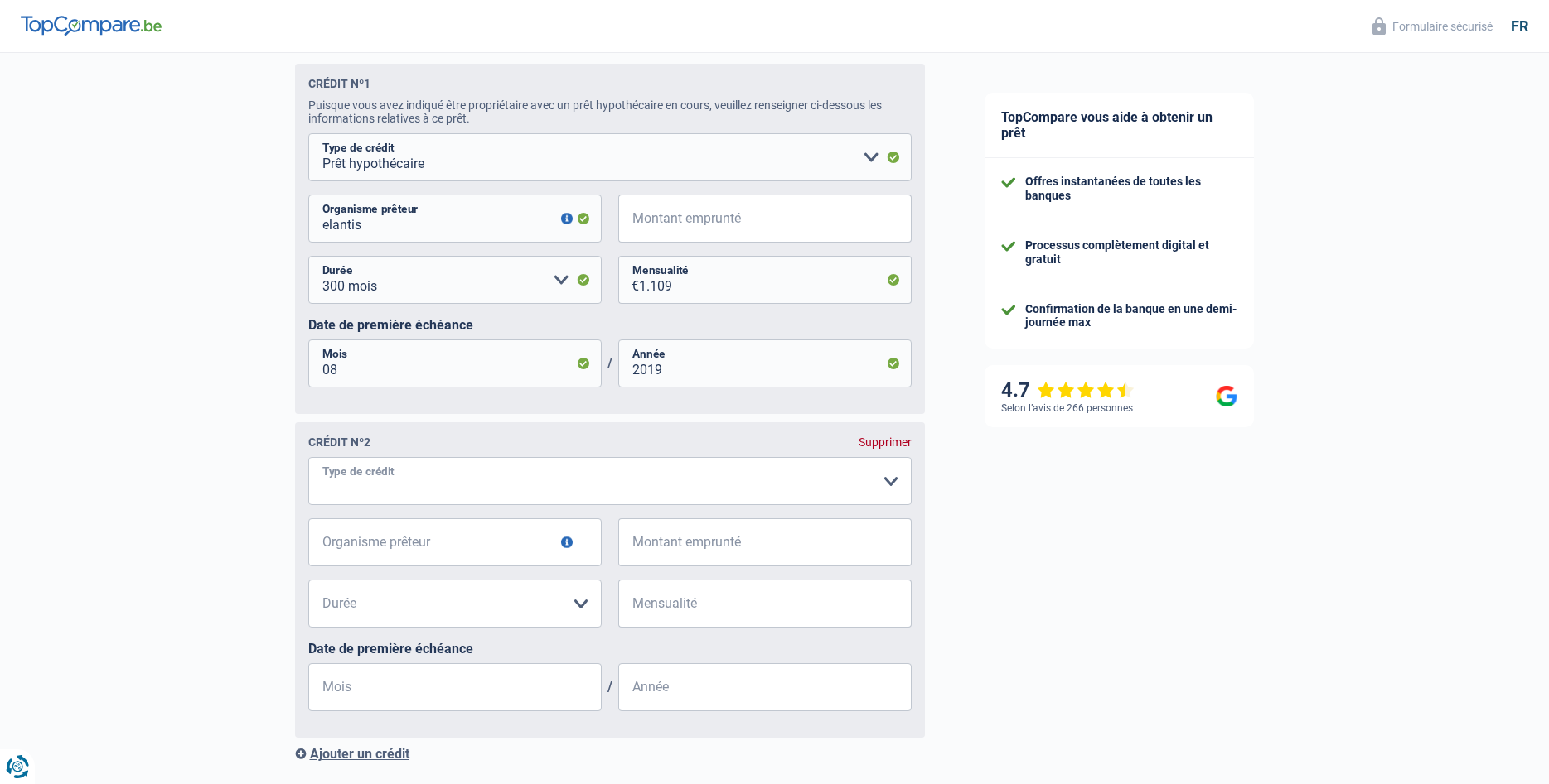
click at [309, 457] on select "Carte ou ouverture de crédit Prêt hypothécaire Vente à tempérament Prêt à tempé…" at bounding box center [610, 481] width 603 height 48
select select "renovationLoan"
click option "Prêt rénovation" at bounding box center [0, 0] width 0 height 0
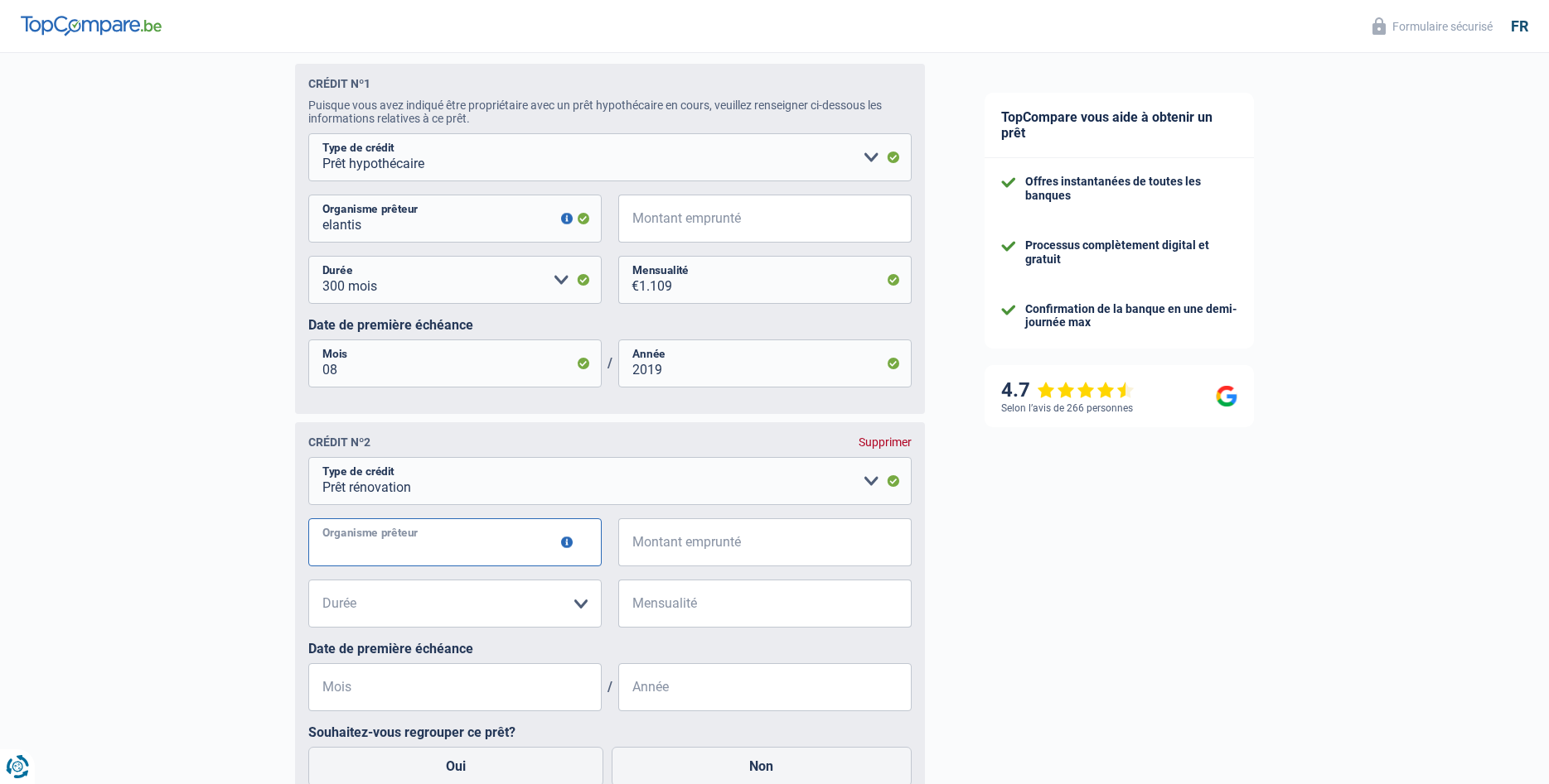
click at [399, 547] on input "Organisme prêteur" at bounding box center [455, 543] width 294 height 48
type input "region wallone"
click at [671, 554] on input "Montant emprunté" at bounding box center [775, 543] width 273 height 48
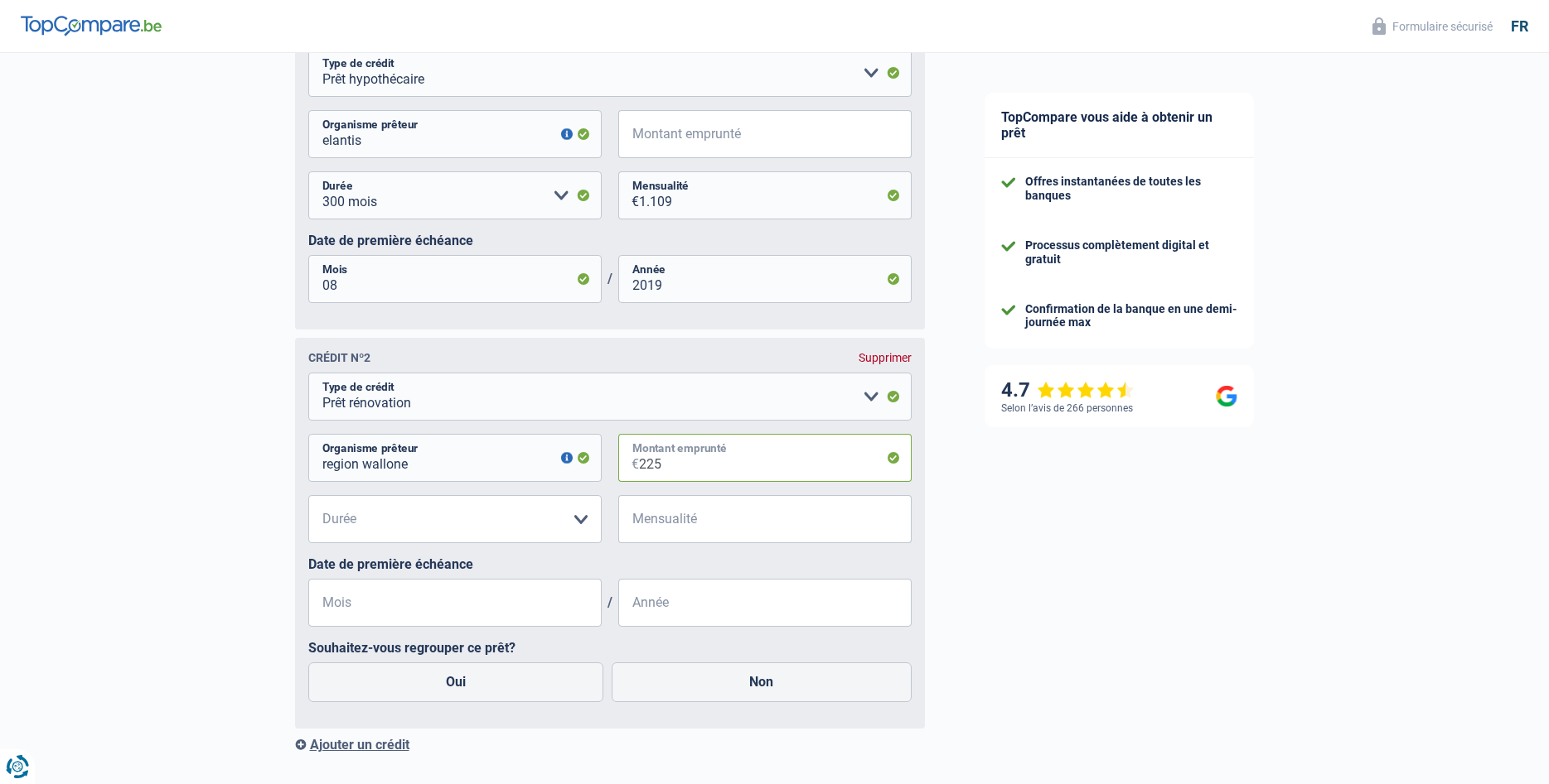
type input "225"
click at [309, 496] on select "12 mois 18 mois 24 mois Veuillez sélectionner une option" at bounding box center [455, 520] width 294 height 48
click at [469, 533] on select "12 mois 18 mois 24 mois Veuillez sélectionner une option" at bounding box center [455, 520] width 294 height 48
click at [893, 364] on div "Supprimer" at bounding box center [885, 357] width 53 height 13
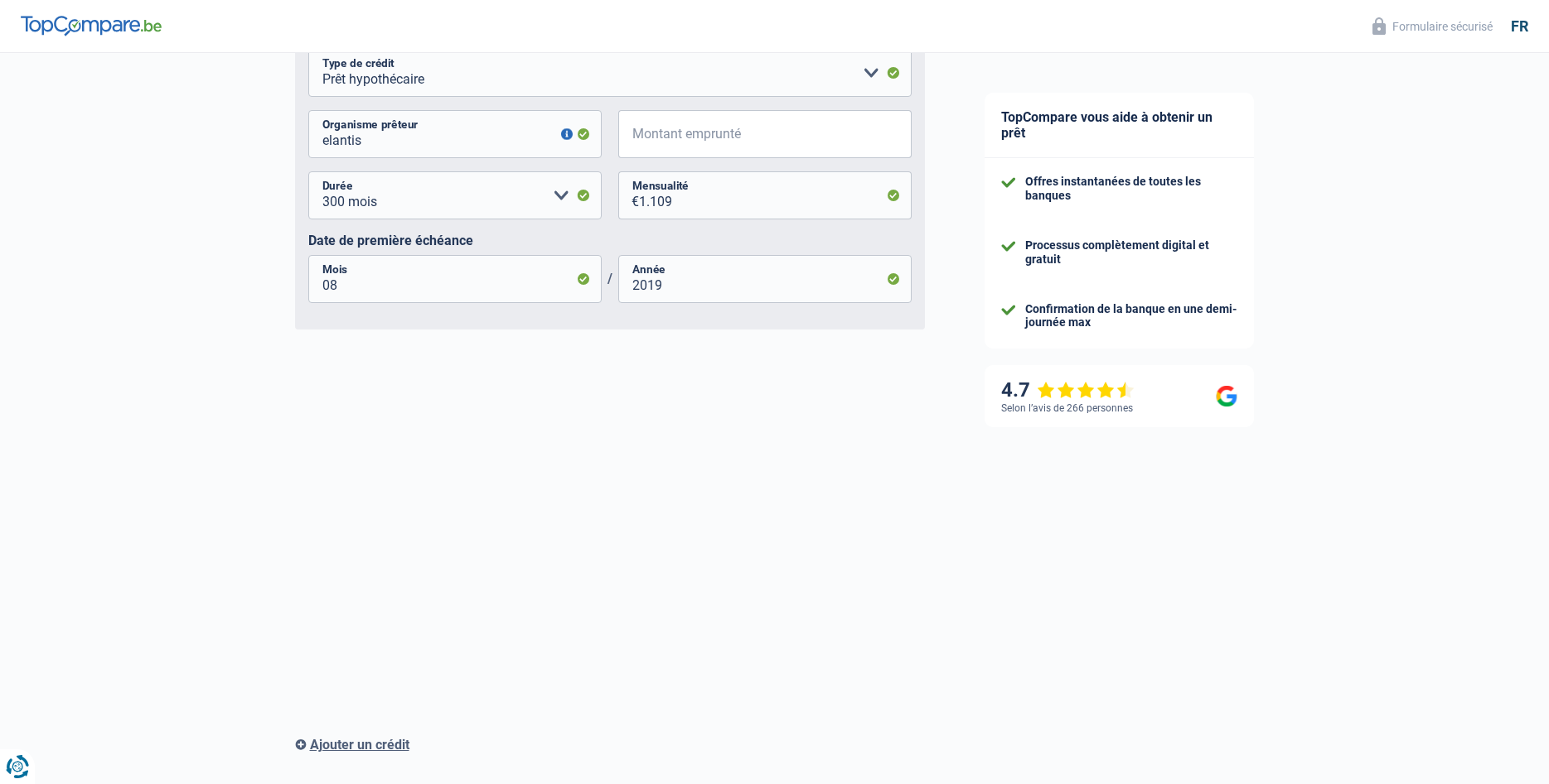
scroll to position [963, 0]
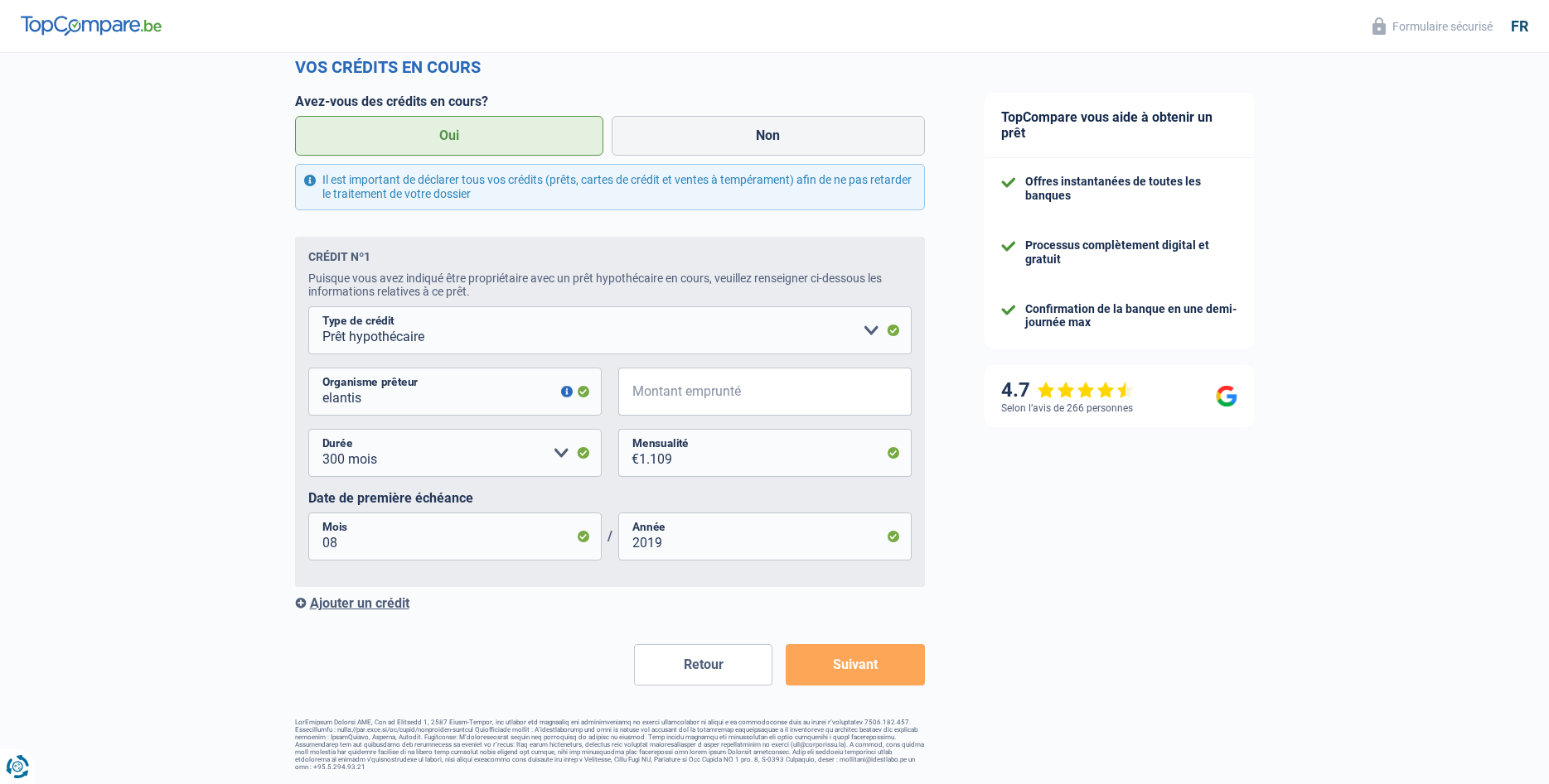
click at [872, 659] on button "Suivant" at bounding box center [854, 665] width 138 height 42
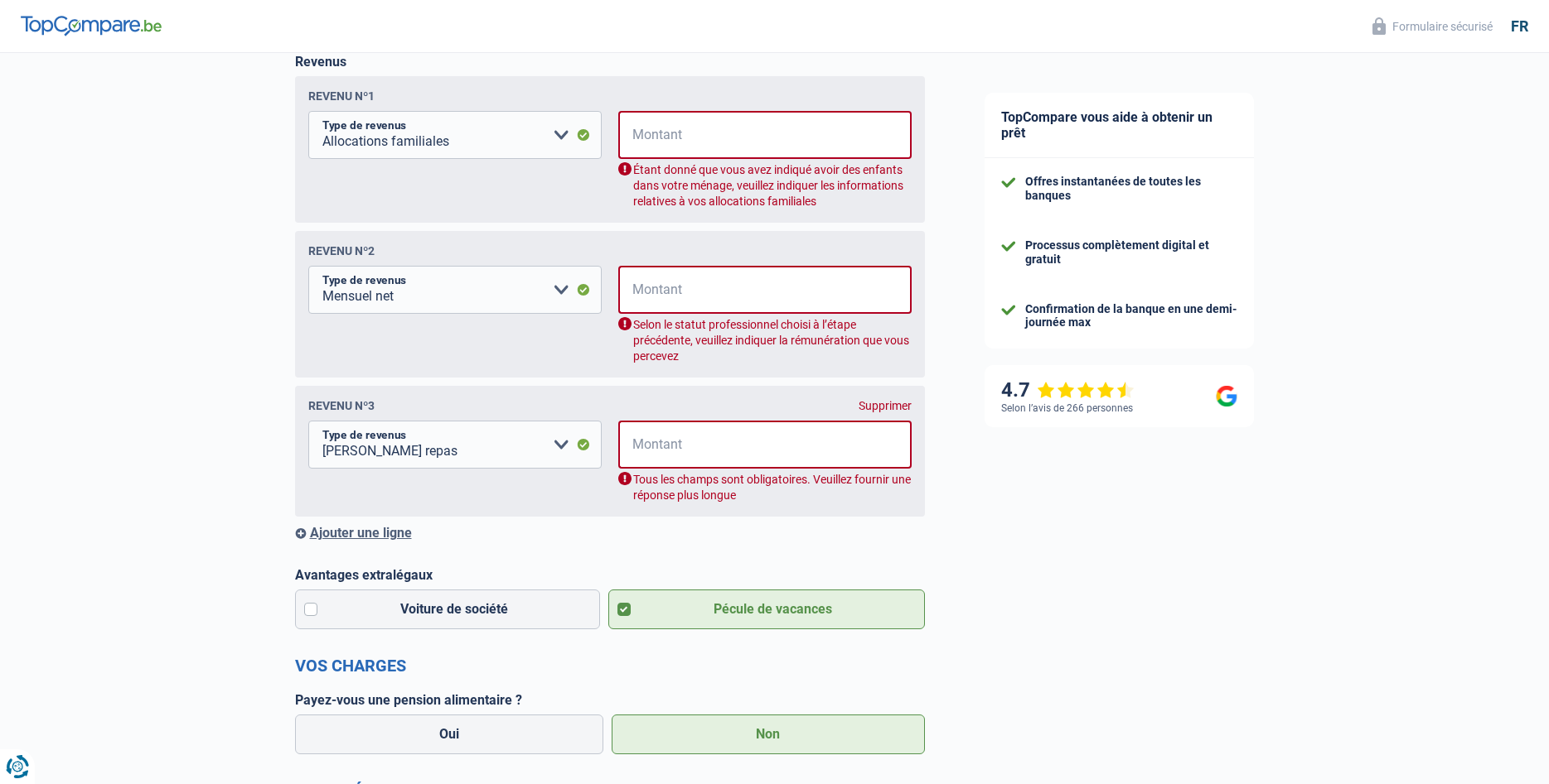
scroll to position [269, 0]
click at [647, 143] on input "Montant" at bounding box center [775, 136] width 272 height 48
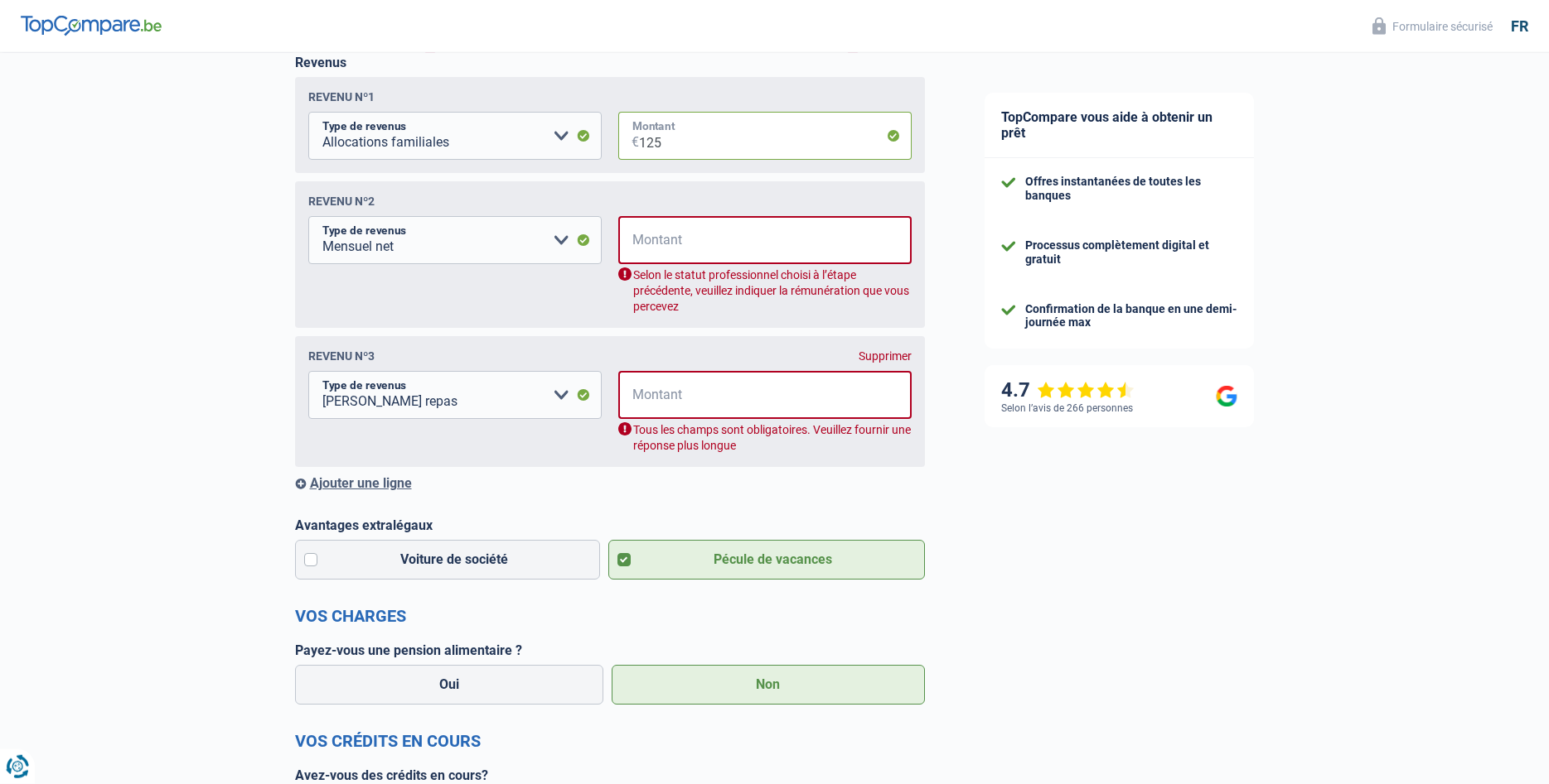
type input "125"
click at [656, 246] on input "Montant" at bounding box center [775, 240] width 272 height 48
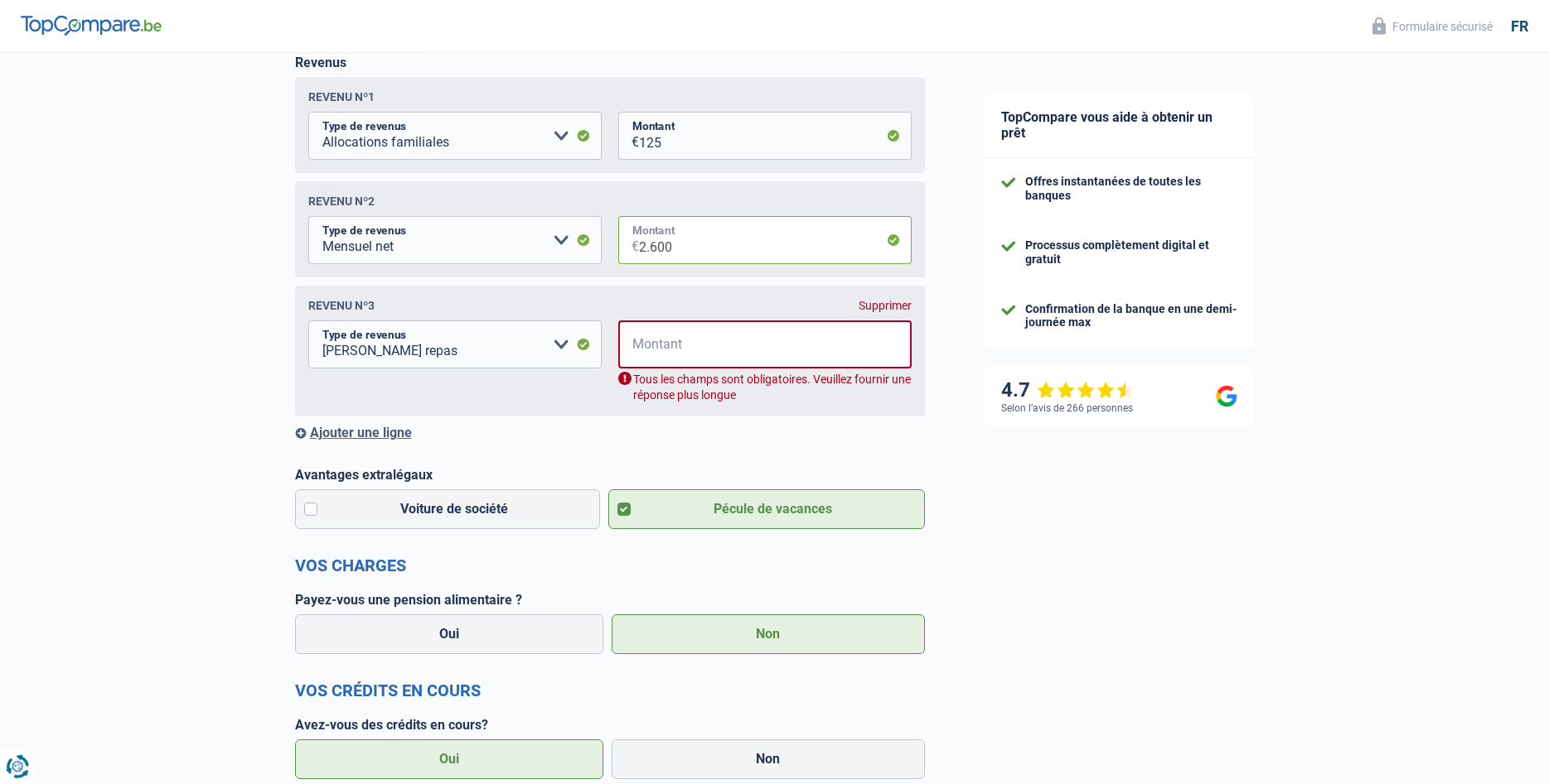
type input "2.600"
click at [686, 354] on input "Montant" at bounding box center [775, 345] width 272 height 48
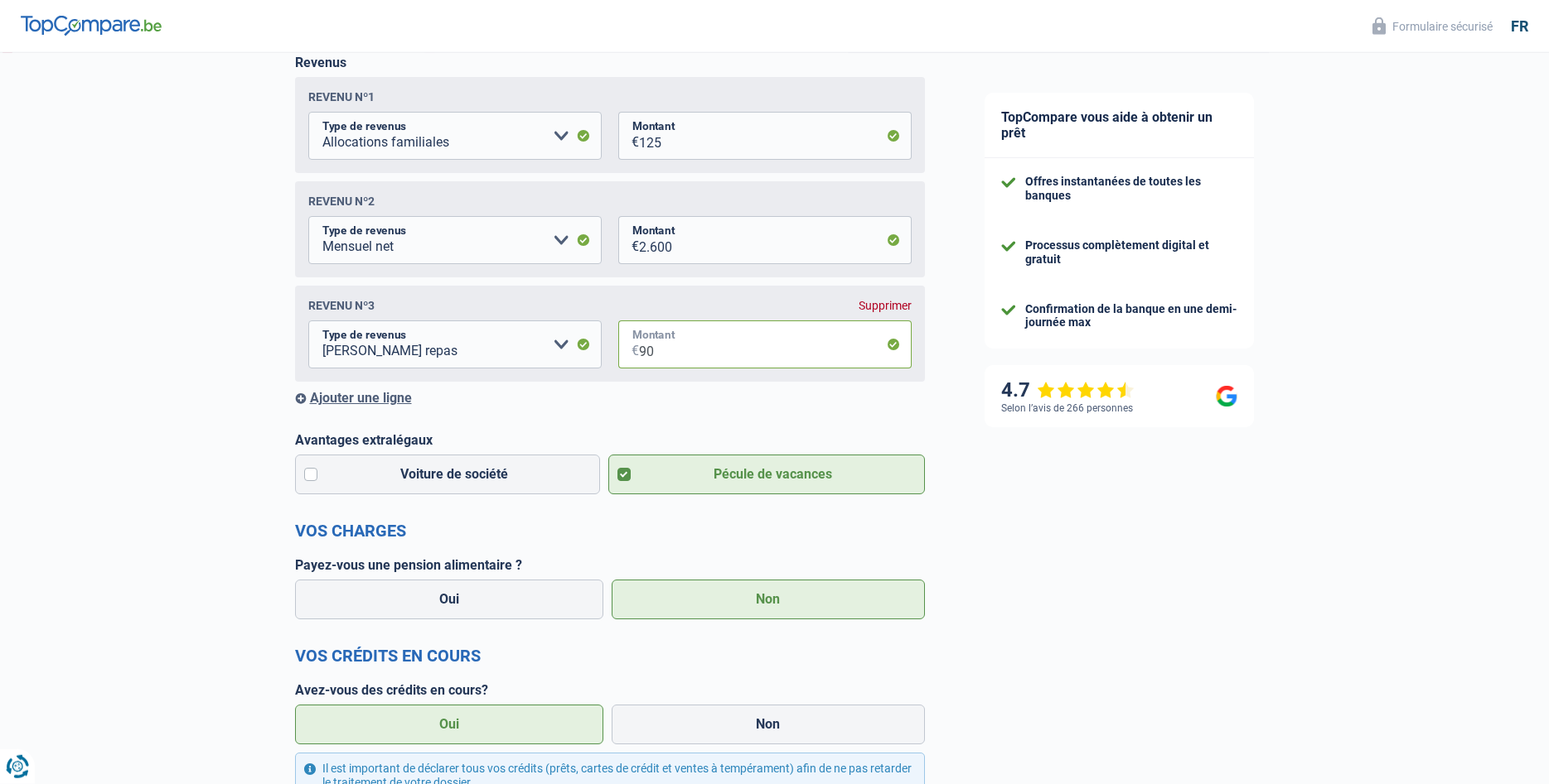
type input "90"
click at [200, 325] on div "Chance de réussite de votre simulation est de 80% 1 2 3 4 5 Rajoutez +10% en co…" at bounding box center [478, 589] width 955 height 1623
click at [330, 403] on div "Ajouter une ligne" at bounding box center [610, 397] width 630 height 16
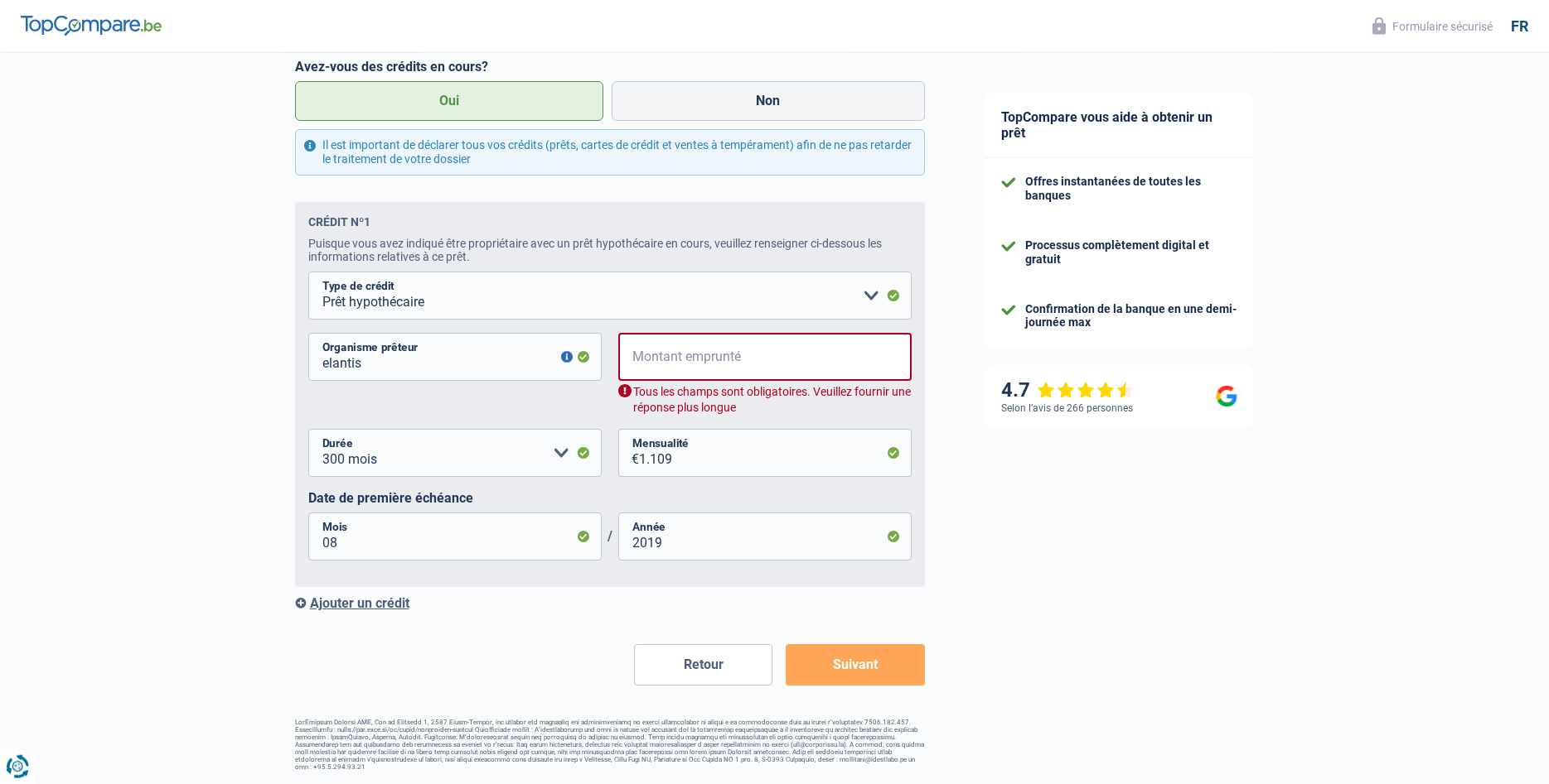
scroll to position [1001, 0]
click at [646, 363] on input "Montant emprunté" at bounding box center [775, 357] width 272 height 48
type input "2"
select select
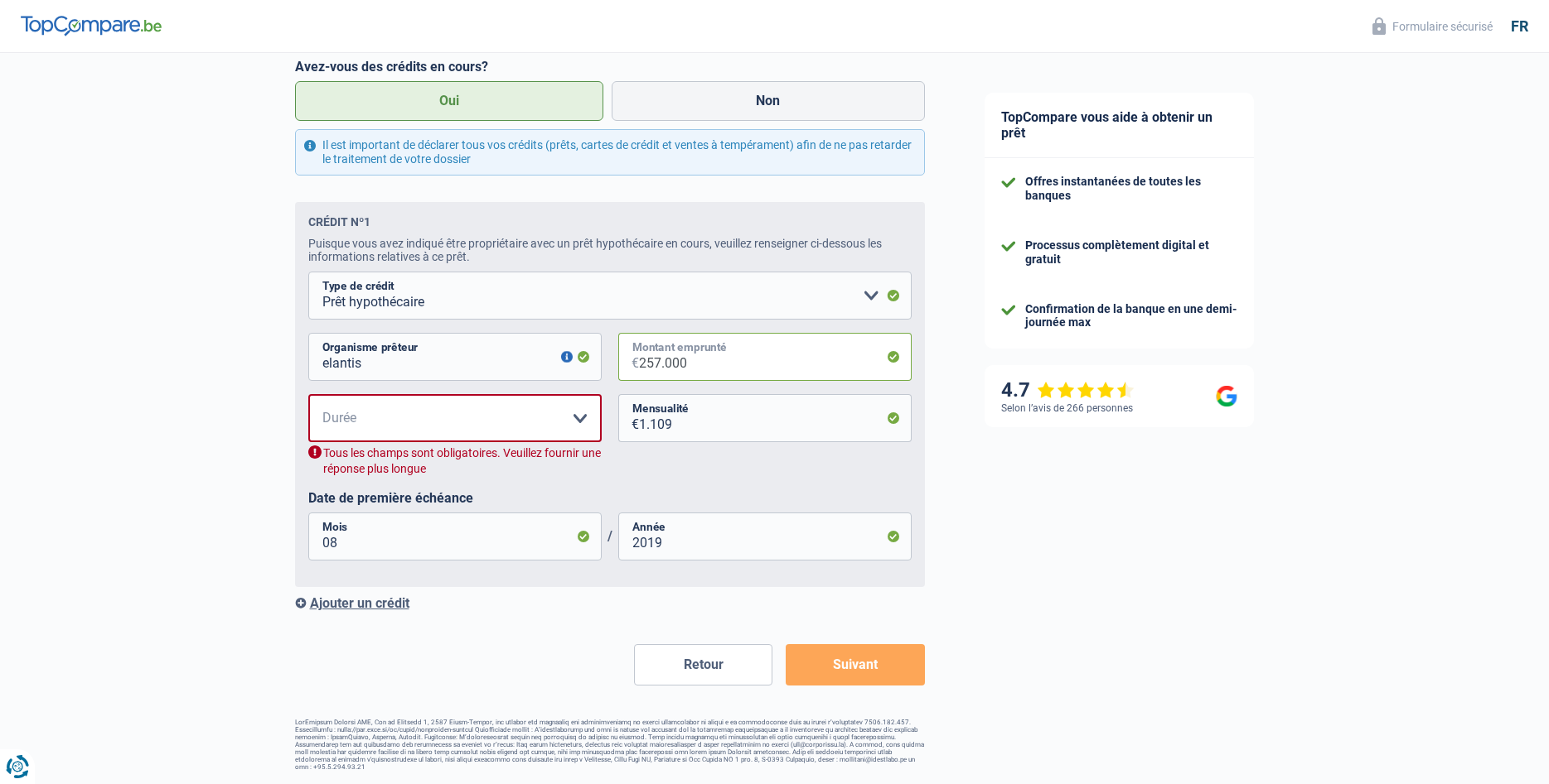
type input "257.000"
click at [309, 394] on select "120 mois 180 mois 240 mois 300 mois 360 mois 420 mois Veuillez sélectionner une…" at bounding box center [455, 418] width 294 height 48
click option "300 mois" at bounding box center [0, 0] width 0 height 0
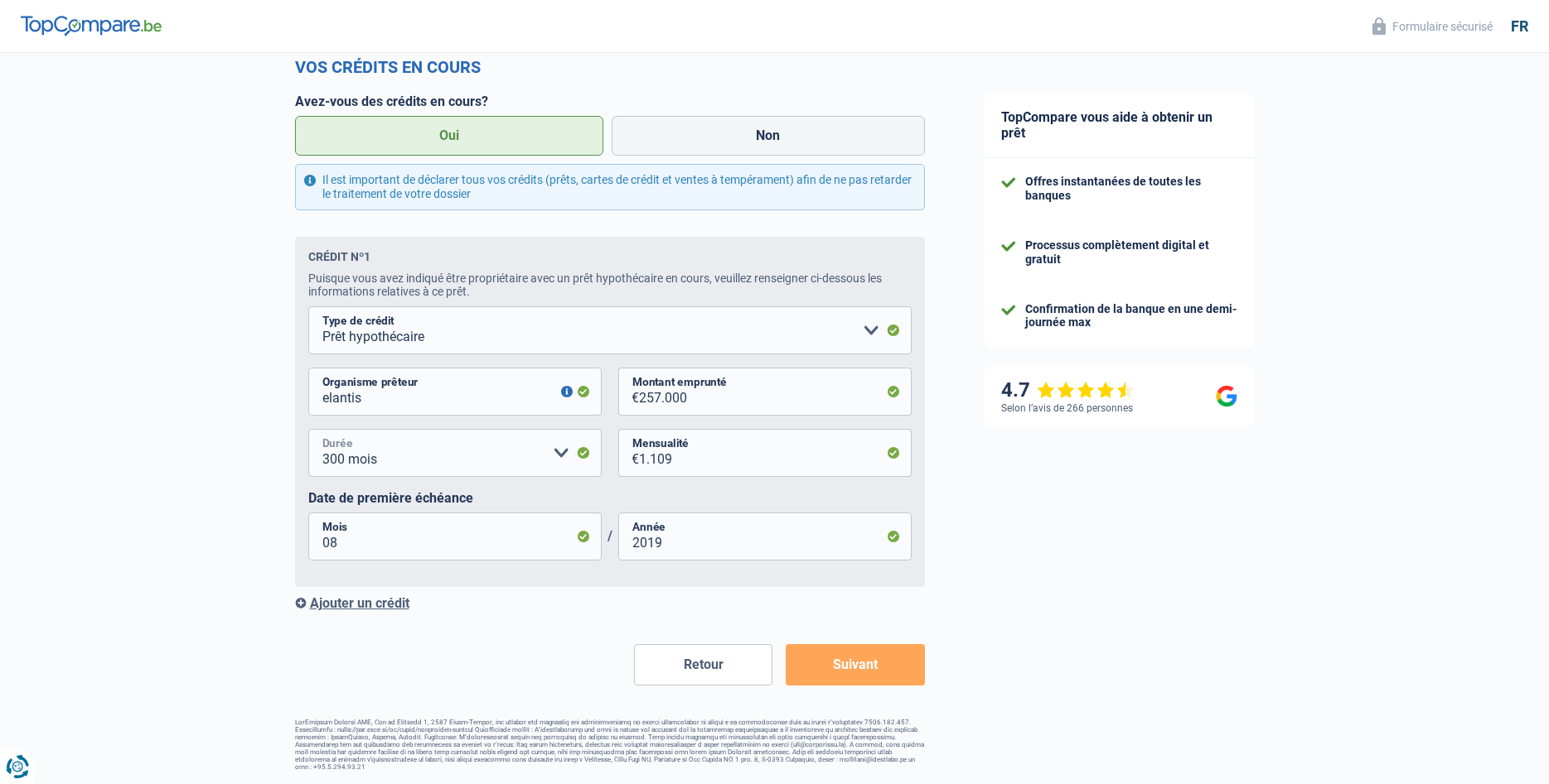
click at [309, 429] on select "120 mois 180 mois 240 mois 300 mois 360 mois 420 mois Veuillez sélectionner une…" at bounding box center [455, 453] width 294 height 48
click option "240 mois" at bounding box center [0, 0] width 0 height 0
click at [309, 429] on select "120 mois 180 mois 240 mois 300 mois 360 mois 420 mois Veuillez sélectionner une…" at bounding box center [455, 453] width 294 height 48
select select "300"
click option "300 mois" at bounding box center [0, 0] width 0 height 0
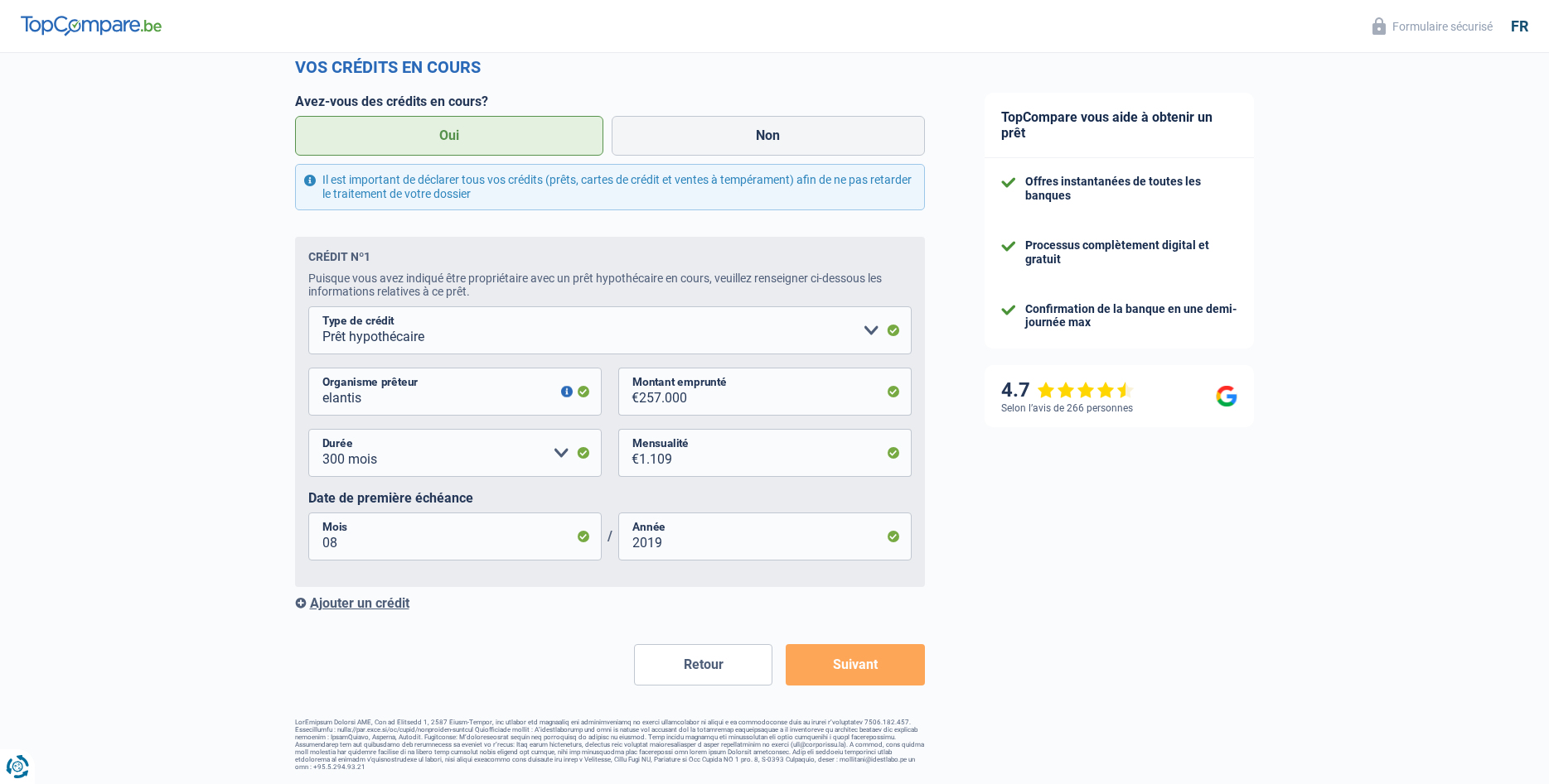
click at [839, 671] on button "Suivant" at bounding box center [854, 665] width 138 height 42
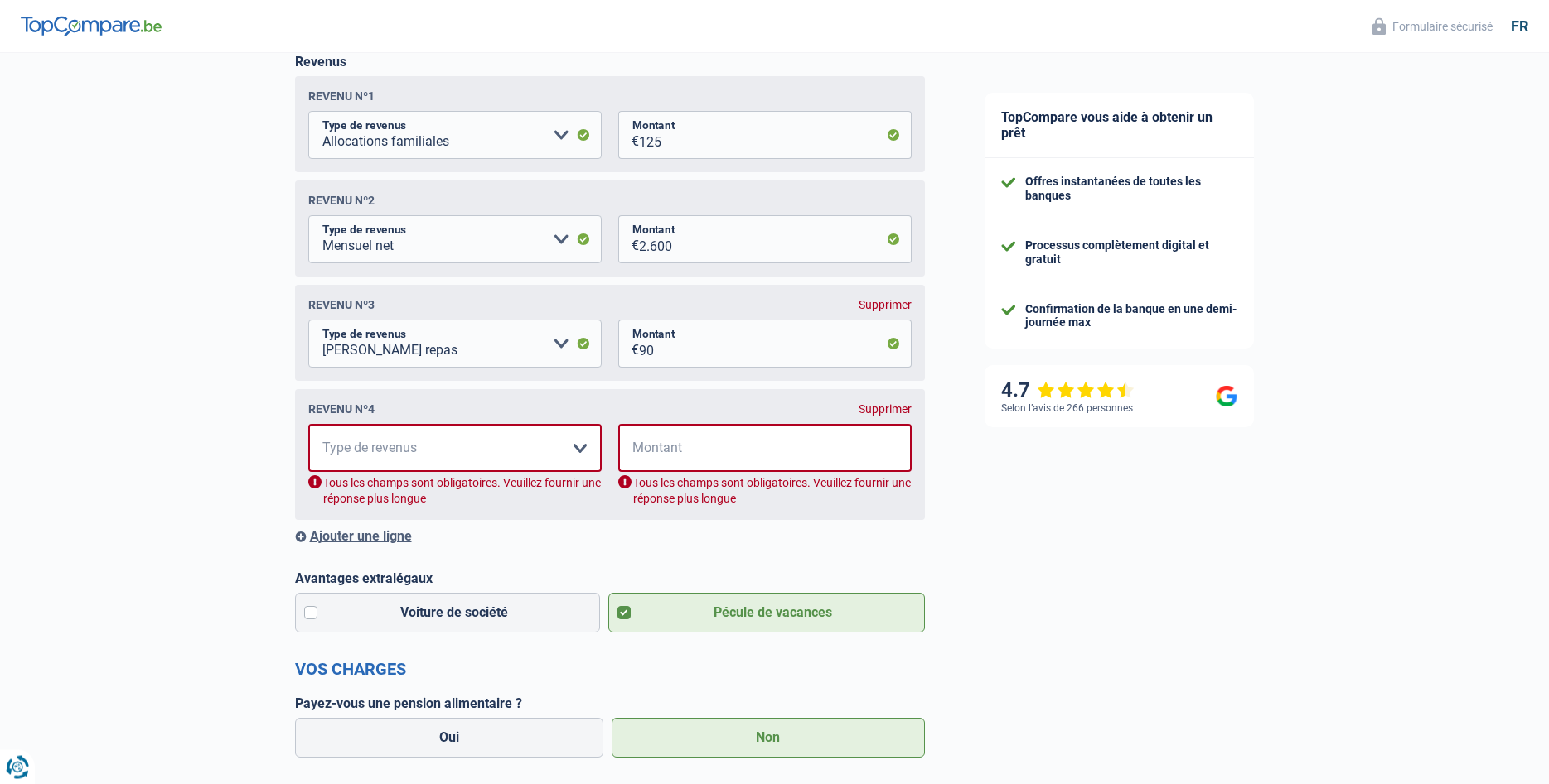
scroll to position [269, 0]
click at [869, 413] on div "Supprimer" at bounding box center [885, 410] width 53 height 13
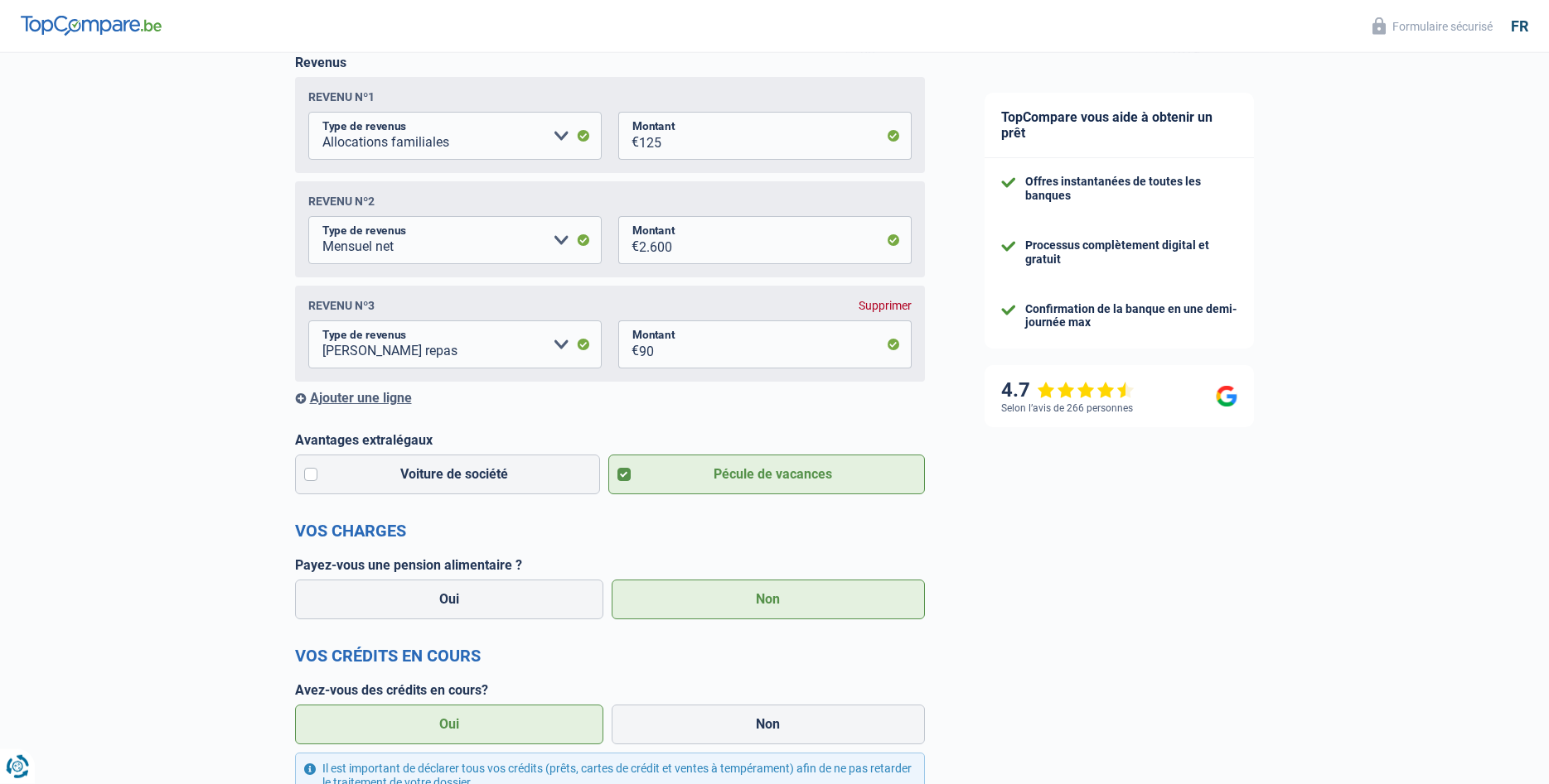
click at [238, 311] on div "Chance de réussite de votre simulation est de 80% 1 2 3 4 5 Rajoutez +10% en co…" at bounding box center [478, 572] width 955 height 1589
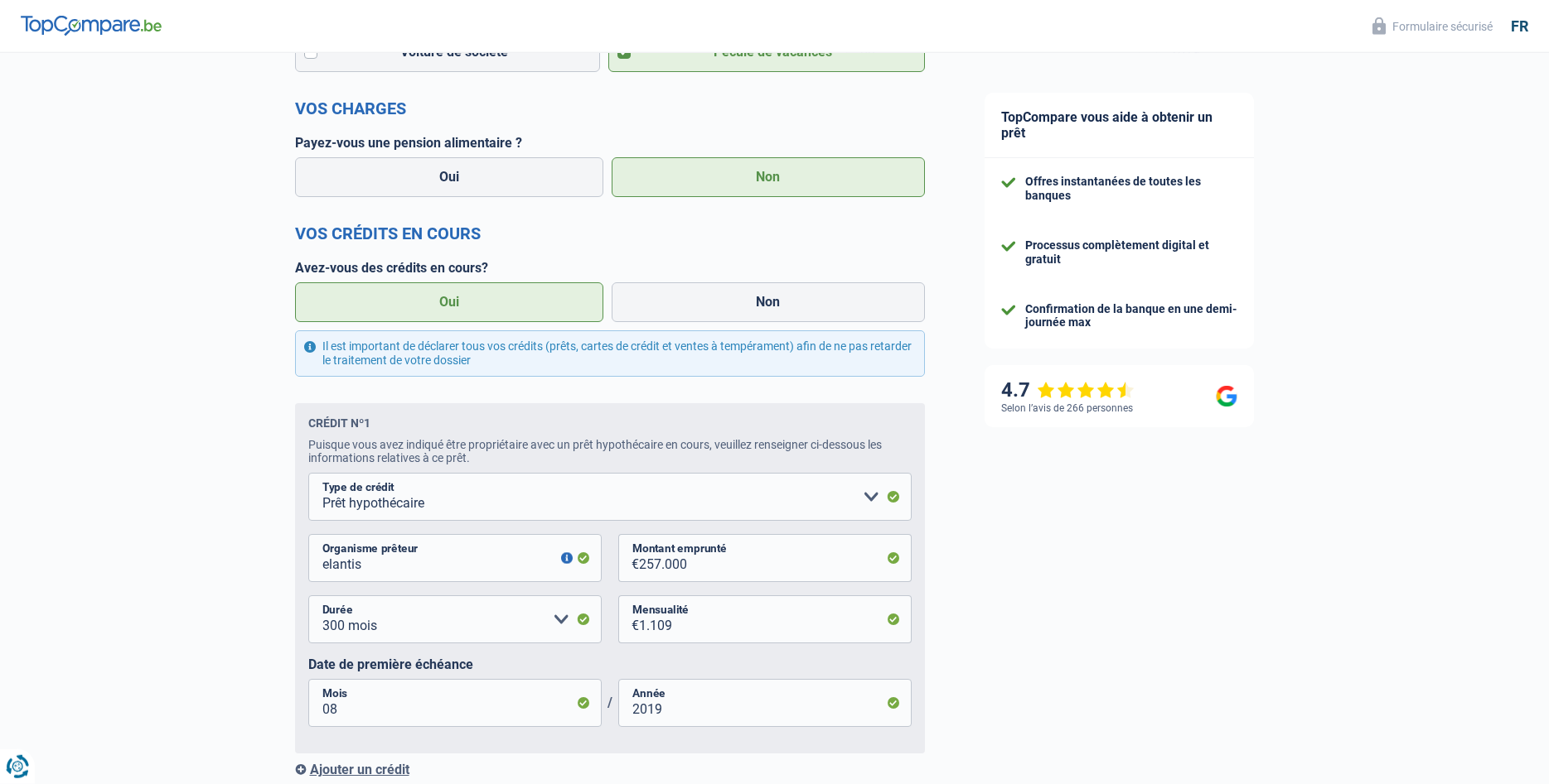
scroll to position [861, 0]
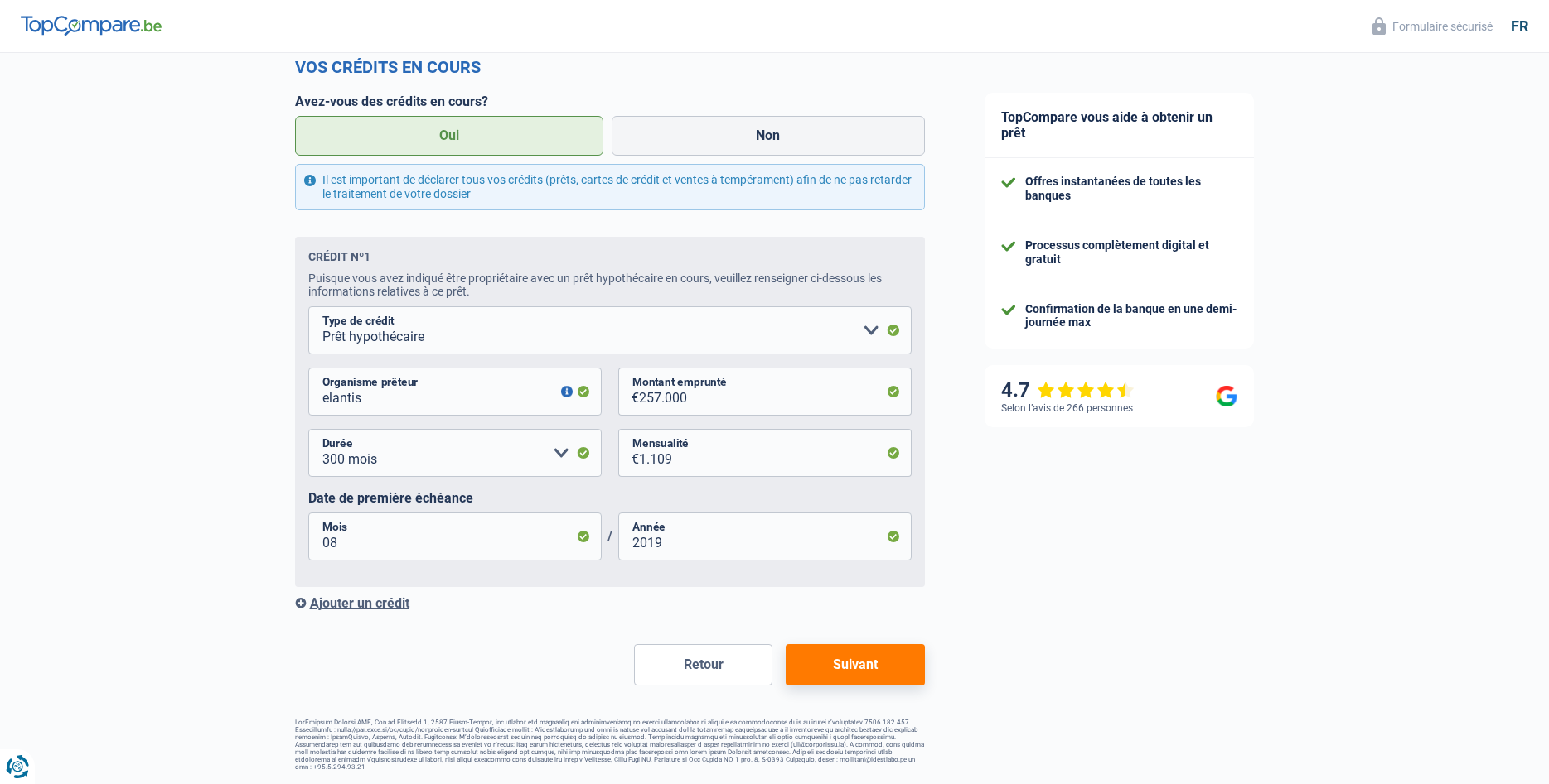
click at [854, 663] on button "Suivant" at bounding box center [854, 665] width 138 height 42
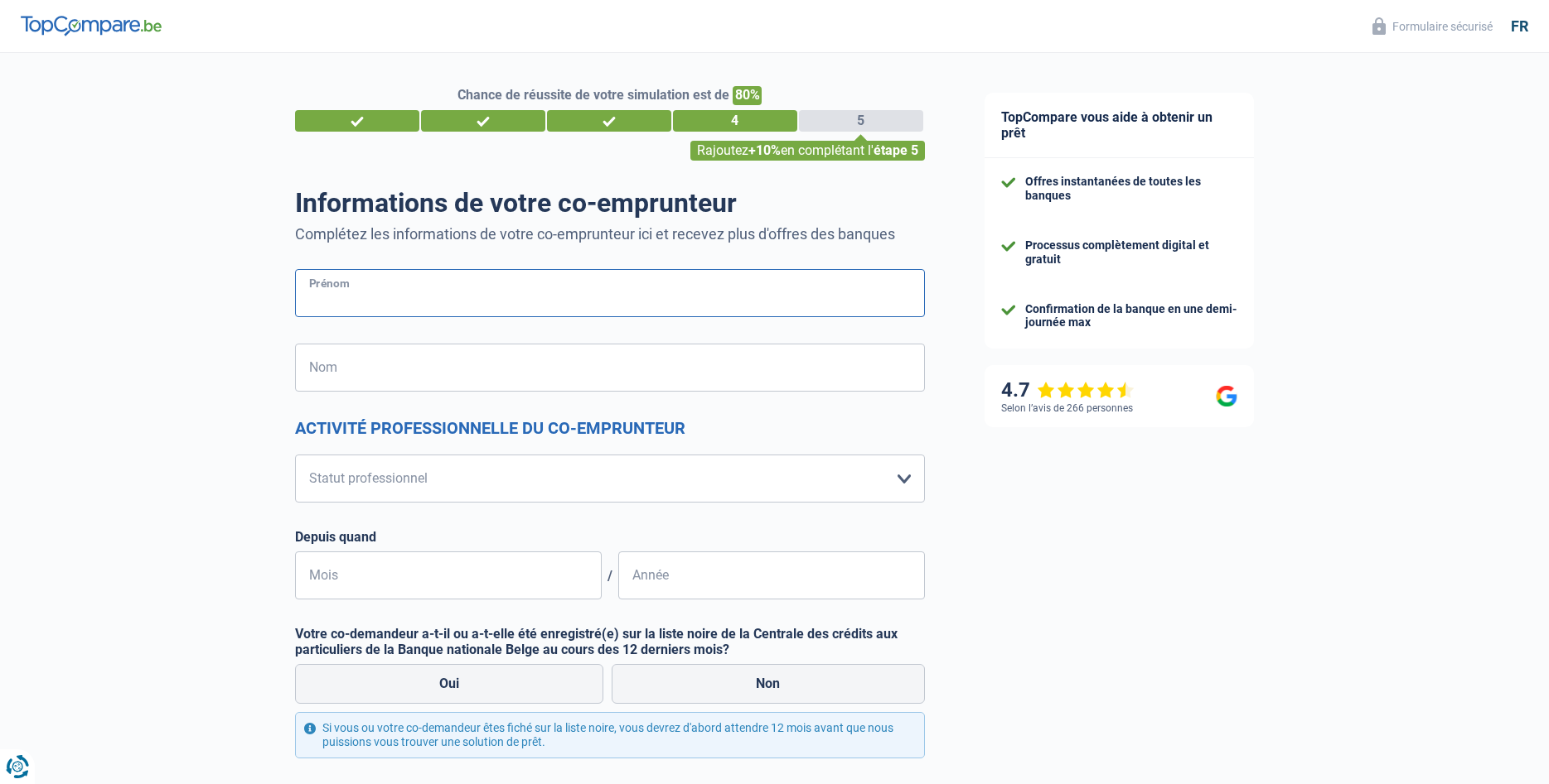
click at [333, 298] on input "Prénom" at bounding box center [610, 293] width 630 height 48
type input "aurore"
type input "[PERSON_NAME]"
click at [295, 455] on select "Ouvrier Employé privé Employé public Invalide Indépendant Pensionné Chômeur Mut…" at bounding box center [610, 479] width 630 height 48
select select "privateEmployee"
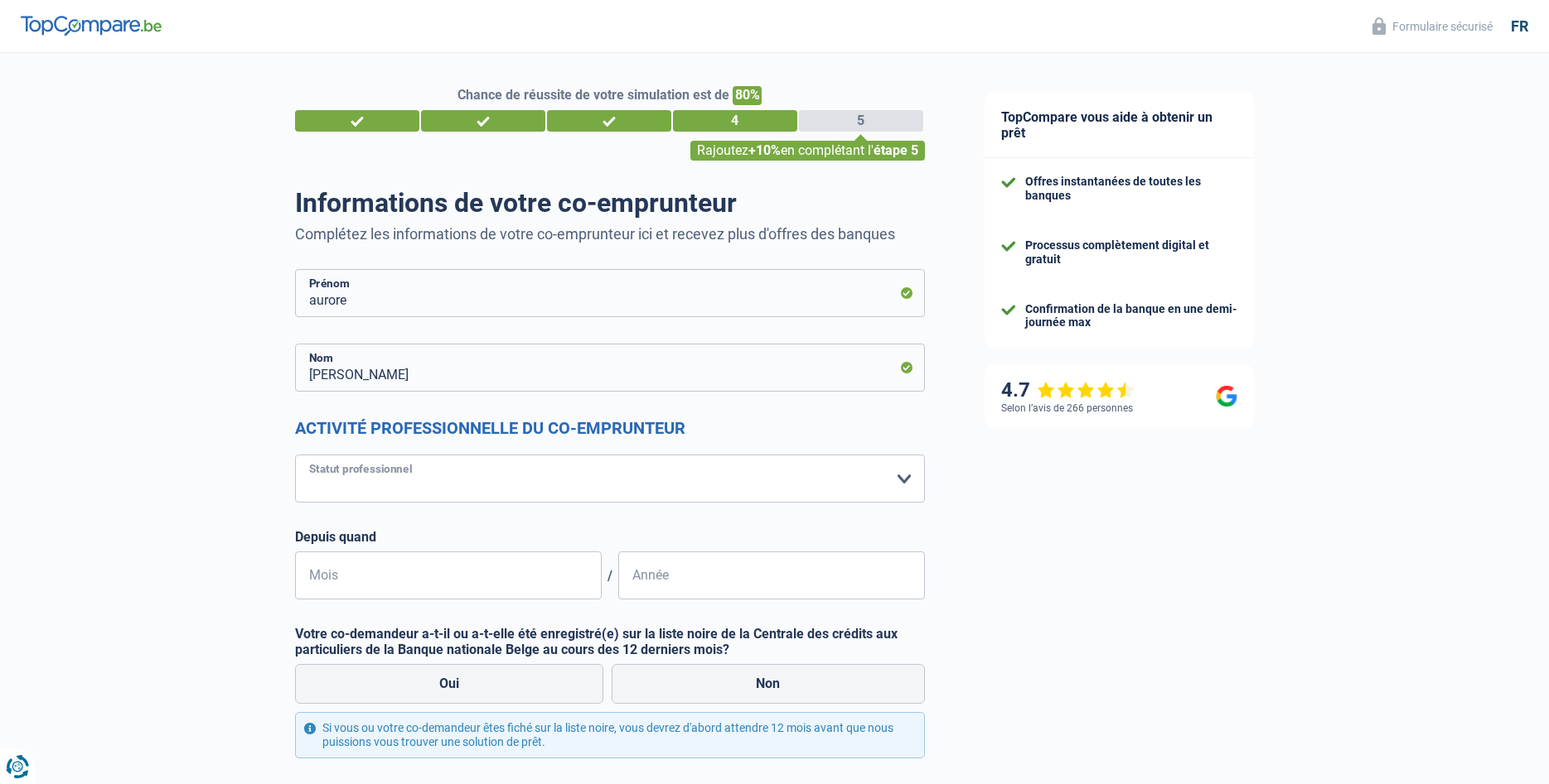
click option "Employé privé" at bounding box center [0, 0] width 0 height 0
select select "netSalary"
select select "mealVouchers"
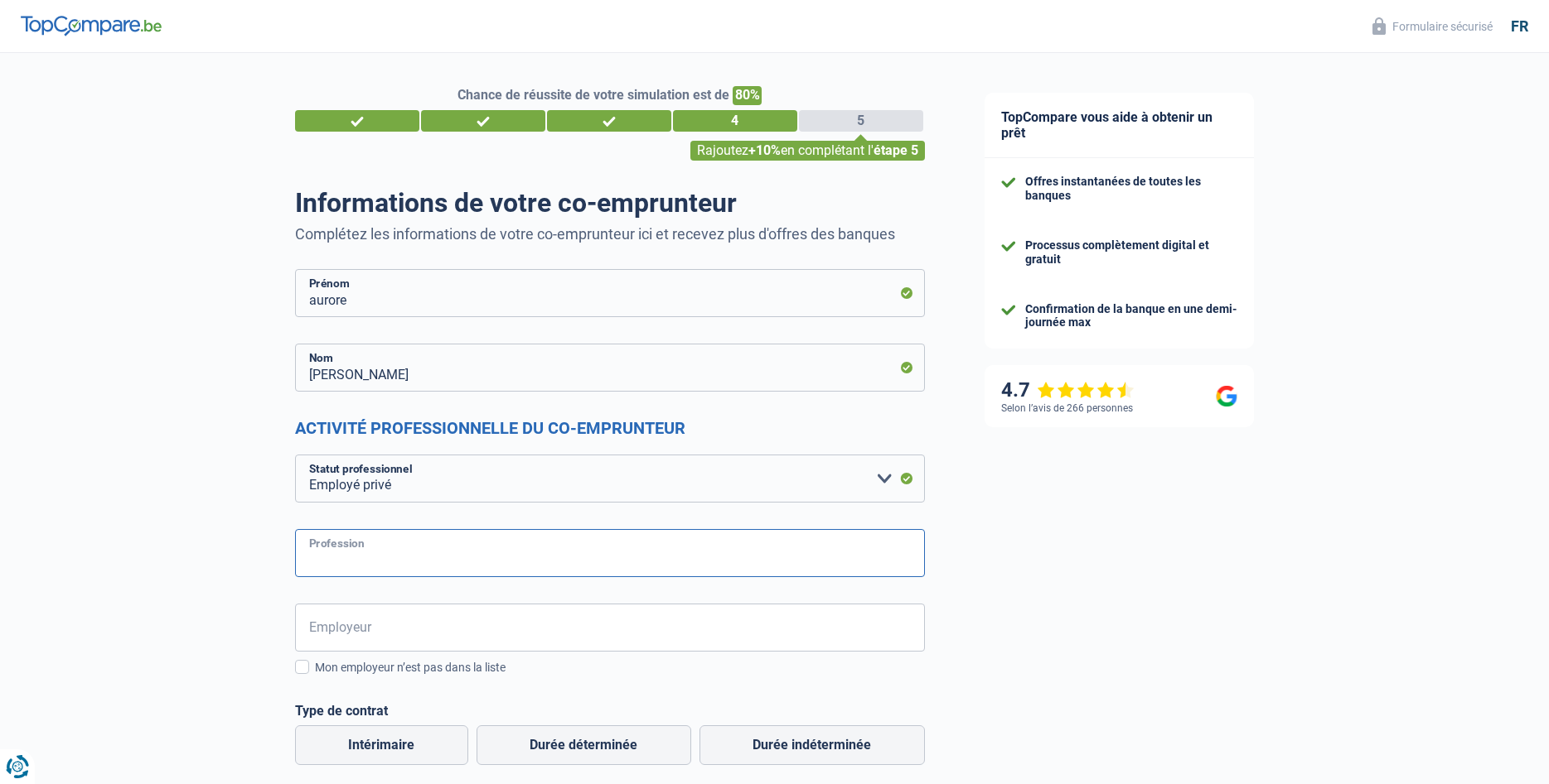
click at [335, 564] on input "Profession" at bounding box center [610, 554] width 630 height 48
type input "f"
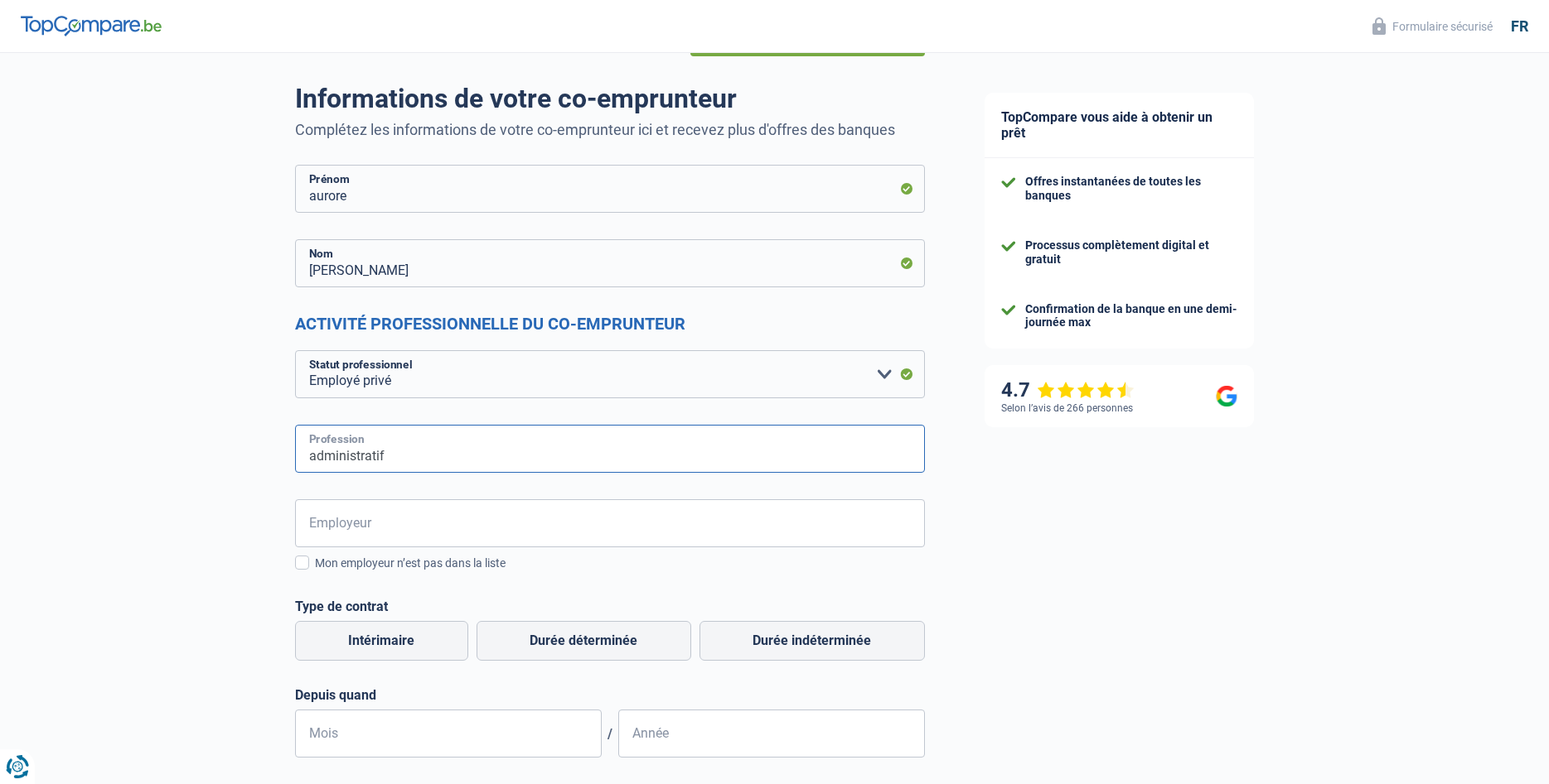
scroll to position [169, 0]
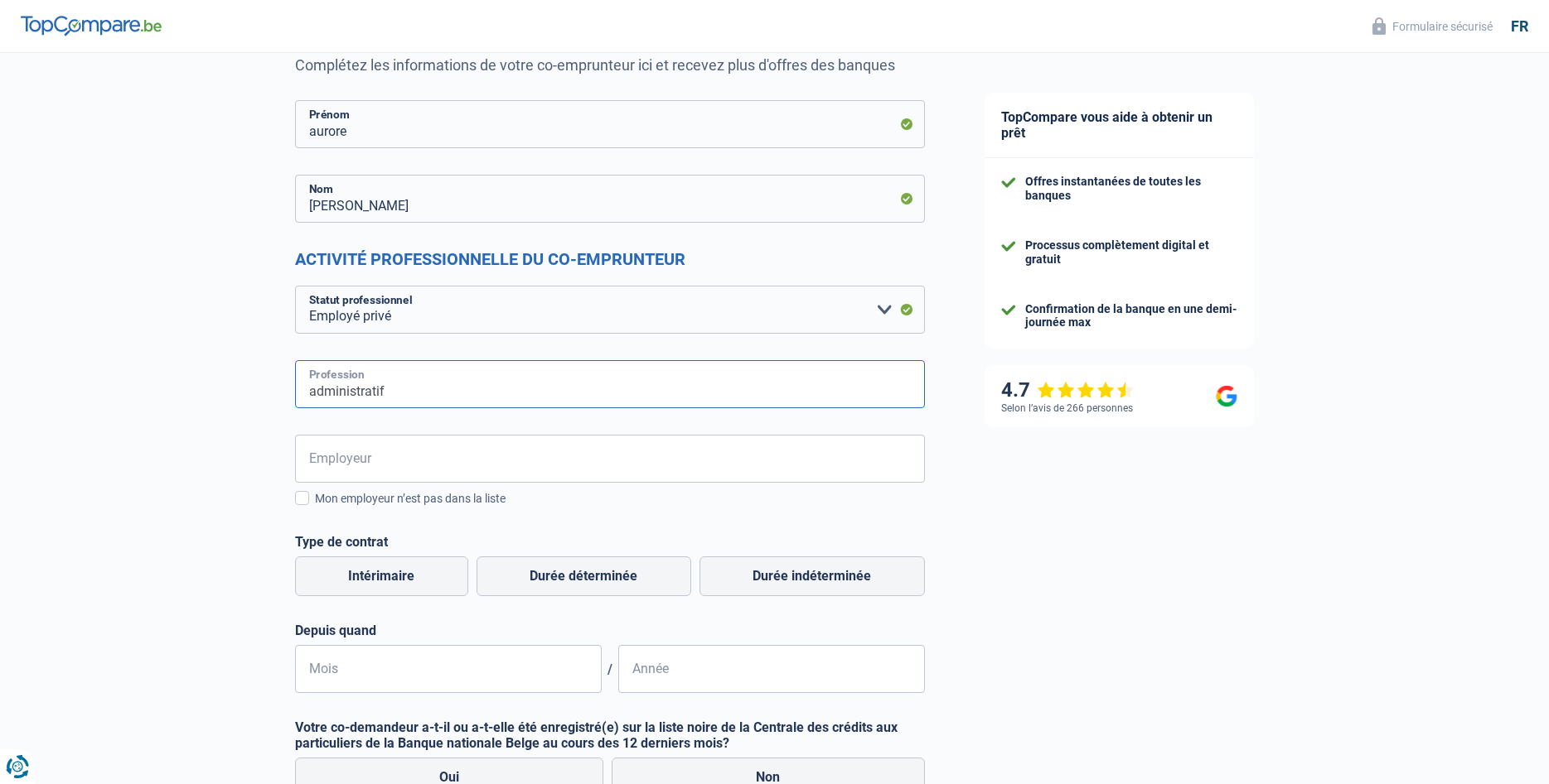
type input "administratif"
click at [401, 461] on input "Employeur" at bounding box center [610, 459] width 630 height 48
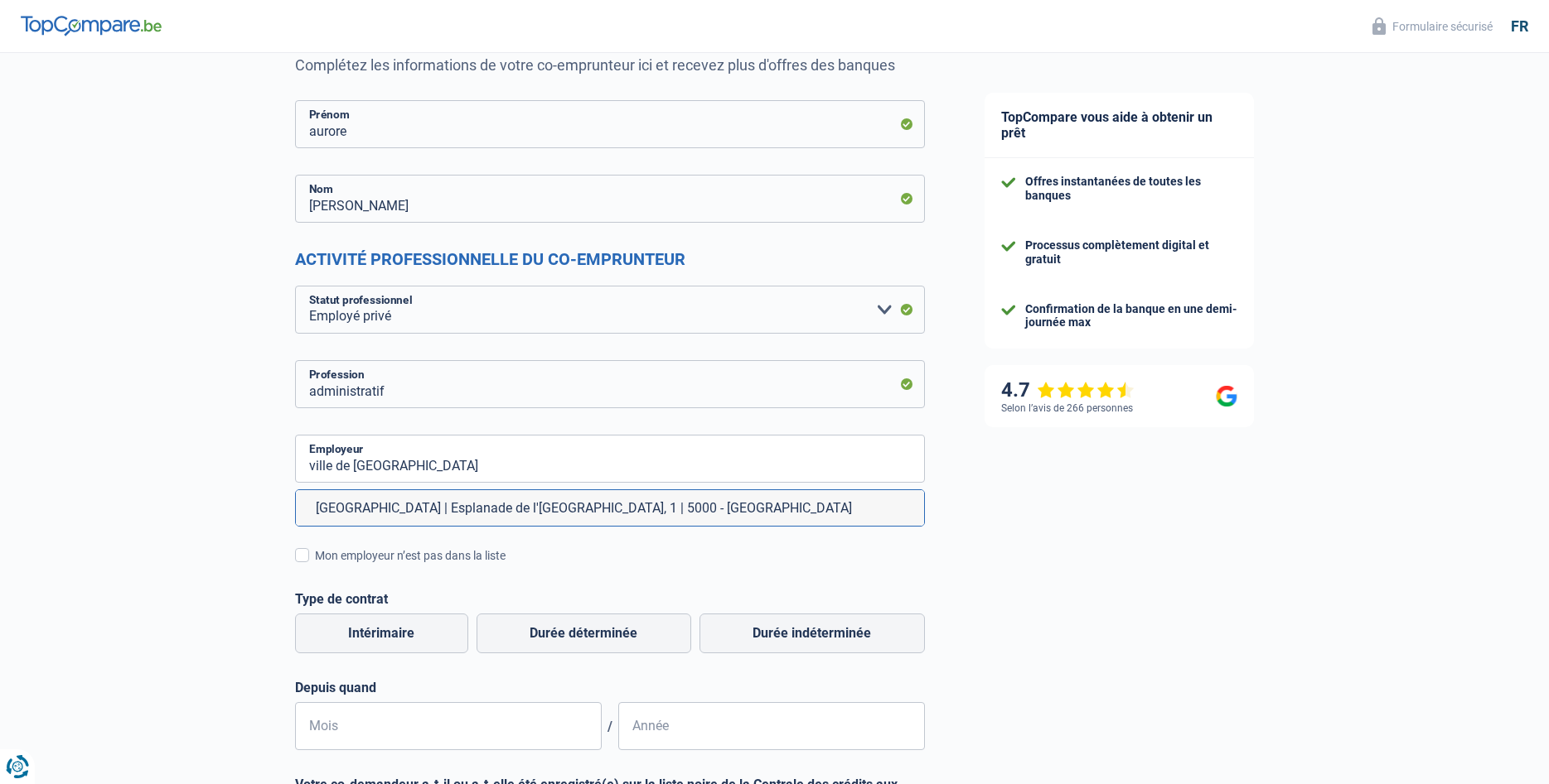
click at [375, 500] on li "[GEOGRAPHIC_DATA] | Esplanade de l'[GEOGRAPHIC_DATA], 1 | 5000 - [GEOGRAPHIC_DA…" at bounding box center [610, 508] width 628 height 36
type input "[GEOGRAPHIC_DATA] | Esplanade de l'[GEOGRAPHIC_DATA], 1 | 5000 - [GEOGRAPHIC_DA…"
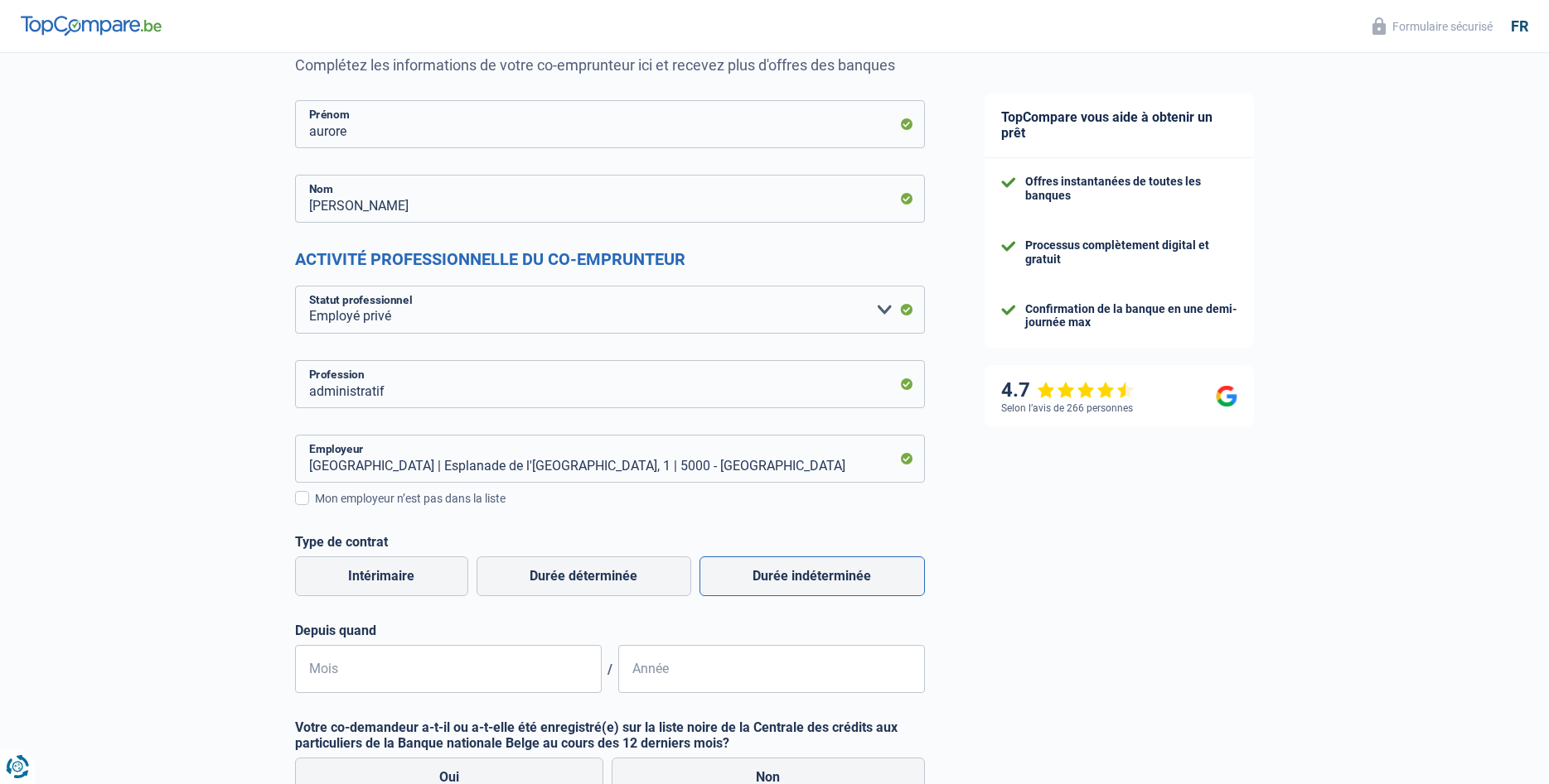
click at [765, 576] on label "Durée indéterminée" at bounding box center [812, 576] width 225 height 40
click at [765, 576] on input "Durée indéterminée" at bounding box center [812, 576] width 225 height 40
radio input "true"
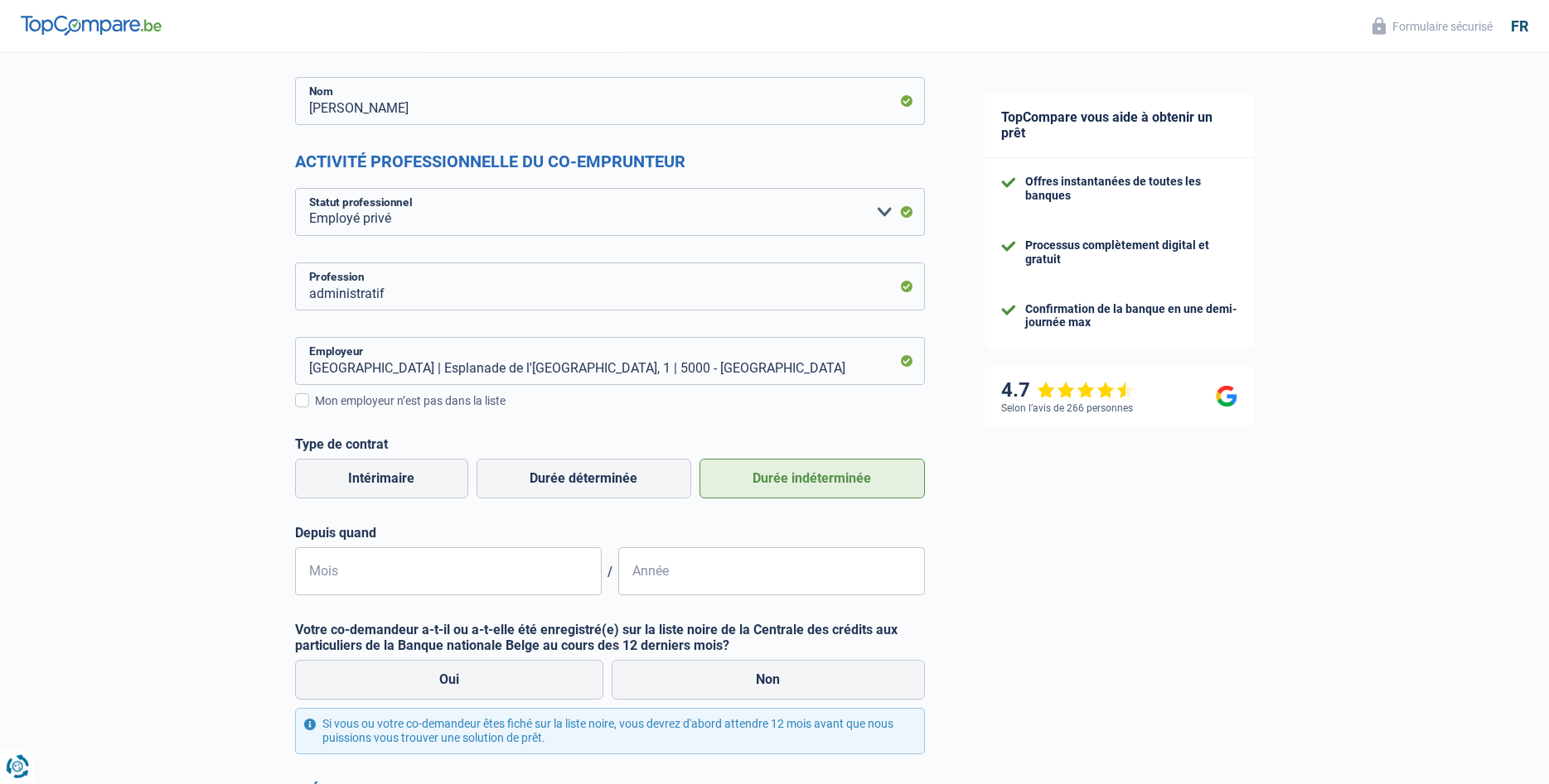
scroll to position [422, 0]
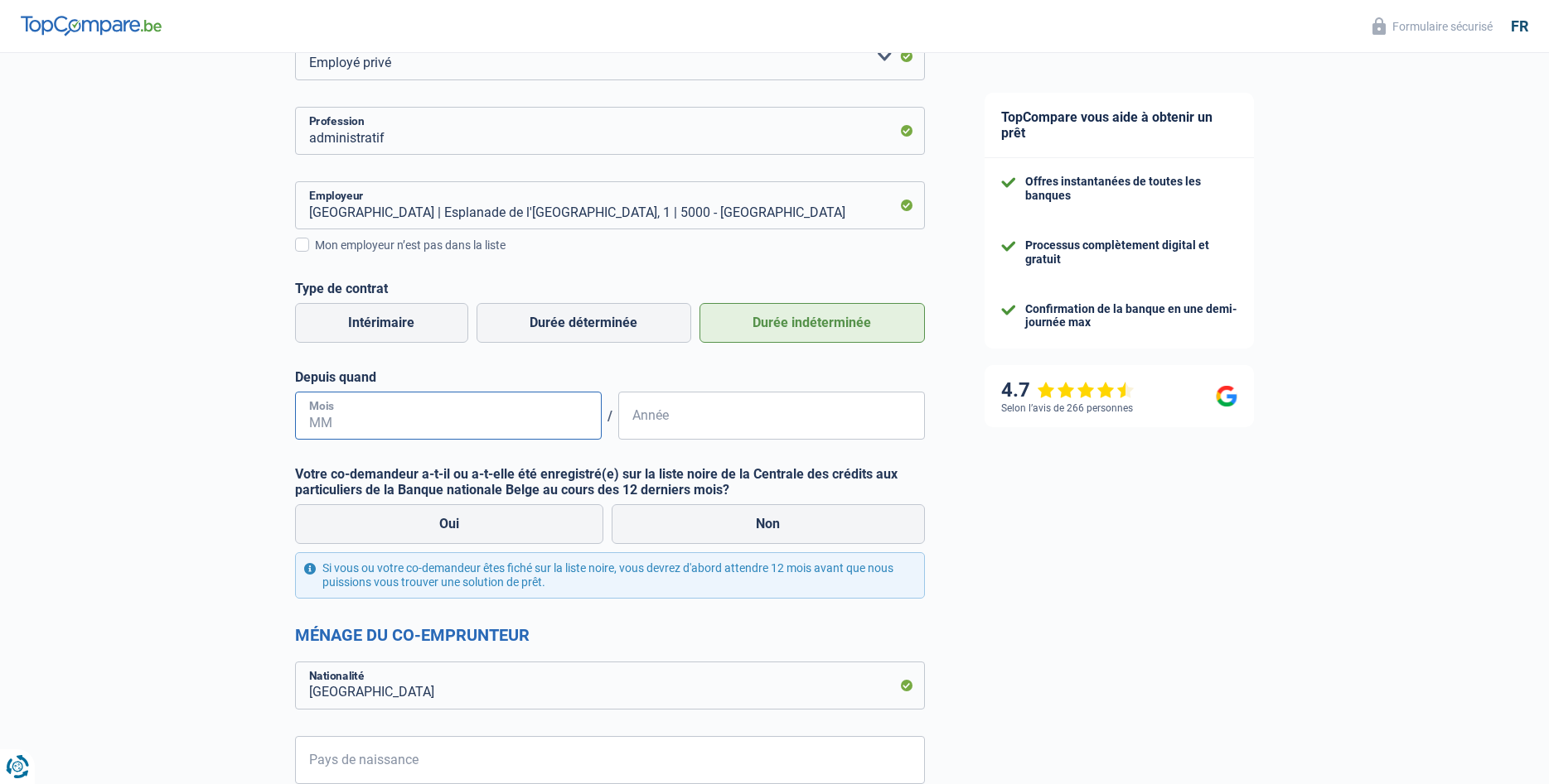
click at [345, 412] on input "Mois" at bounding box center [448, 416] width 307 height 48
type input "01"
click at [678, 415] on input "Année" at bounding box center [771, 416] width 307 height 48
type input "2015"
click at [720, 536] on label "Non" at bounding box center [768, 525] width 314 height 40
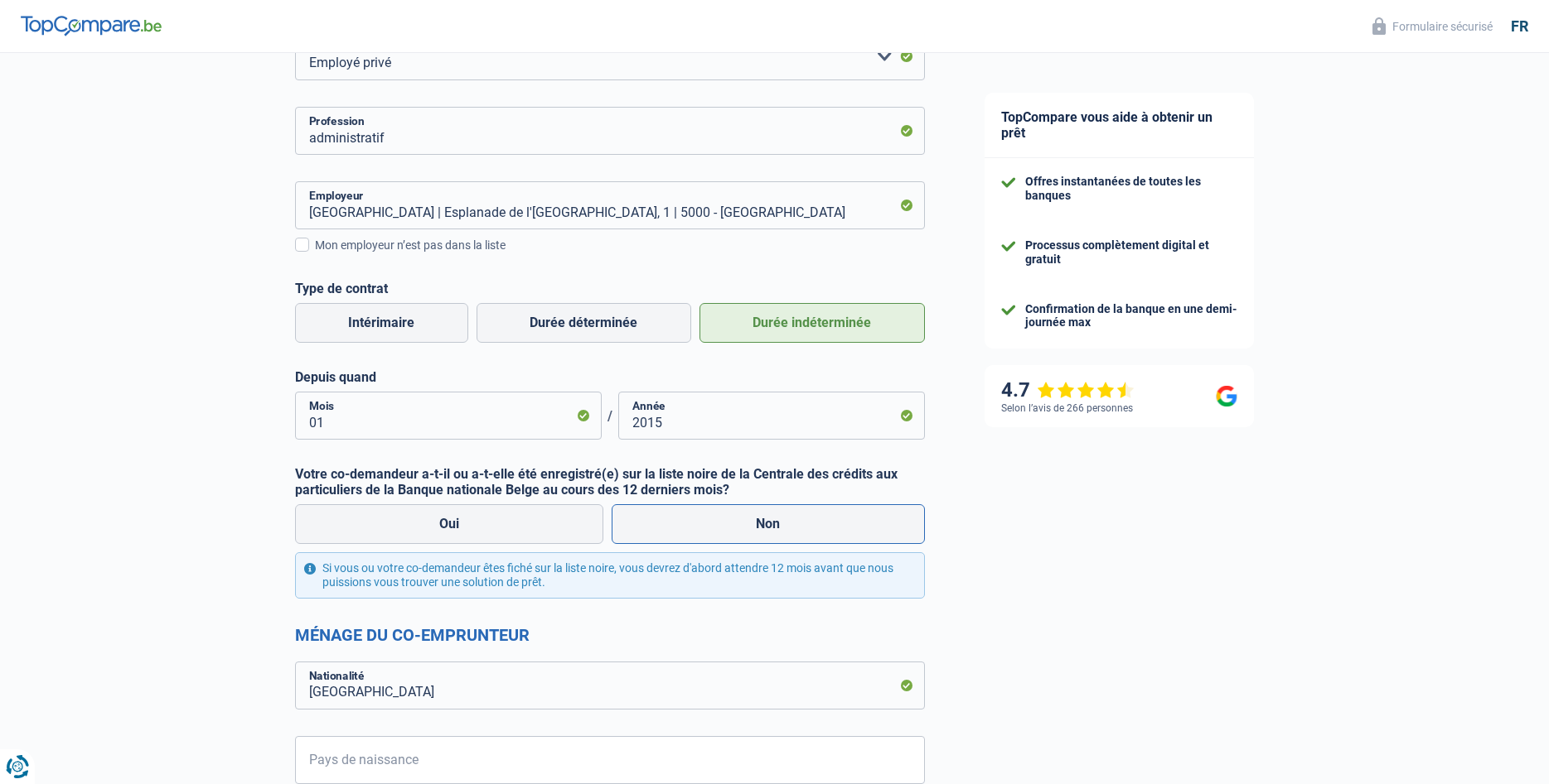
click at [720, 536] on input "Non" at bounding box center [768, 525] width 314 height 40
radio input "true"
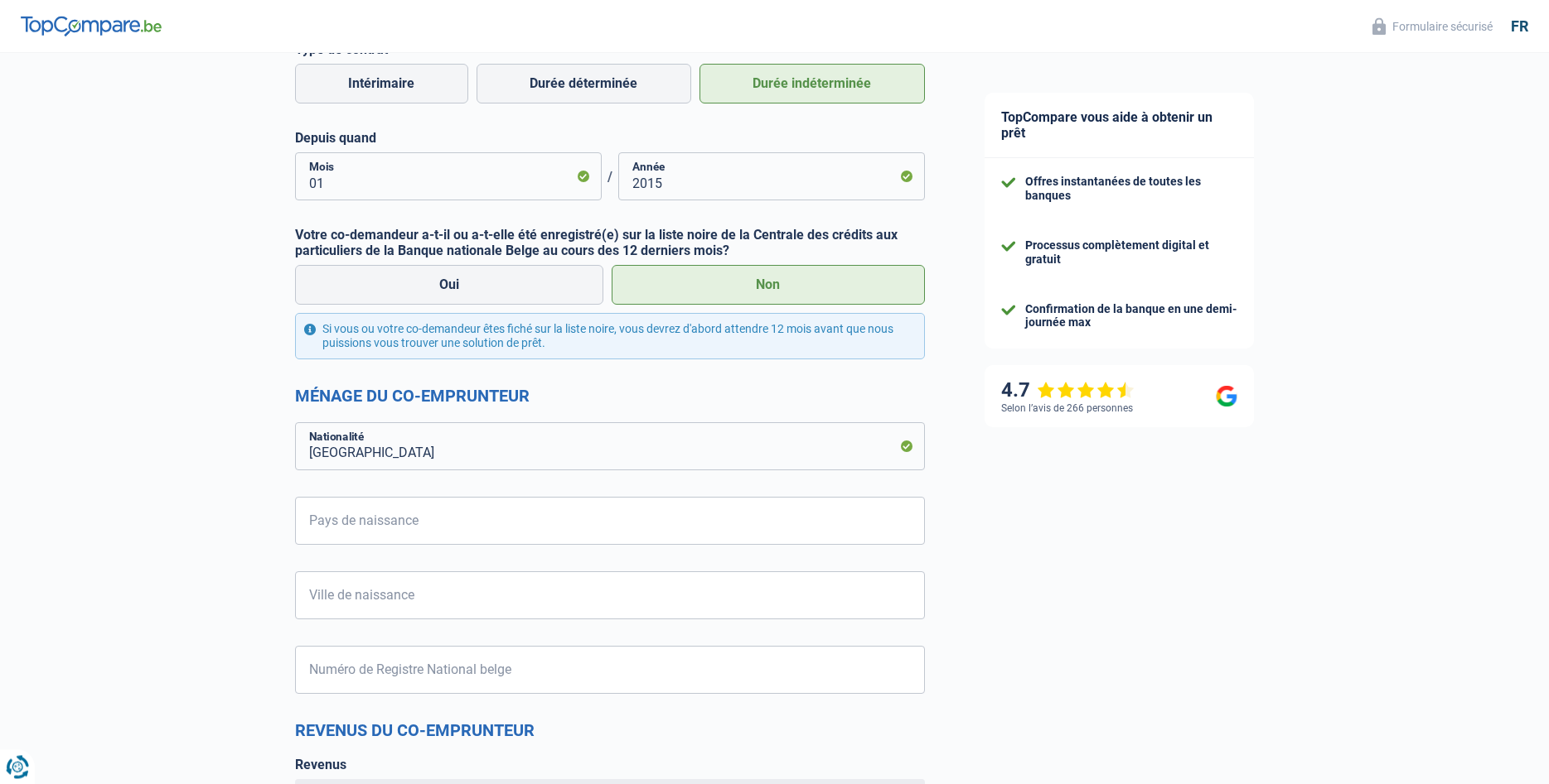
scroll to position [676, 0]
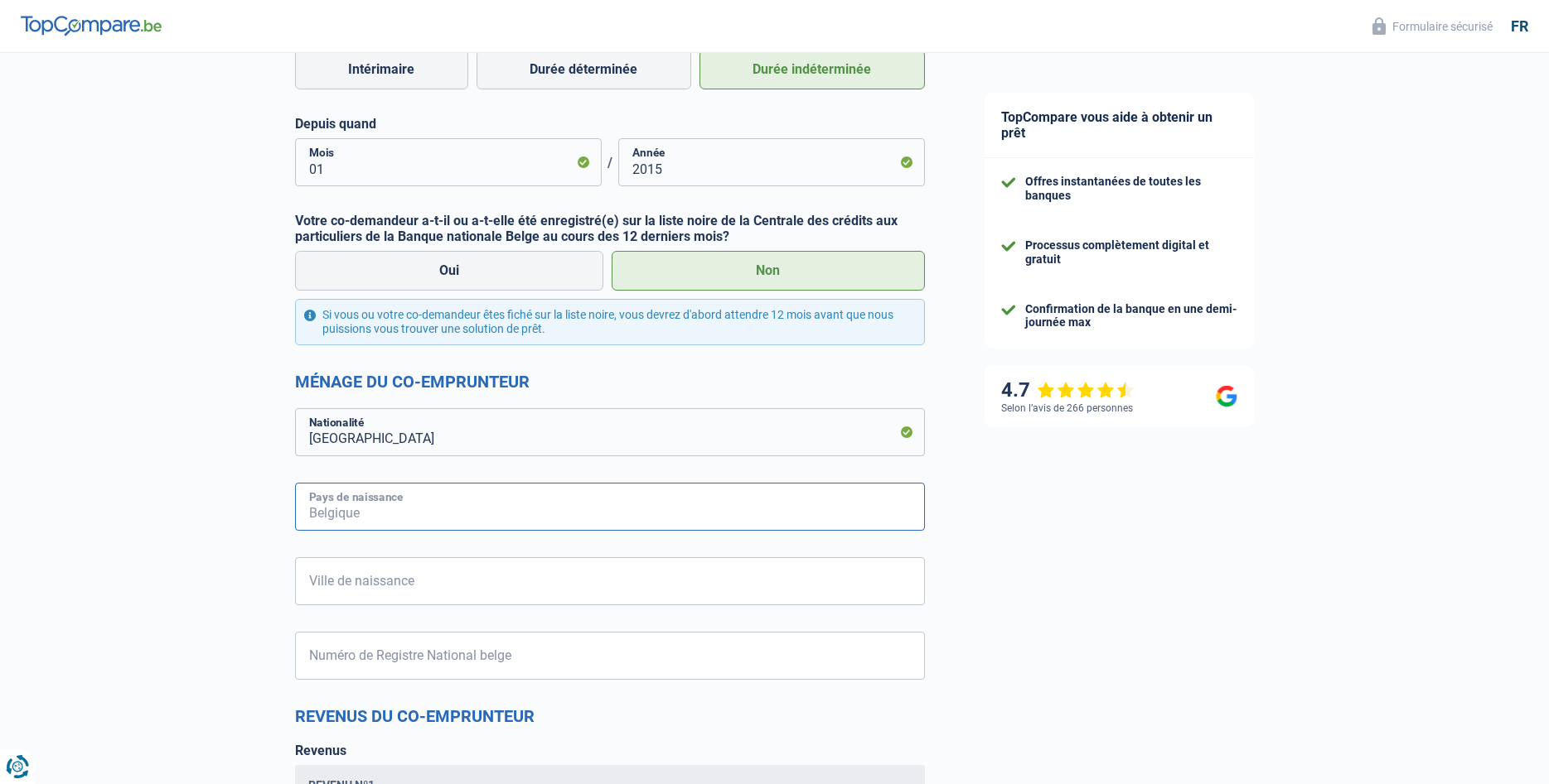
click at [339, 511] on input "Pays de naissance" at bounding box center [610, 507] width 630 height 48
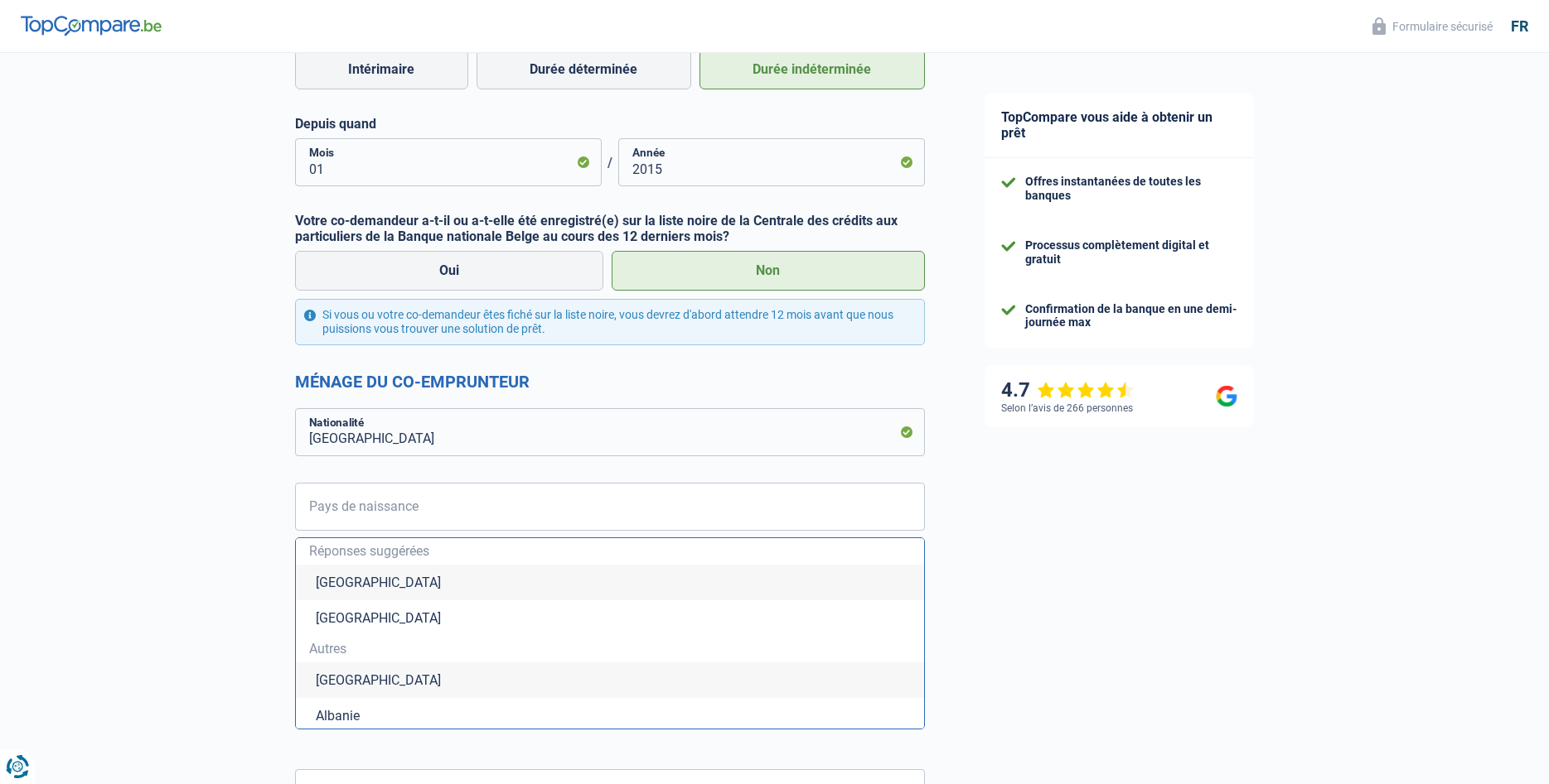
click at [375, 573] on li "[GEOGRAPHIC_DATA]" at bounding box center [610, 582] width 628 height 36
type input "[GEOGRAPHIC_DATA]"
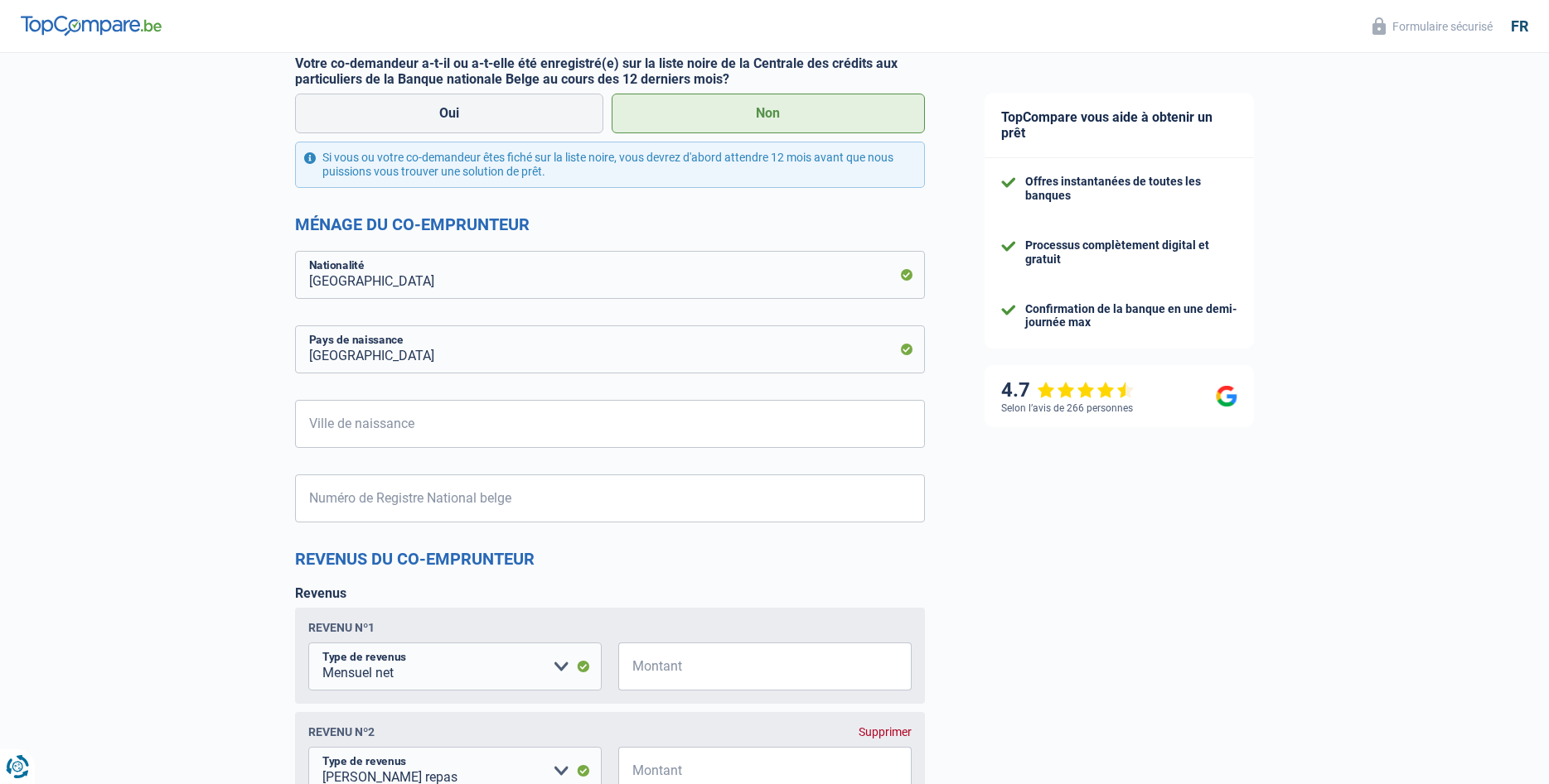
scroll to position [929, 0]
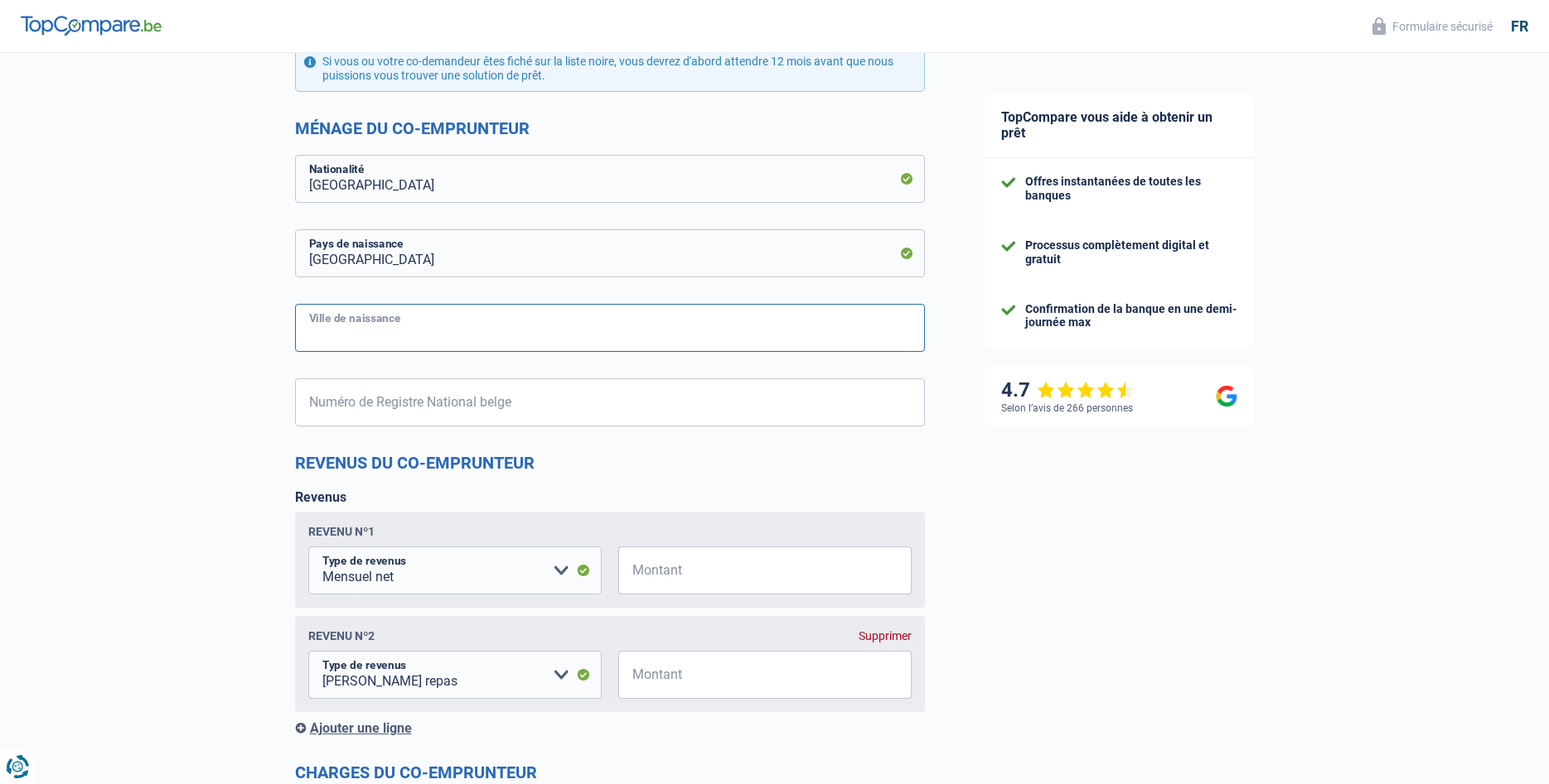
click at [399, 338] on input "Ville de naissance" at bounding box center [610, 328] width 630 height 48
type input "[GEOGRAPHIC_DATA]"
click at [311, 401] on input "Numéro de Registre National belge" at bounding box center [610, 402] width 630 height 48
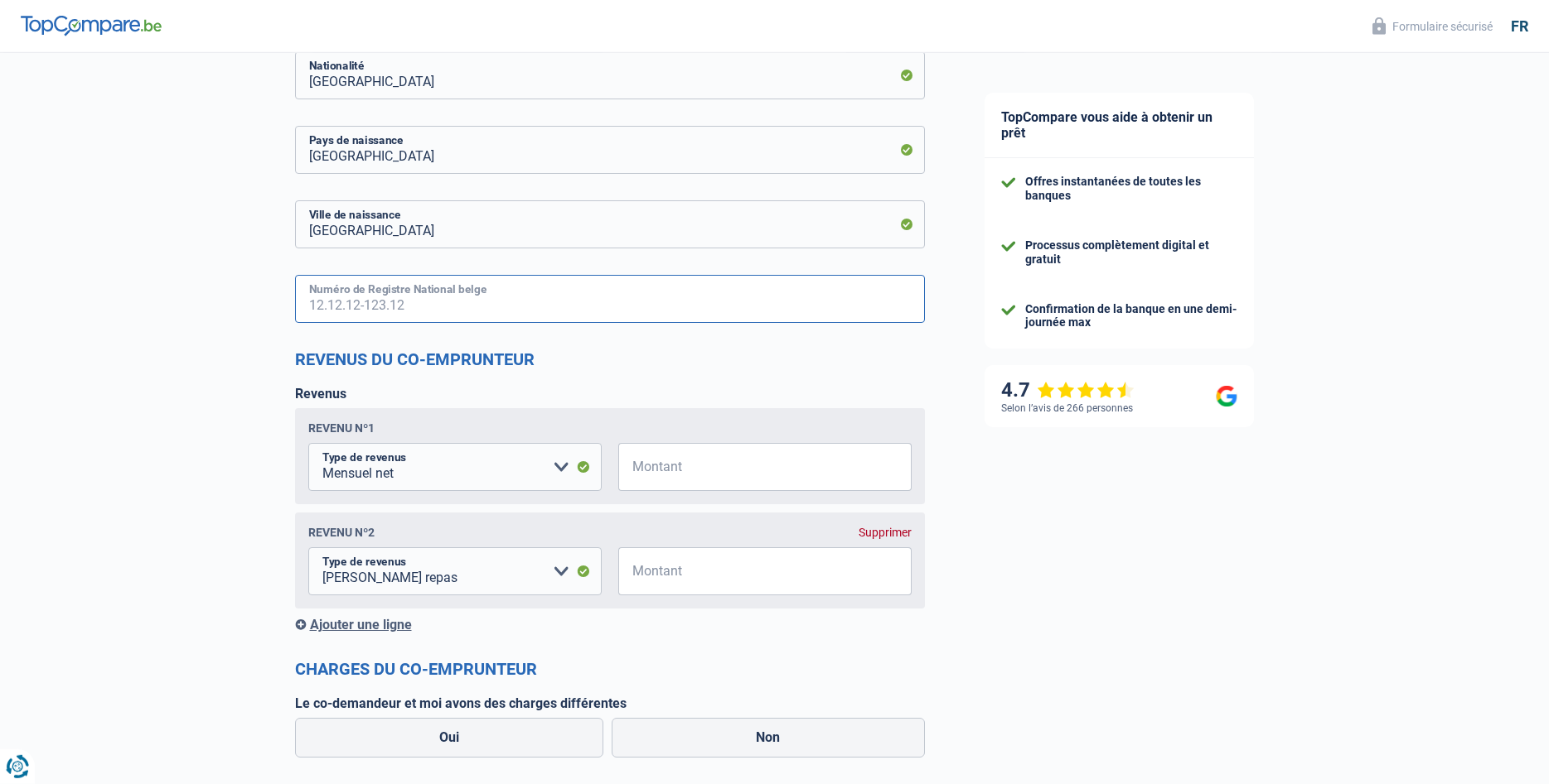
scroll to position [1098, 0]
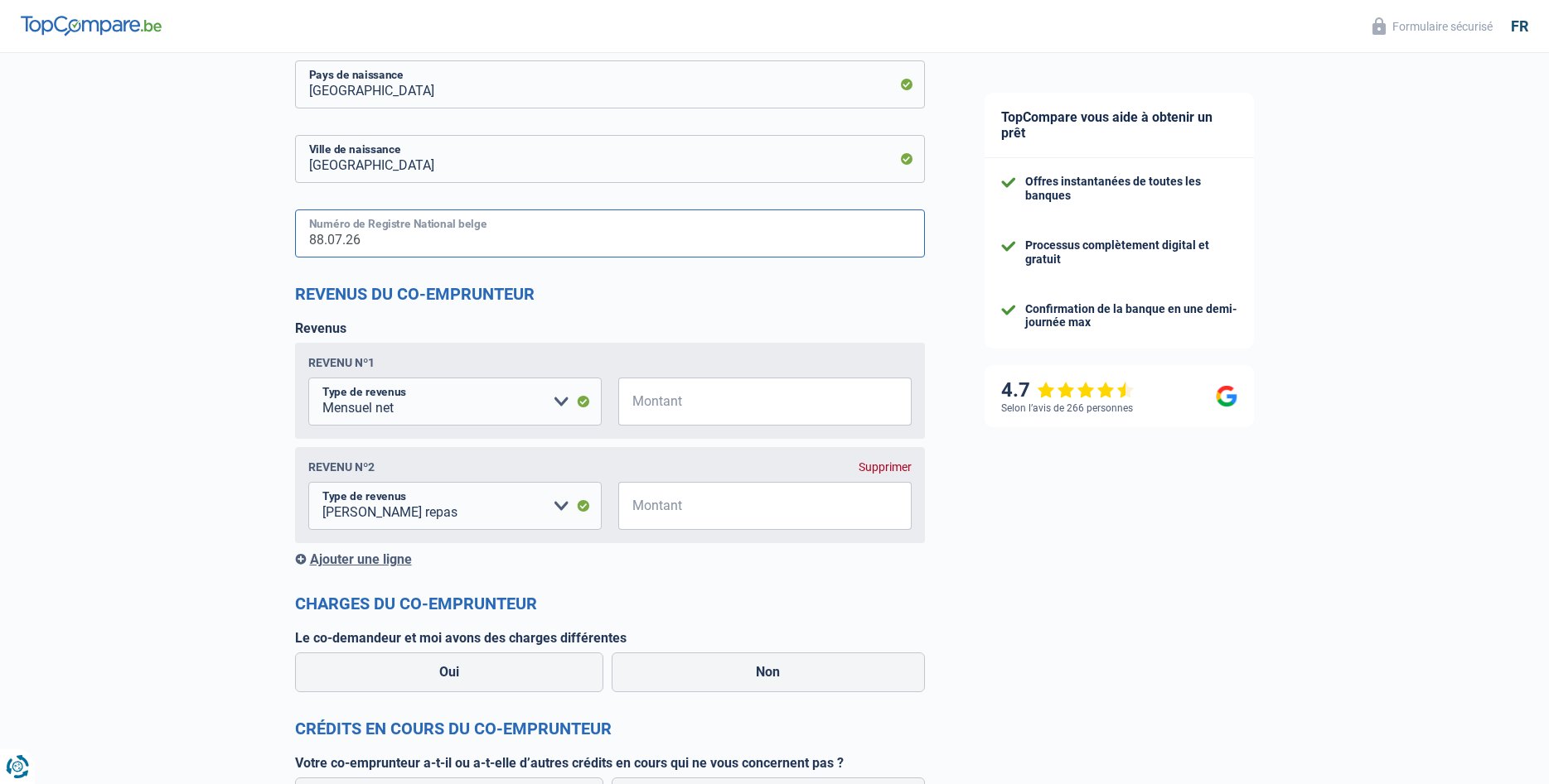
type input "88.07.26"
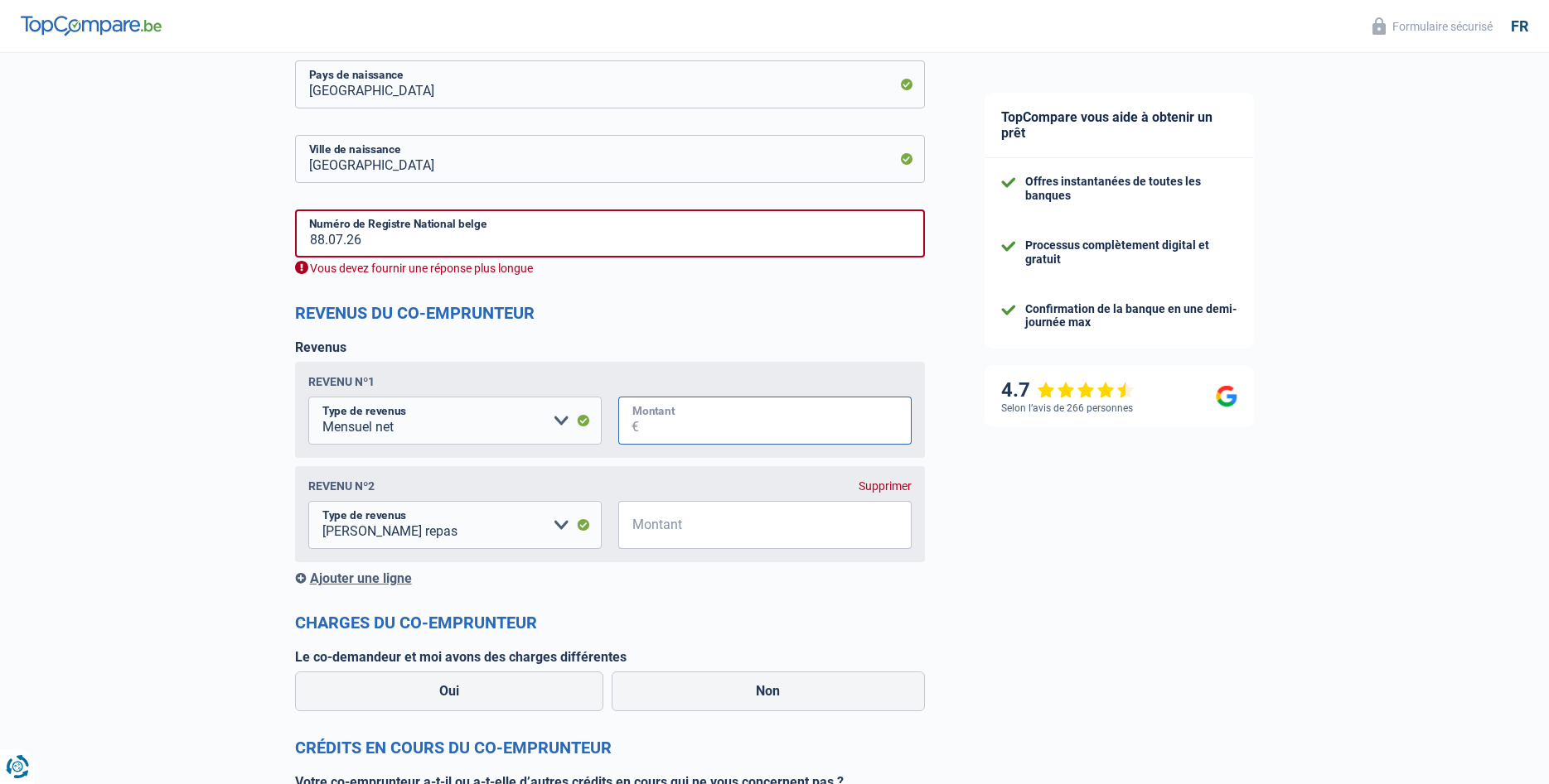
click at [659, 399] on input "Montant" at bounding box center [775, 421] width 273 height 48
type input "2.500"
click at [642, 520] on input "Montant" at bounding box center [775, 525] width 273 height 48
type input "90"
click at [240, 538] on div "Chance de réussite de votre simulation est de 80% 1 2 3 4 5 Rajoutez +10% en co…" at bounding box center [478, 2] width 955 height 2108
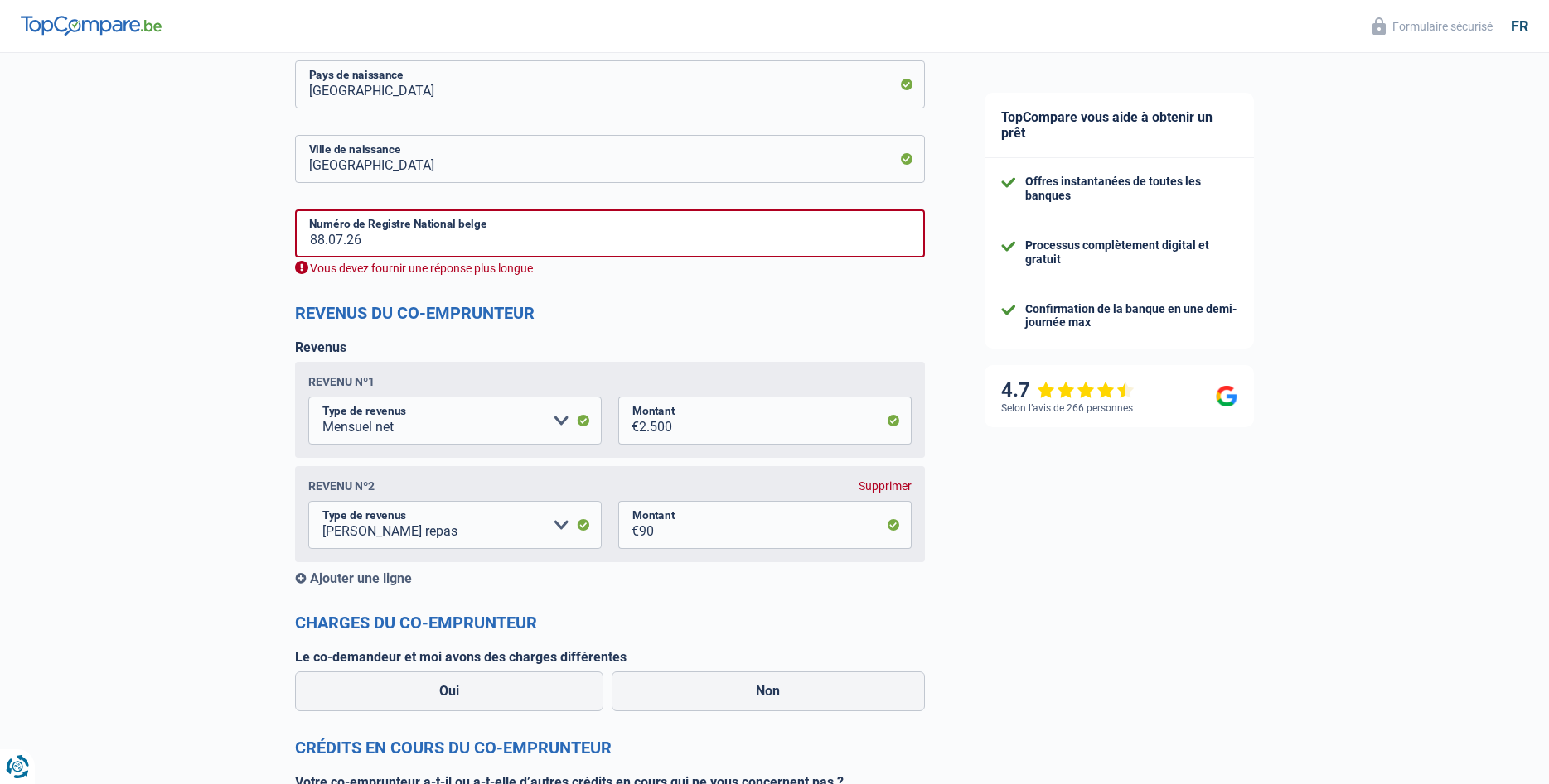
scroll to position [1352, 0]
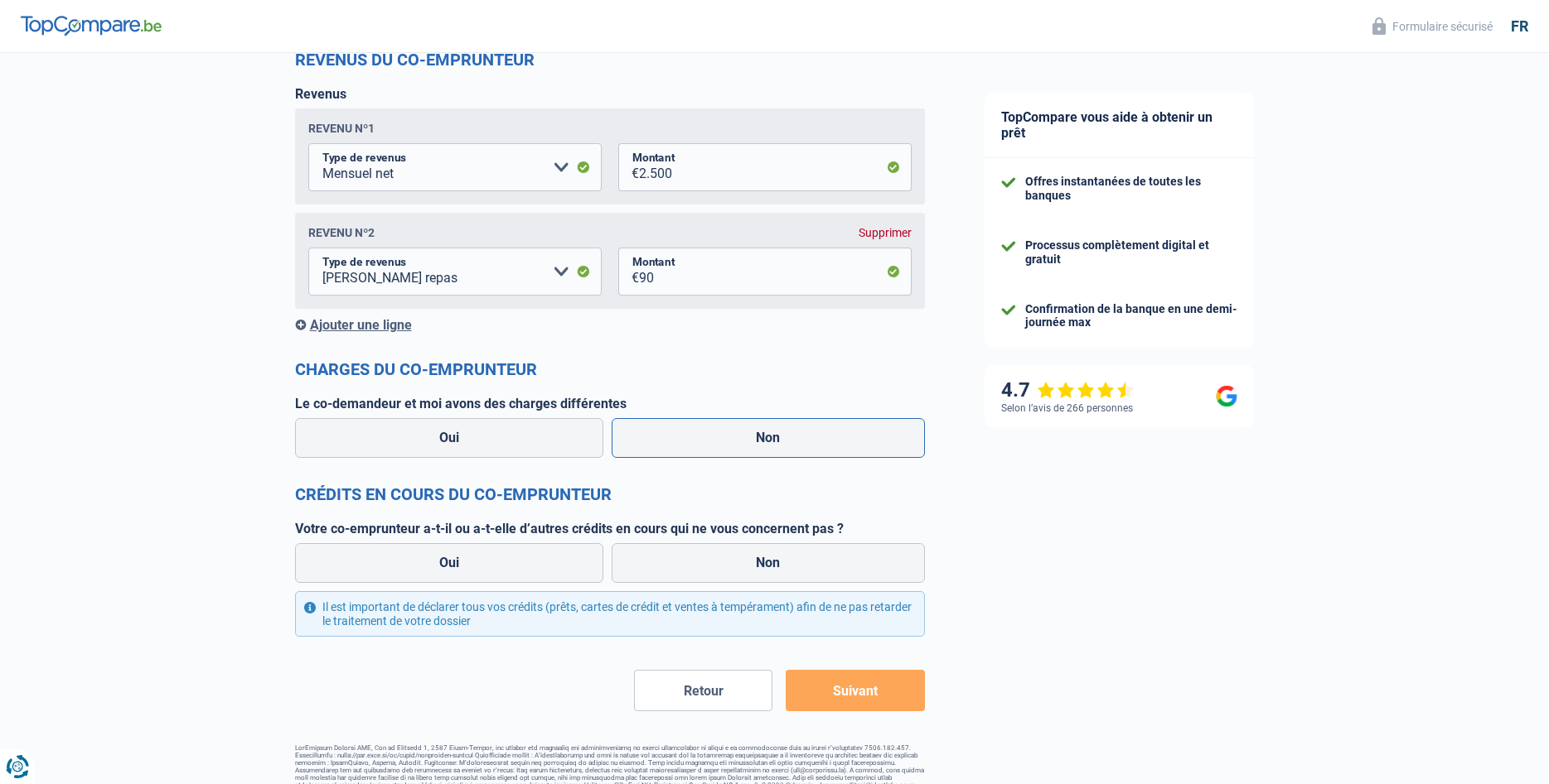
click at [695, 433] on label "Non" at bounding box center [768, 438] width 314 height 40
click at [695, 433] on input "Non" at bounding box center [768, 438] width 314 height 40
radio input "true"
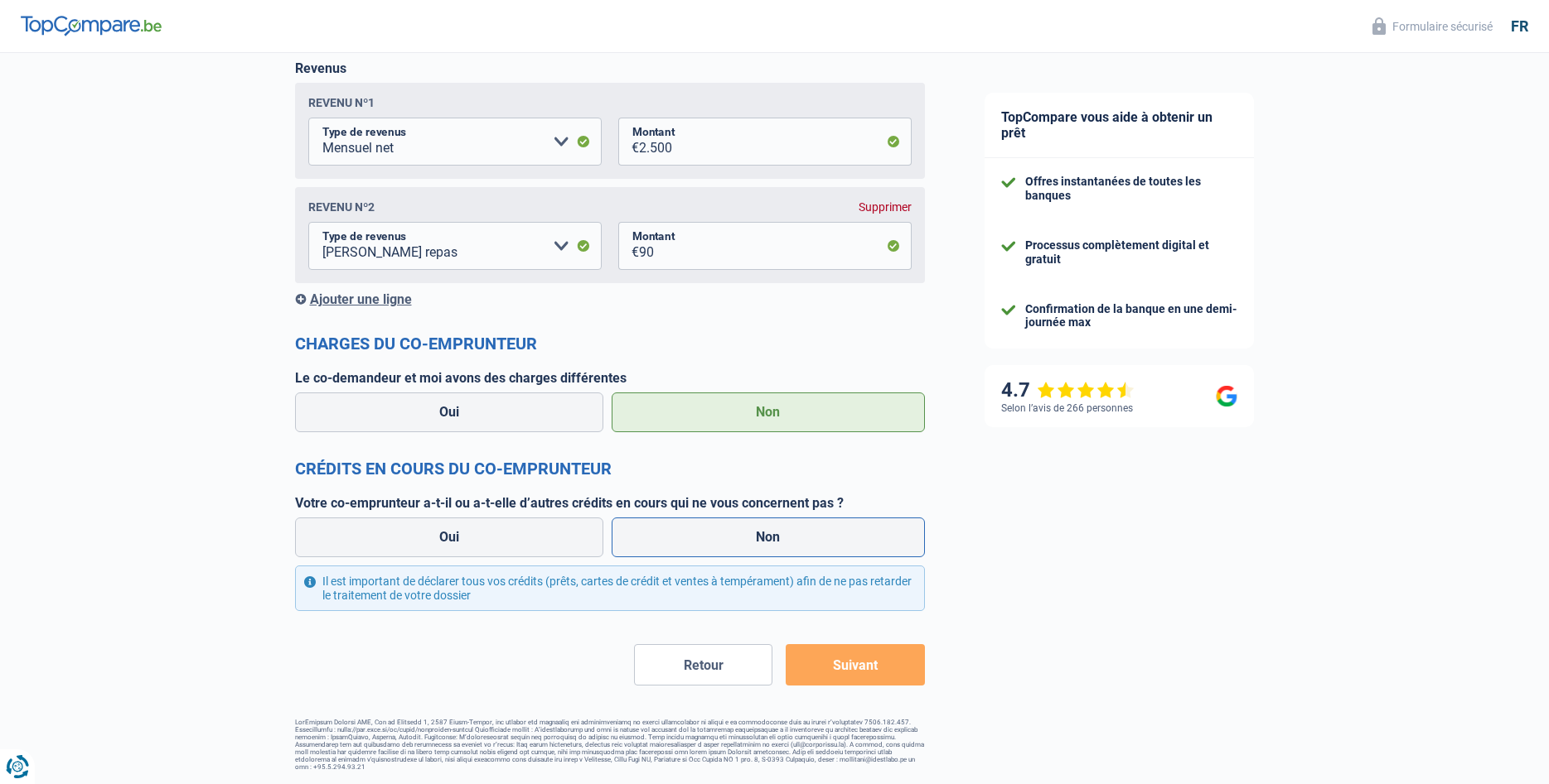
click at [704, 537] on label "Non" at bounding box center [768, 538] width 314 height 40
click at [704, 537] on input "Non" at bounding box center [768, 538] width 314 height 40
radio input "true"
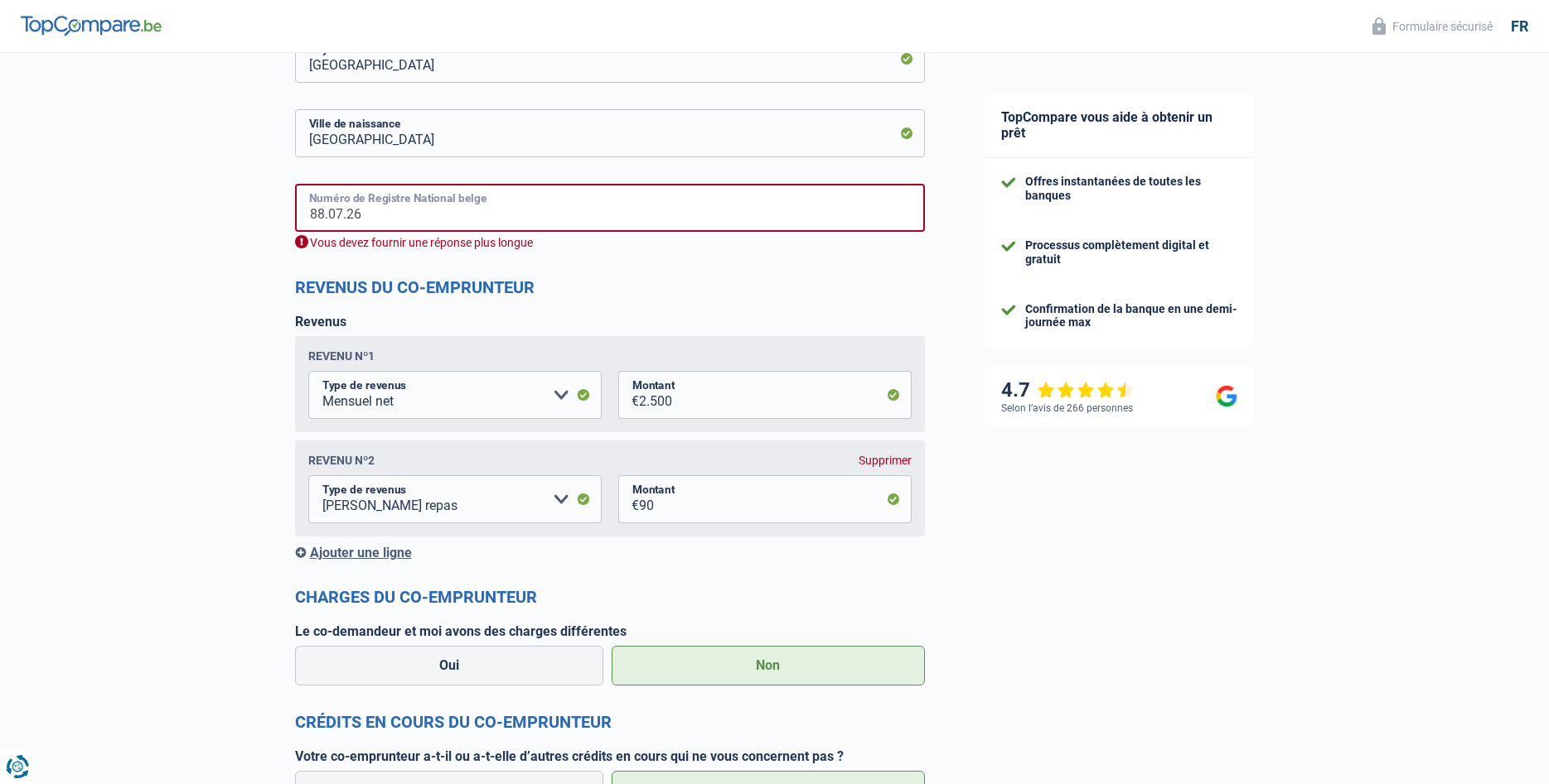
click at [379, 224] on input "88.07.26" at bounding box center [610, 208] width 630 height 48
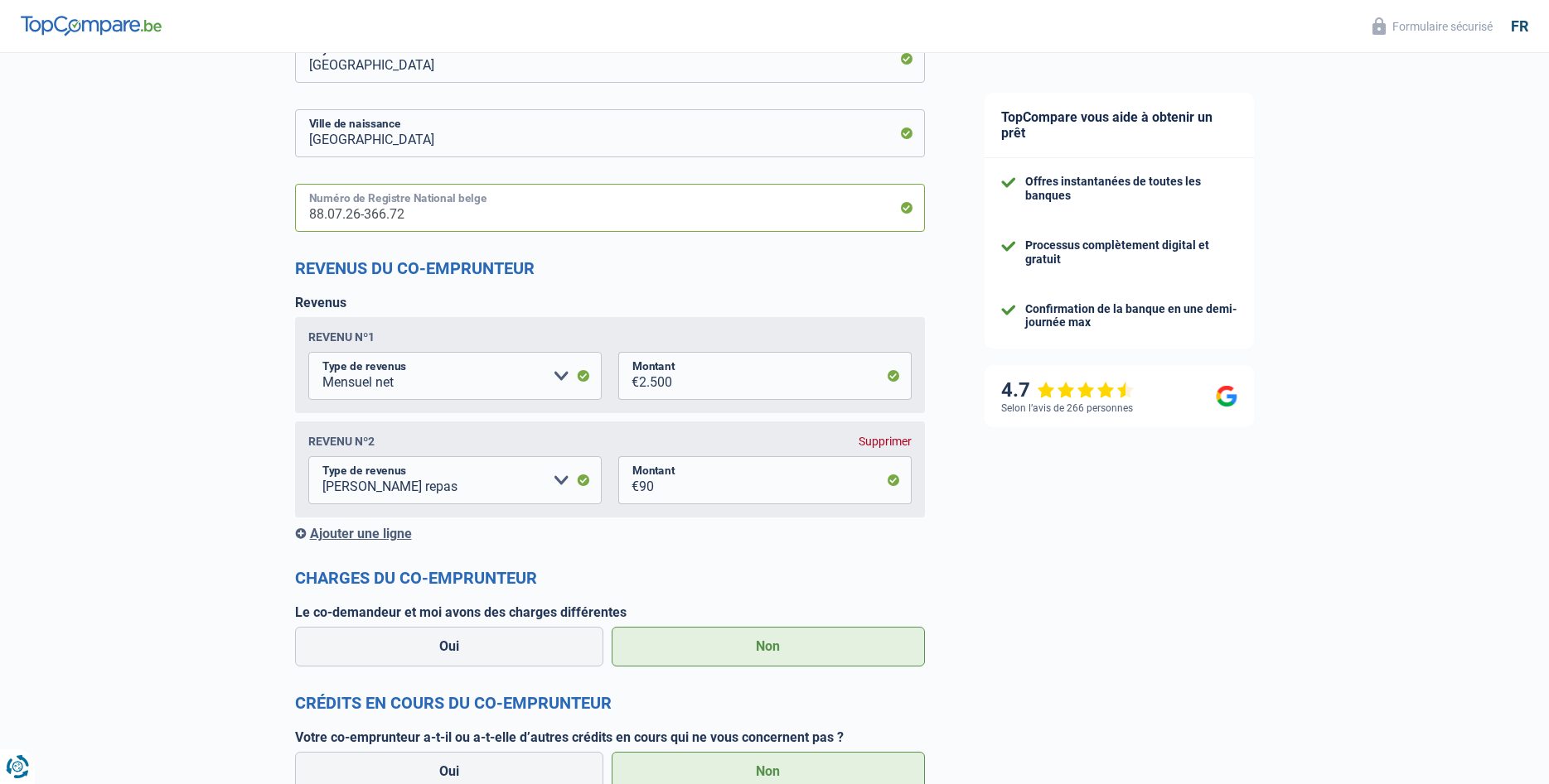
type input "88.07.26-366.72"
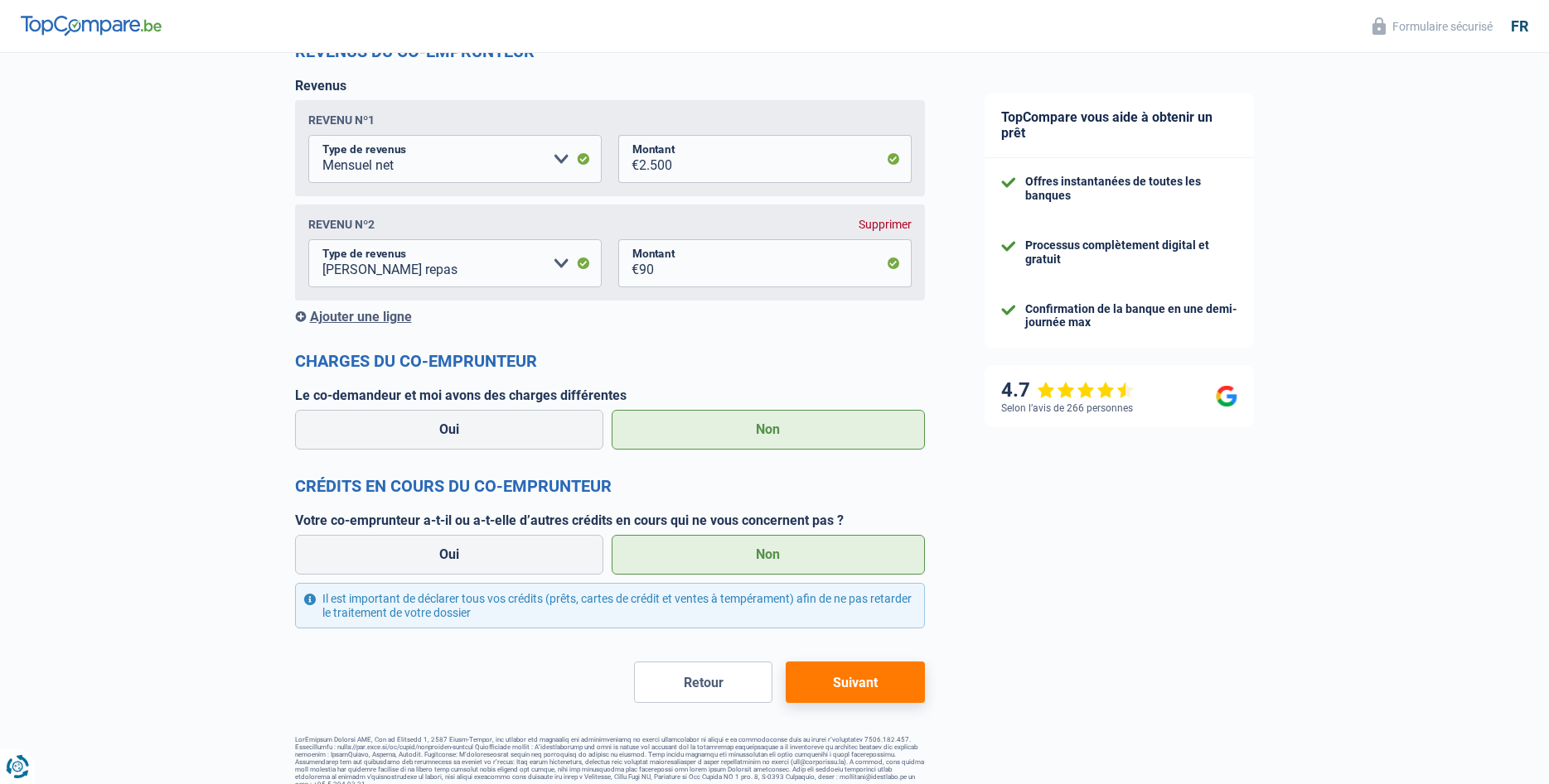
scroll to position [1358, 0]
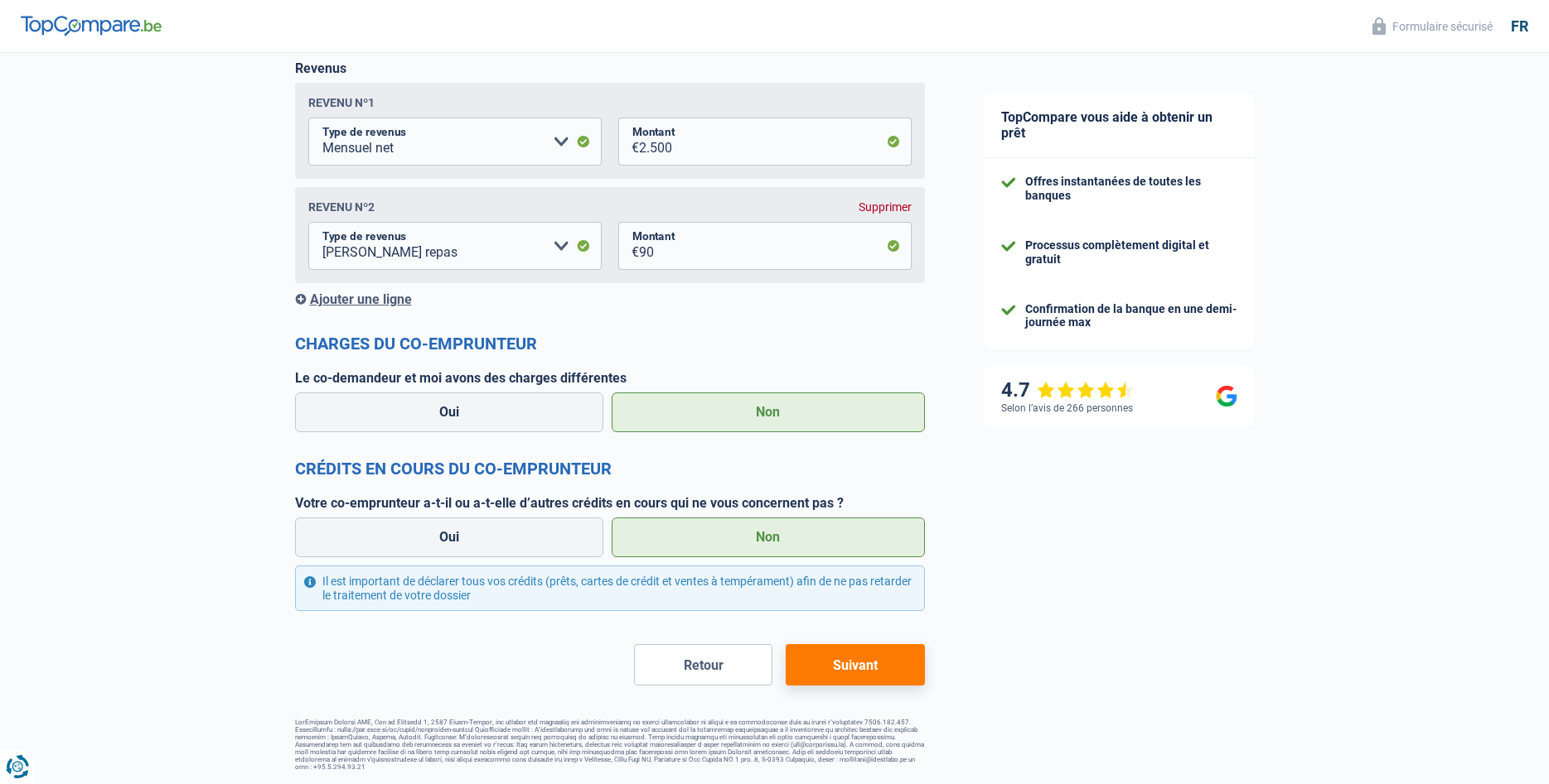
click at [860, 664] on button "Suivant" at bounding box center [854, 665] width 138 height 42
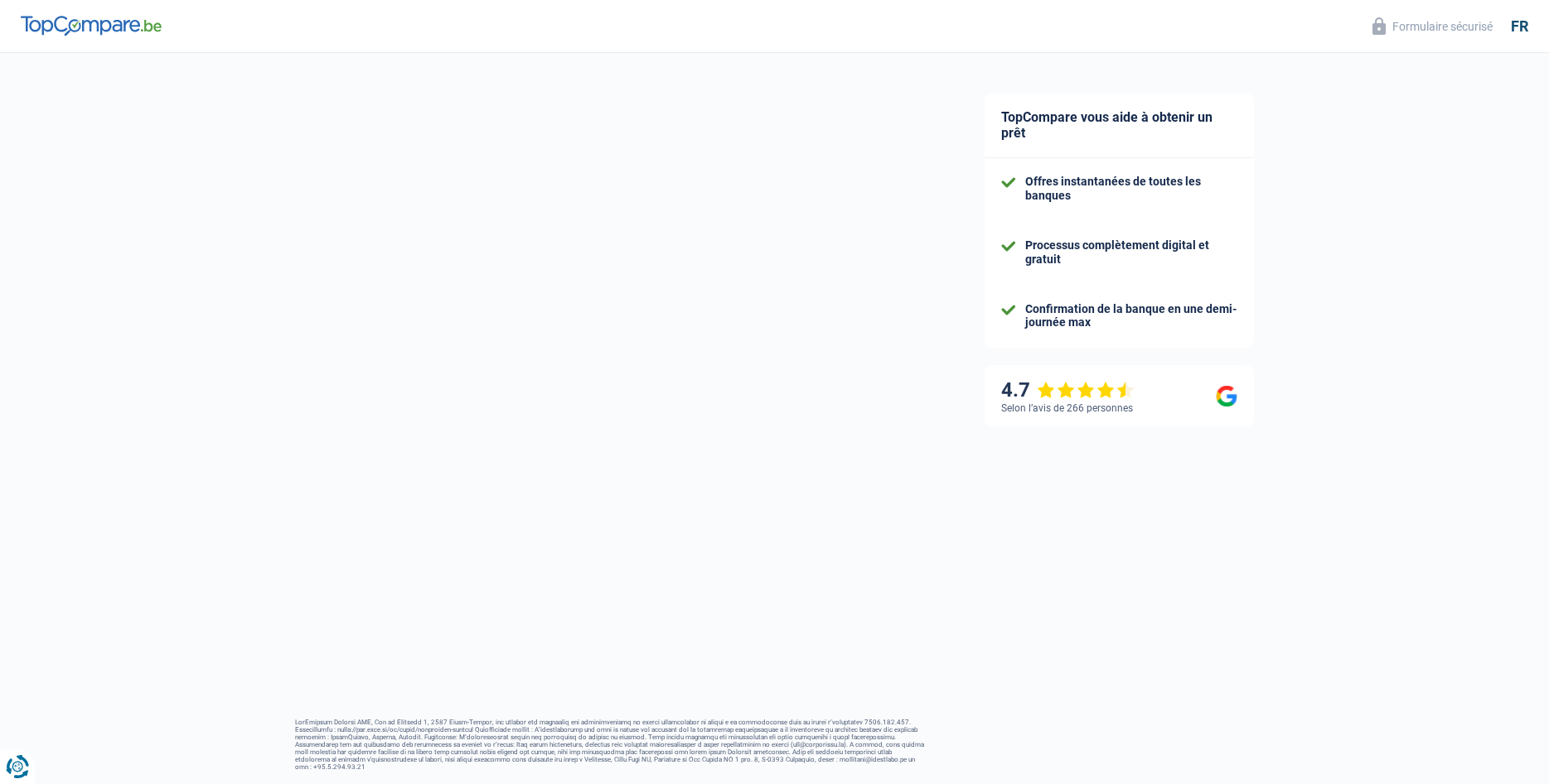
select select "car"
select select "120"
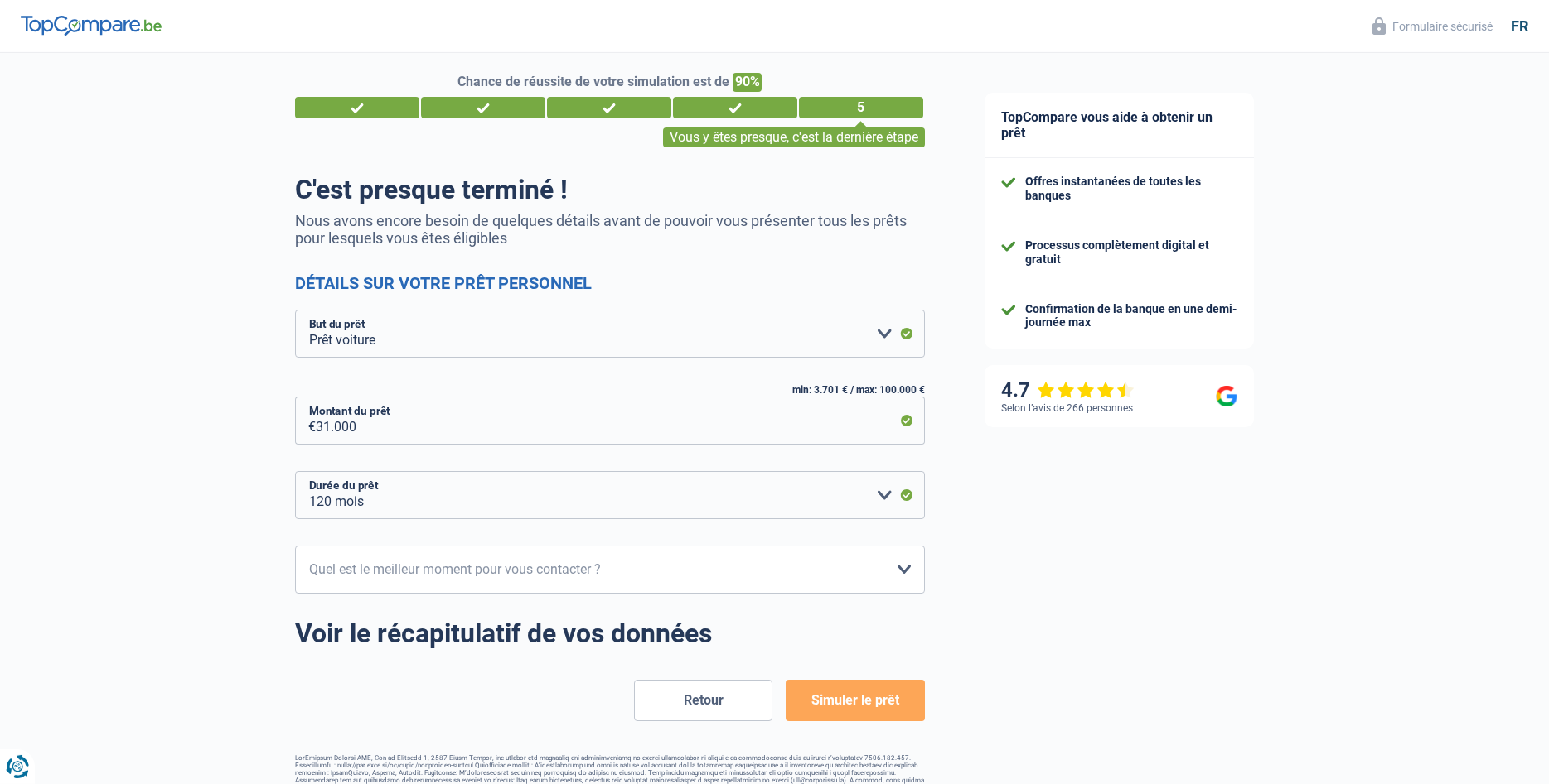
scroll to position [48, 0]
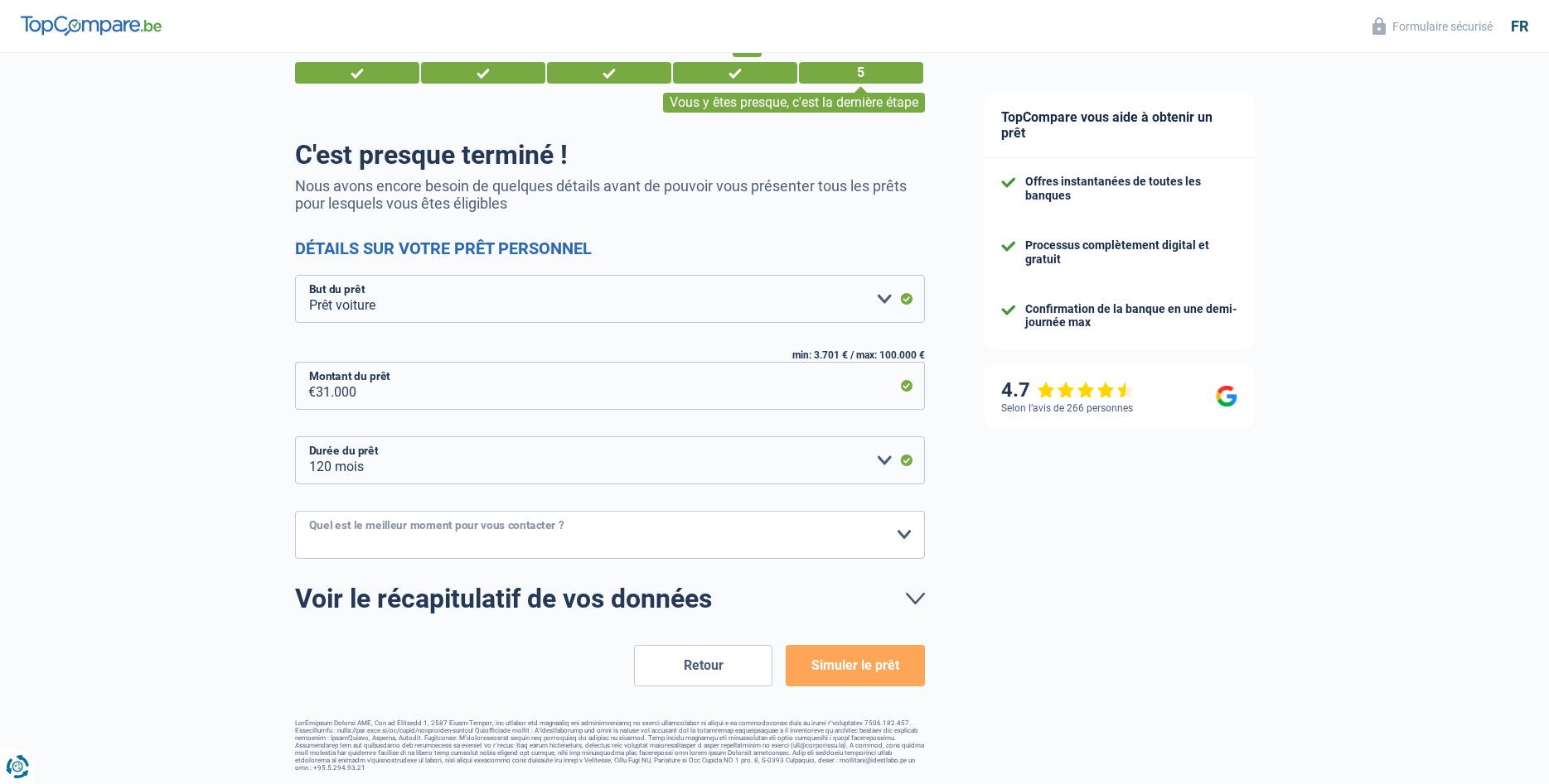
click at [295, 511] on select "10h-12h 12h-14h 14h-16h 16h-18h Veuillez sélectionner une option" at bounding box center [610, 535] width 630 height 48
select select "16-18"
click option "16h-18h" at bounding box center [0, 0] width 0 height 0
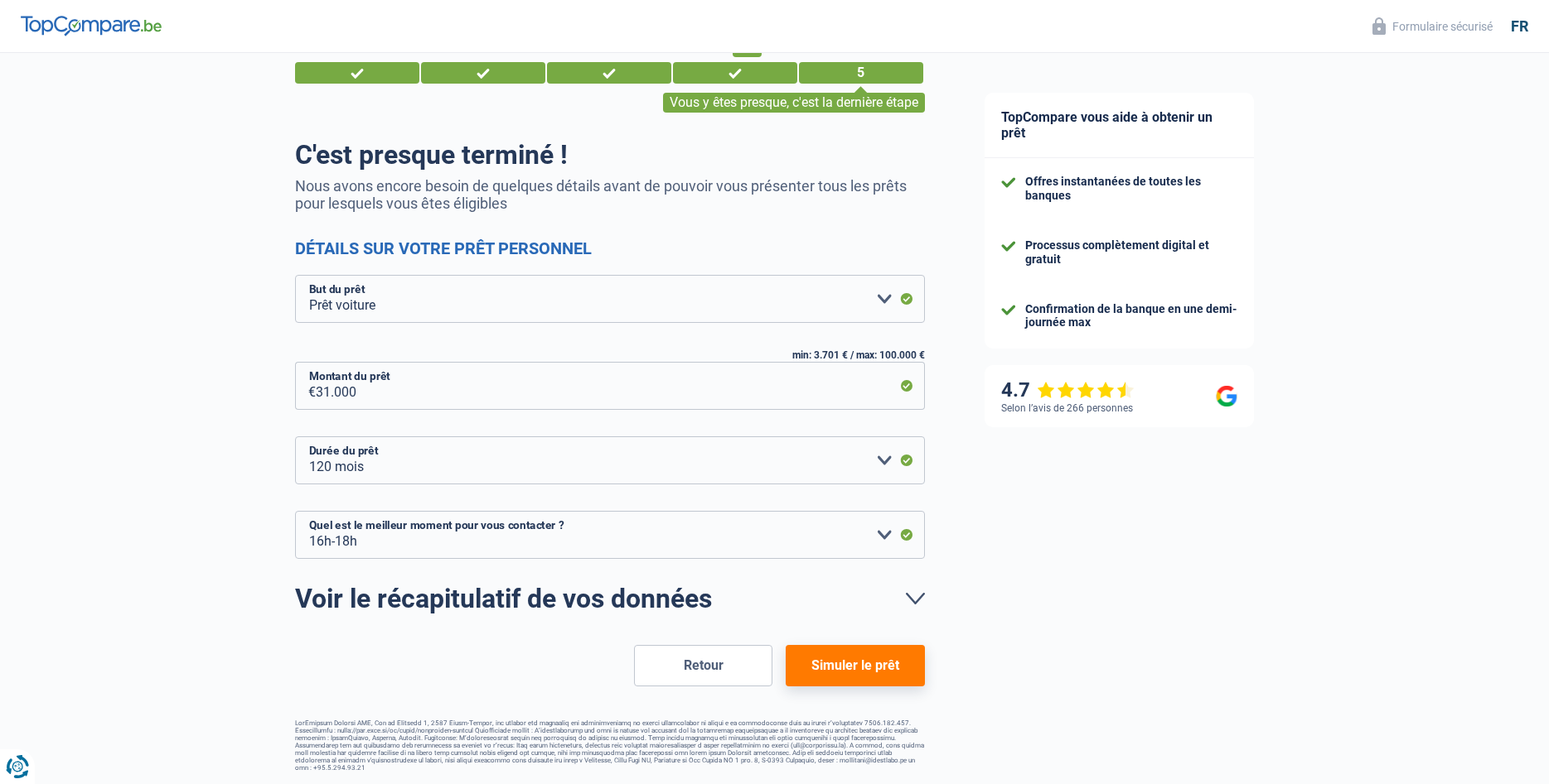
click at [824, 668] on button "Simuler le prêt" at bounding box center [854, 666] width 138 height 42
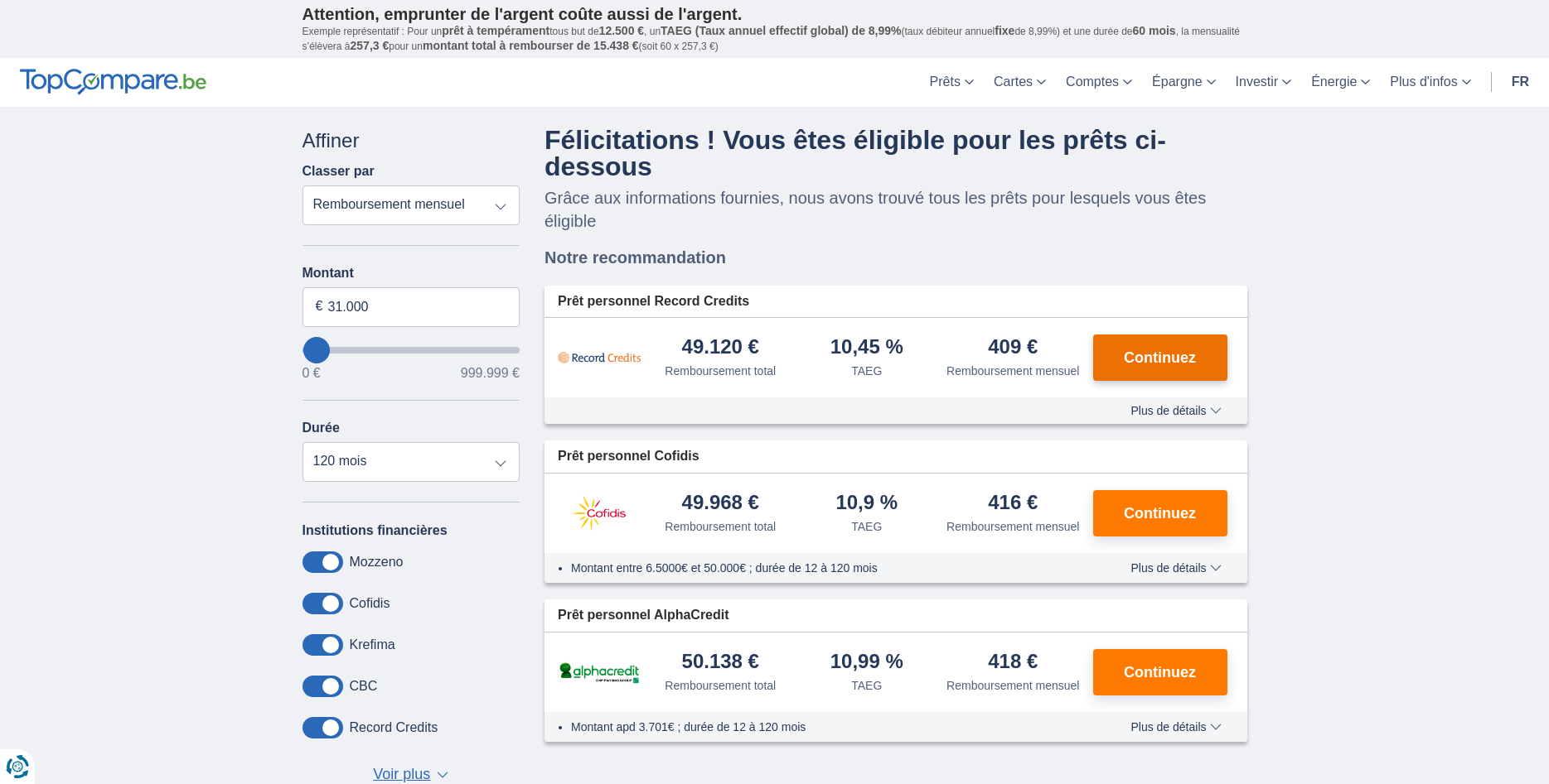
click at [1154, 356] on span "Continuez" at bounding box center [1160, 357] width 72 height 15
